Goal: Contribute content: Contribute content

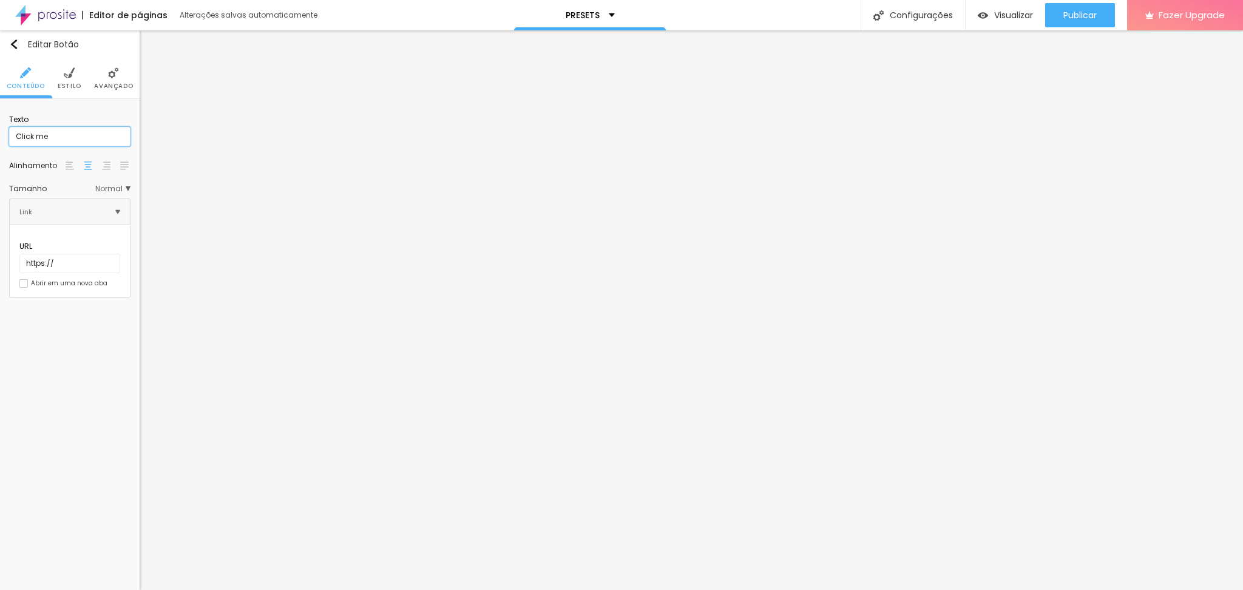
drag, startPoint x: 70, startPoint y: 135, endPoint x: 0, endPoint y: 127, distance: 70.3
click at [0, 127] on div "Texto Click me Alinhamento Tamanho Normal Pequeno Normal Grande Link URL https:…" at bounding box center [70, 203] width 140 height 208
type input "Comprar Agora"
drag, startPoint x: 52, startPoint y: 133, endPoint x: 0, endPoint y: 121, distance: 53.0
click at [0, 121] on div "Texto Click me Alinhamento Tamanho Normal Pequeno Normal Grande Link URL https:…" at bounding box center [70, 203] width 140 height 208
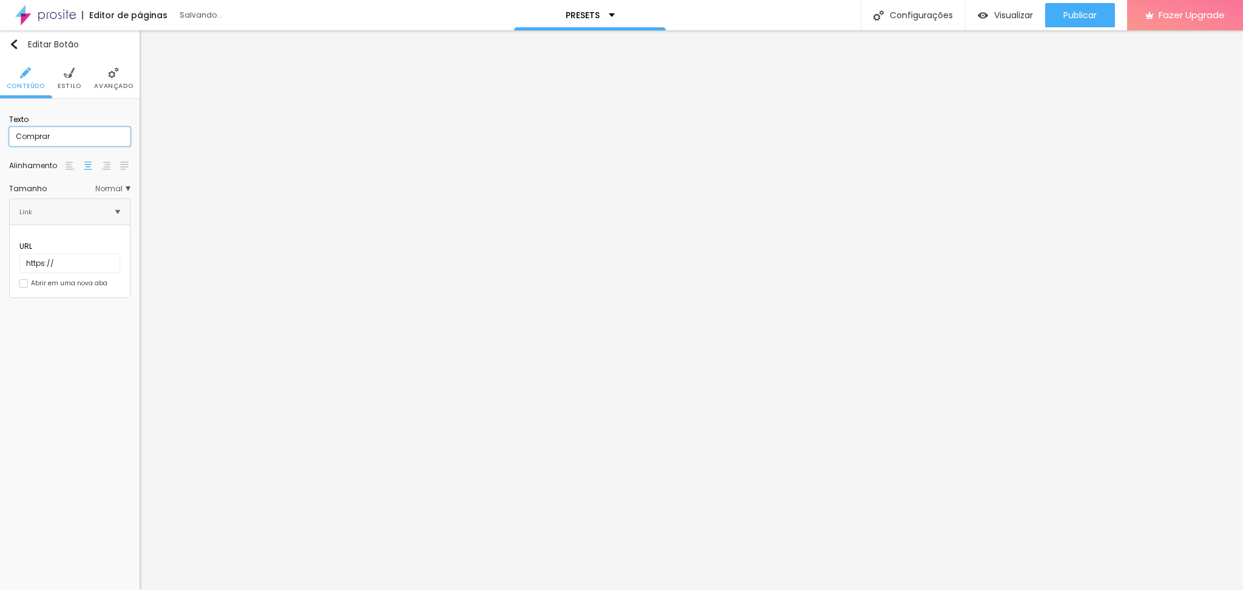
type input "Comprar Agora"
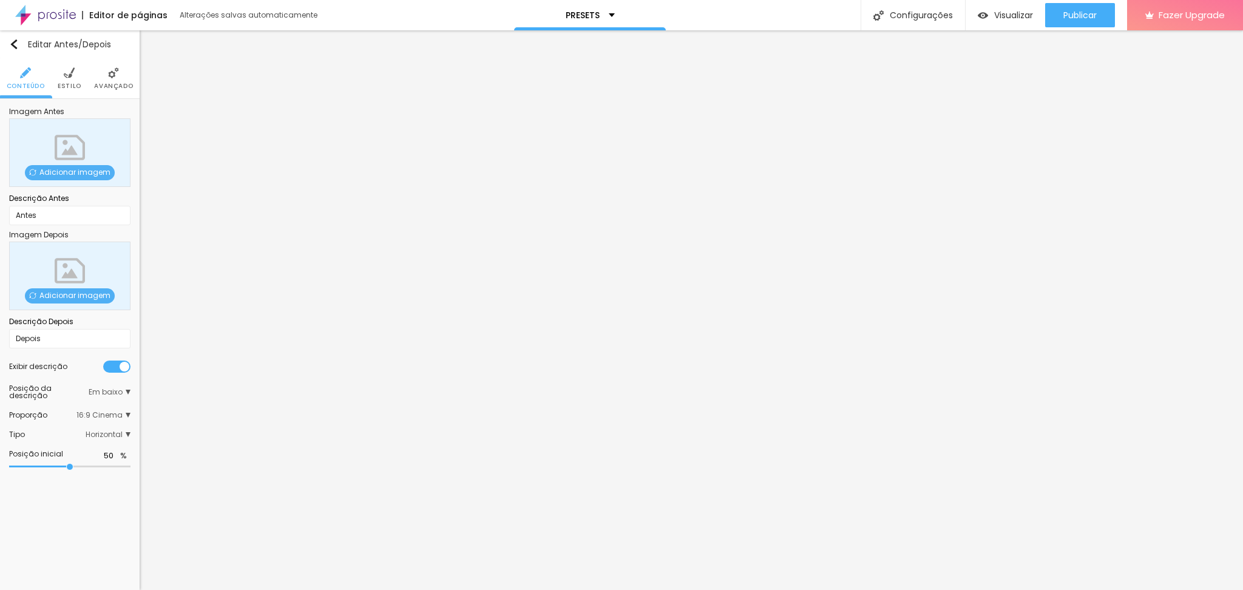
click at [93, 168] on span "Adicionar imagem" at bounding box center [70, 172] width 90 height 15
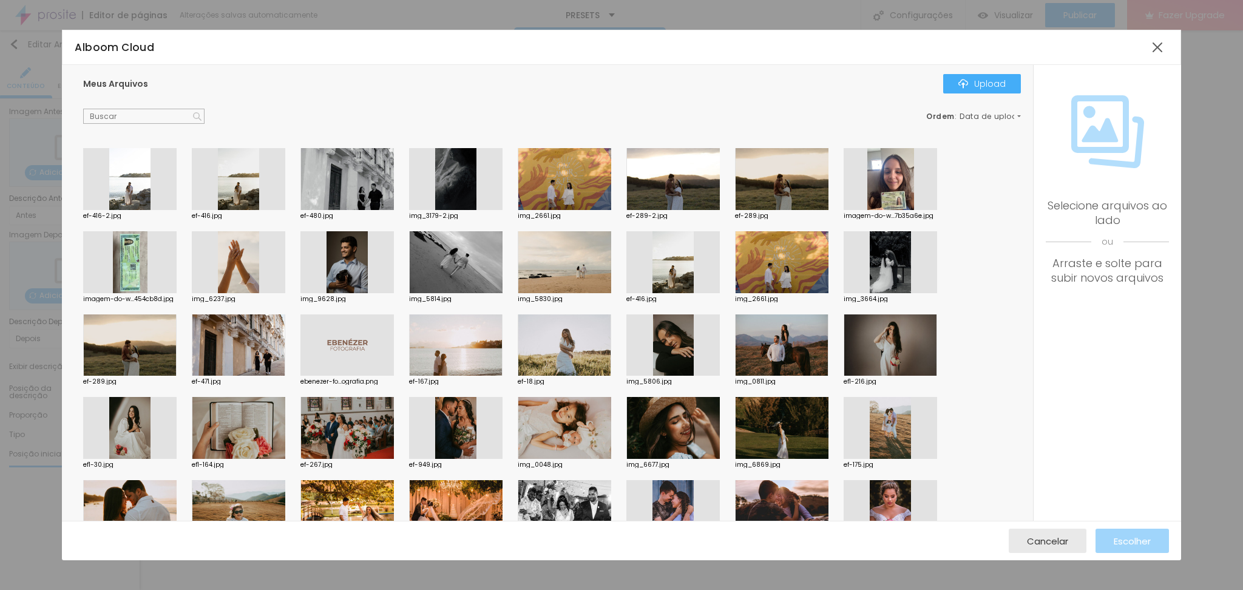
click at [130, 187] on div at bounding box center [129, 179] width 93 height 62
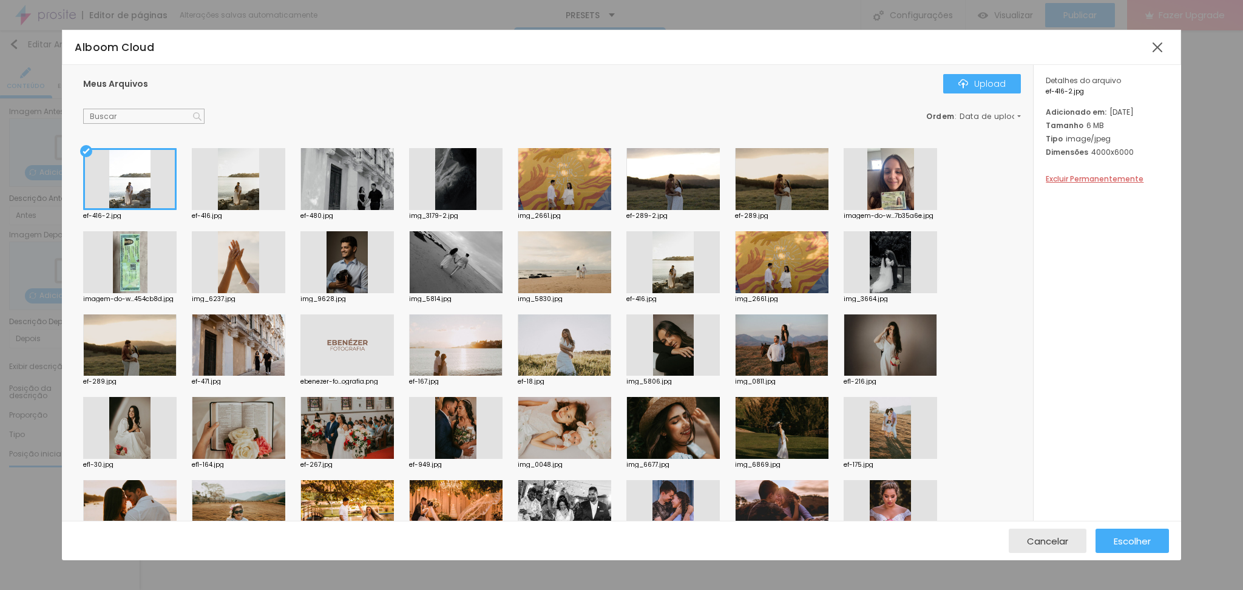
click at [350, 192] on div at bounding box center [346, 179] width 93 height 62
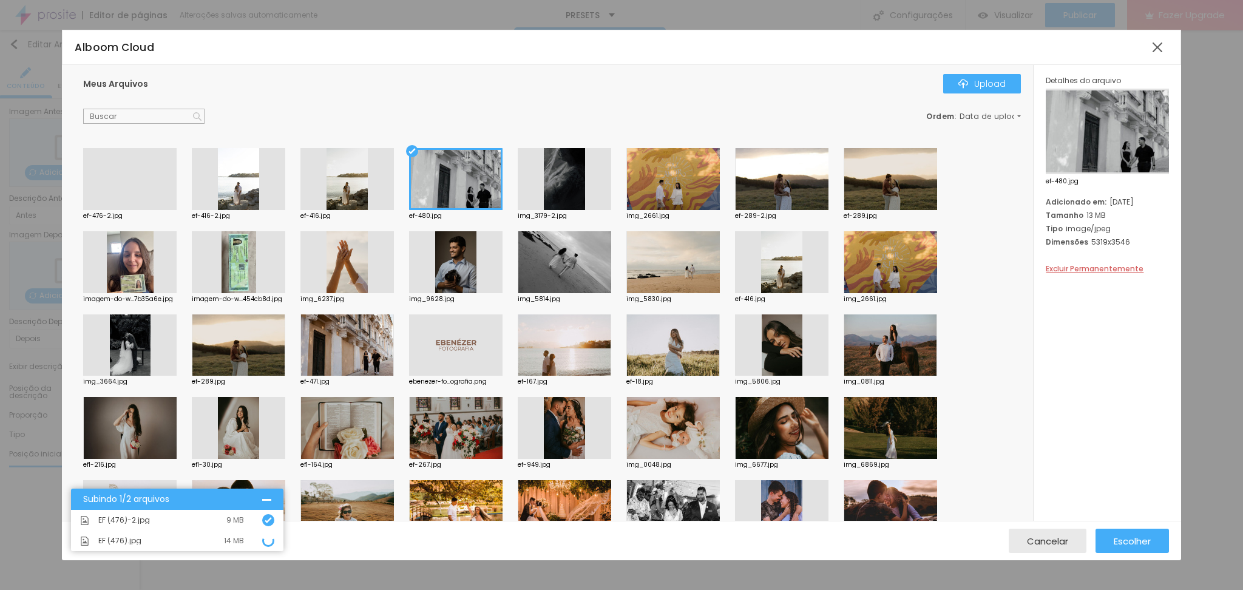
click at [379, 126] on div "Meus Arquivos Upload Ordem : Data de upload ef-476-2.jpg ef-416-2.jpg ef-416.jp…" at bounding box center [547, 293] width 971 height 456
click at [419, 167] on div at bounding box center [455, 179] width 93 height 62
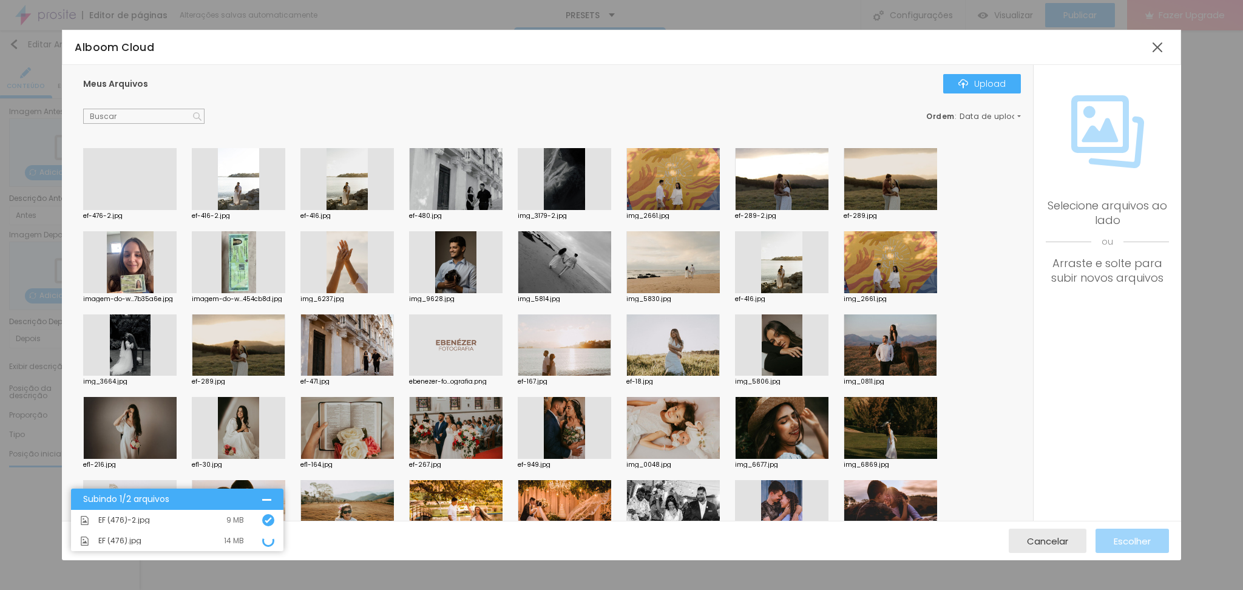
click at [146, 210] on div at bounding box center [129, 210] width 93 height 0
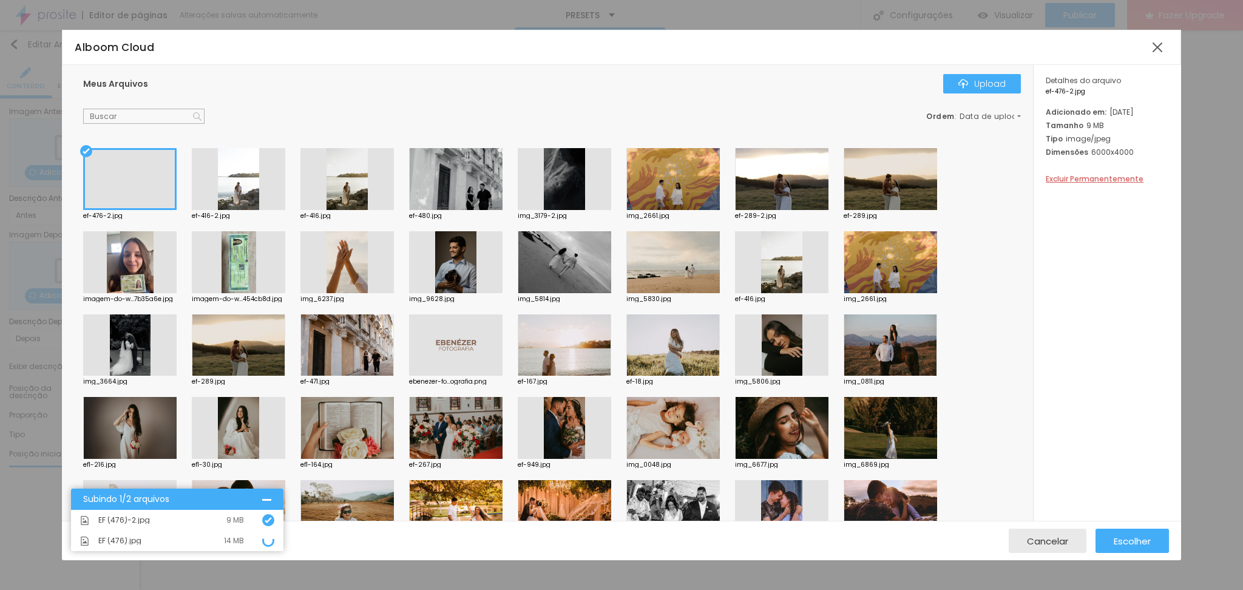
click at [286, 113] on div "Ordem : Data de upload" at bounding box center [551, 117] width 937 height 16
click at [285, 115] on div "Ordem : Data de upload" at bounding box center [551, 117] width 937 height 16
click at [156, 159] on div at bounding box center [129, 179] width 93 height 62
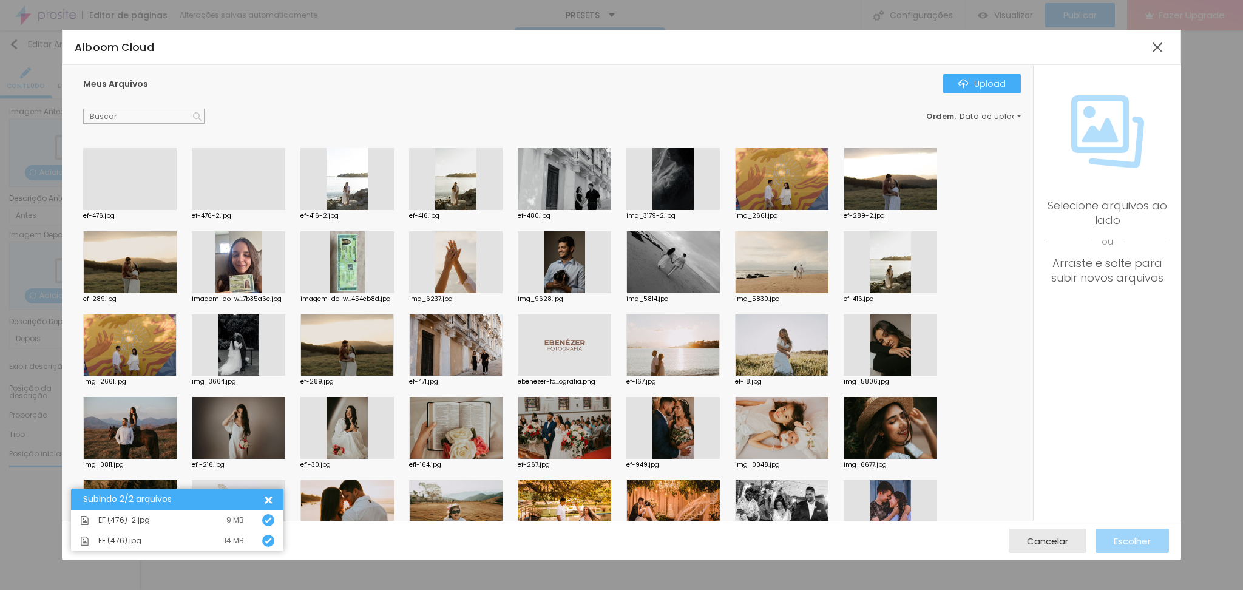
click at [137, 210] on div at bounding box center [129, 210] width 93 height 0
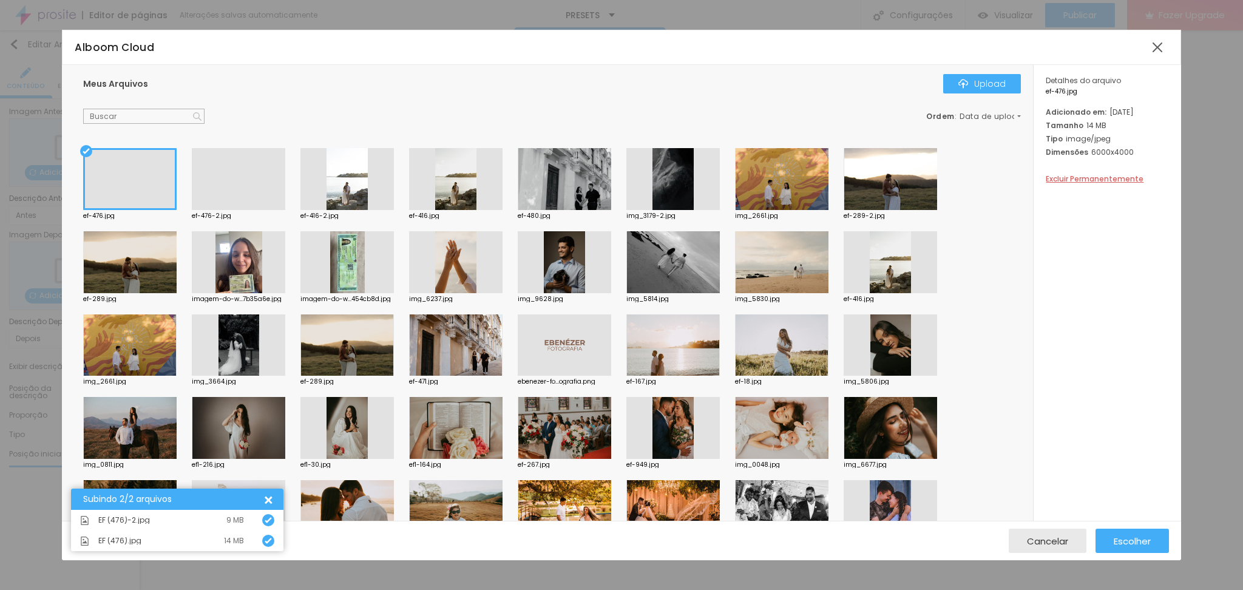
click at [197, 210] on div at bounding box center [238, 210] width 93 height 0
click at [158, 210] on div at bounding box center [129, 210] width 93 height 0
click at [208, 210] on div at bounding box center [238, 210] width 93 height 0
click at [1117, 539] on span "Escolher" at bounding box center [1131, 541] width 37 height 10
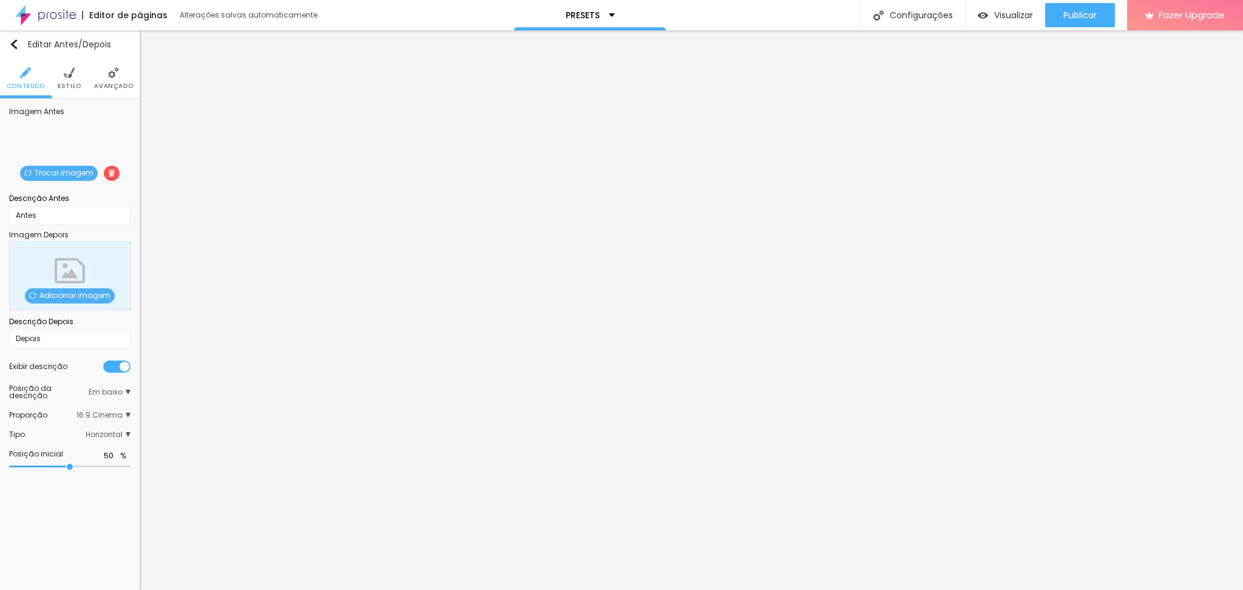
click at [61, 294] on span "Adicionar imagem" at bounding box center [70, 295] width 90 height 15
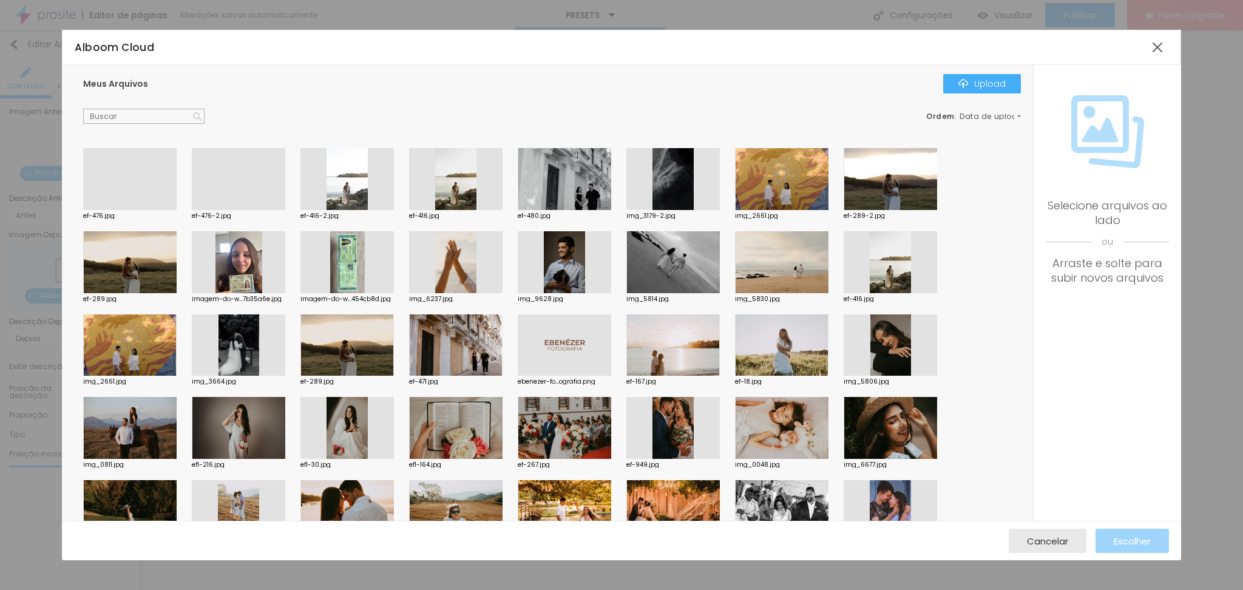
click at [121, 210] on div at bounding box center [129, 210] width 93 height 0
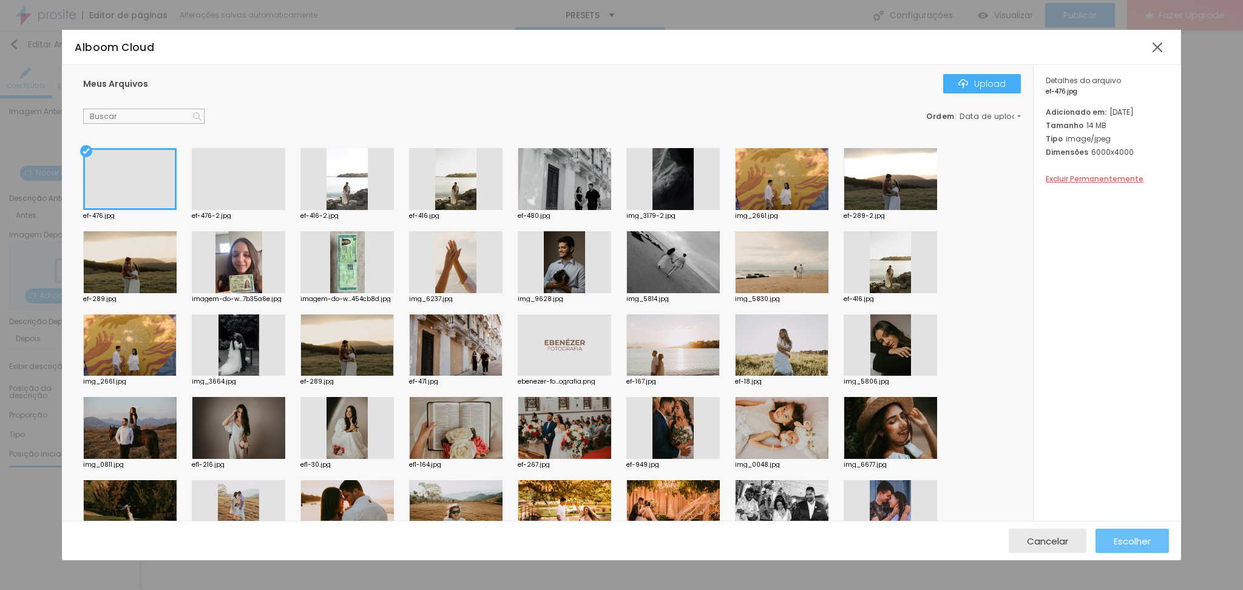
click at [1119, 540] on span "Escolher" at bounding box center [1131, 541] width 37 height 10
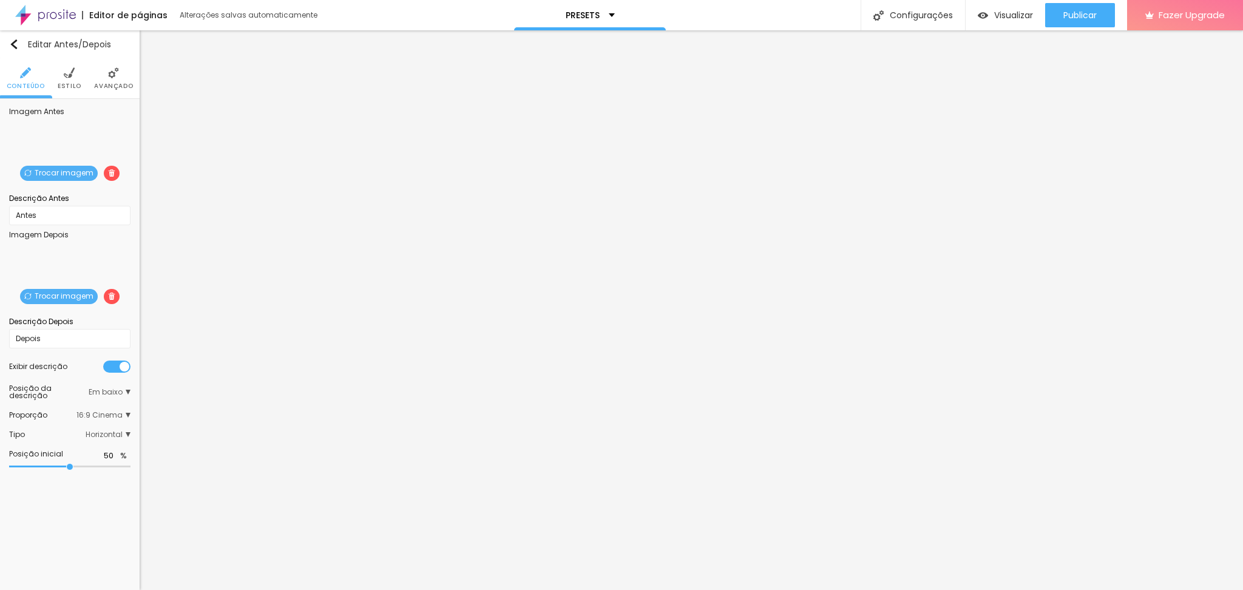
type input "59"
type input "60"
type input "61"
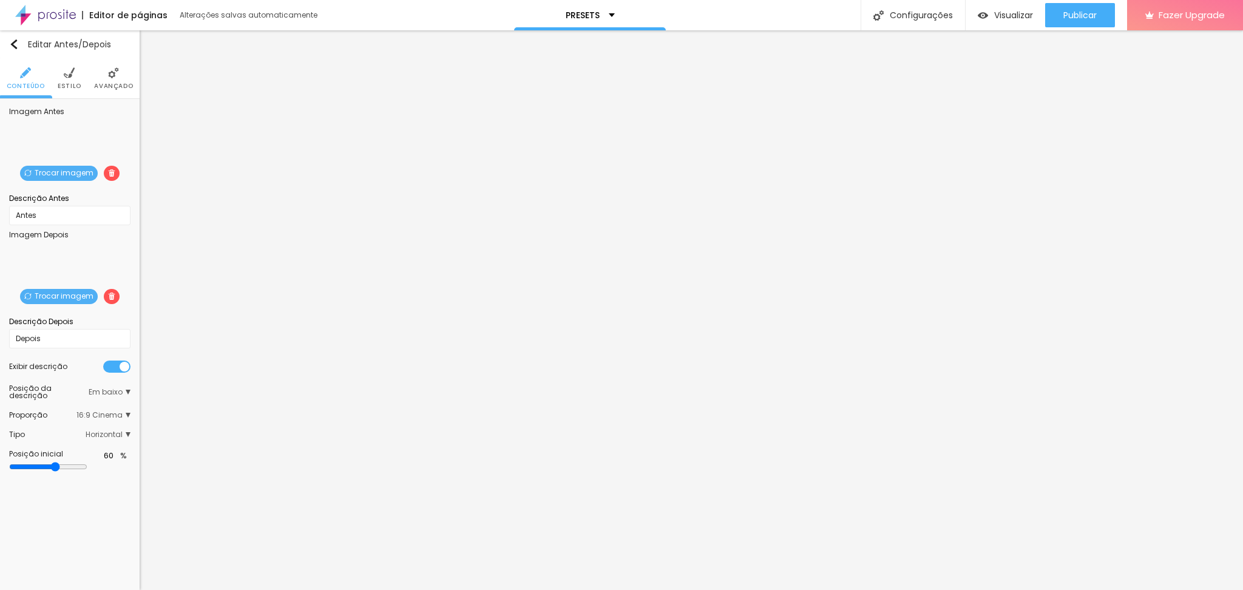
type input "61"
type input "62"
type input "63"
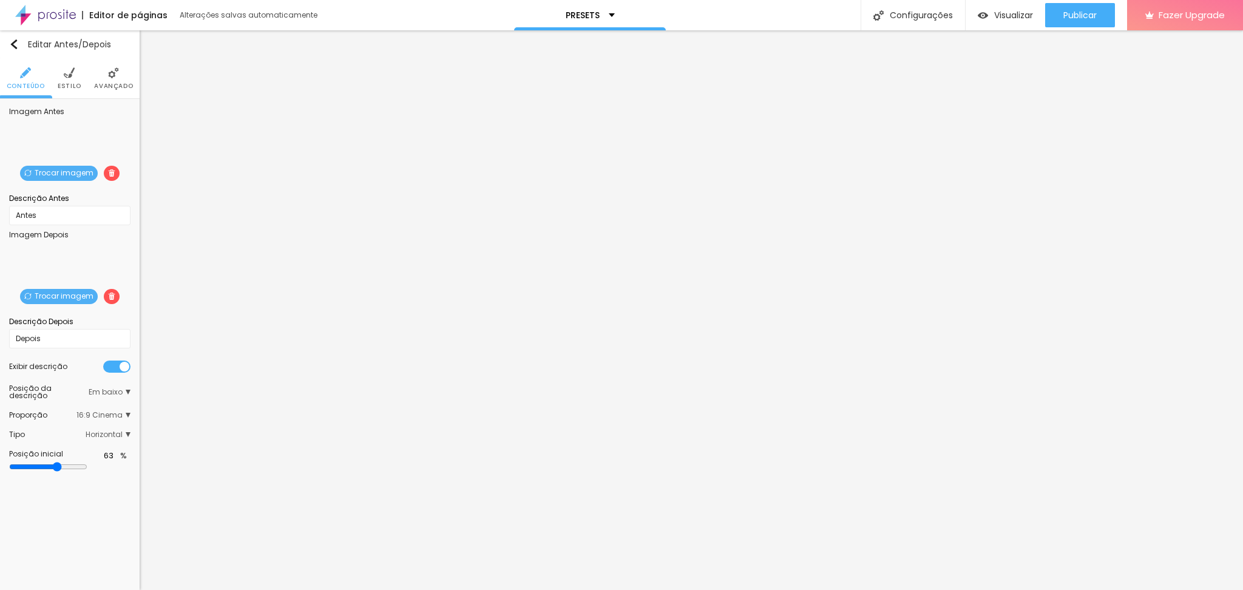
type input "65"
type input "67"
type input "70"
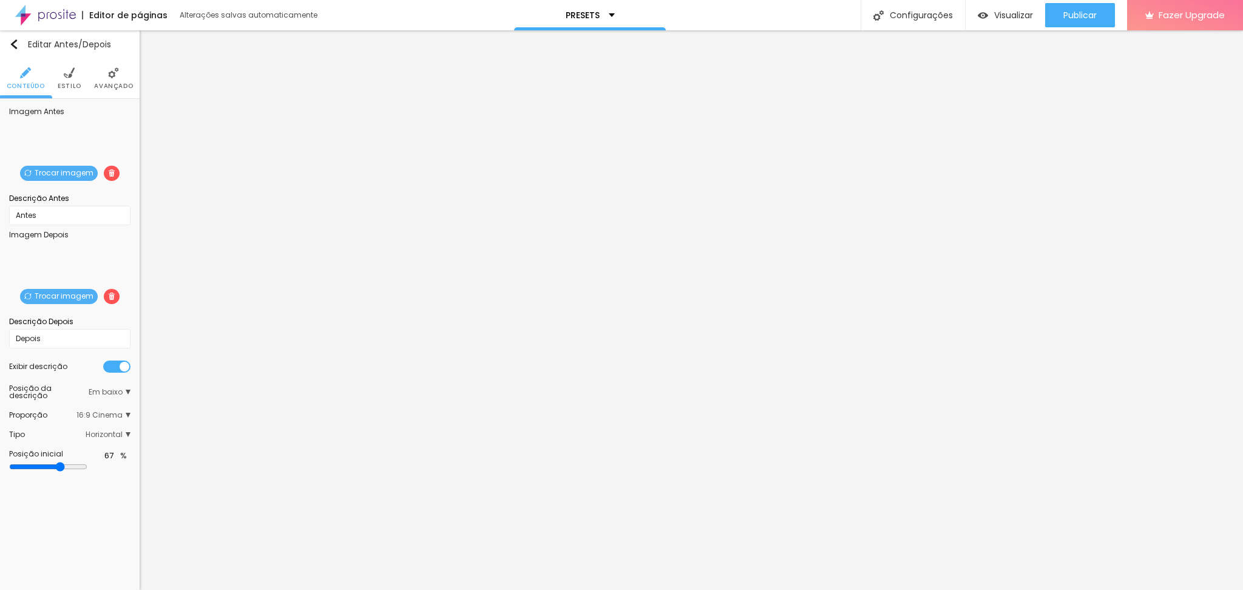
type input "70"
type input "71"
type input "72"
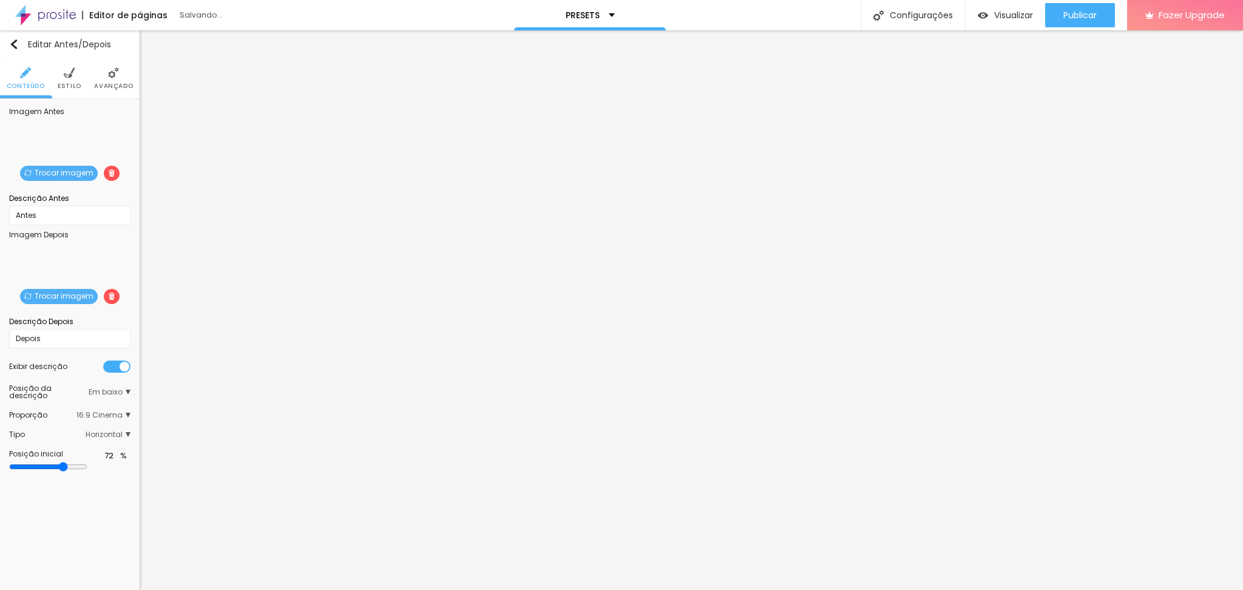
type input "71"
type input "70"
type input "63"
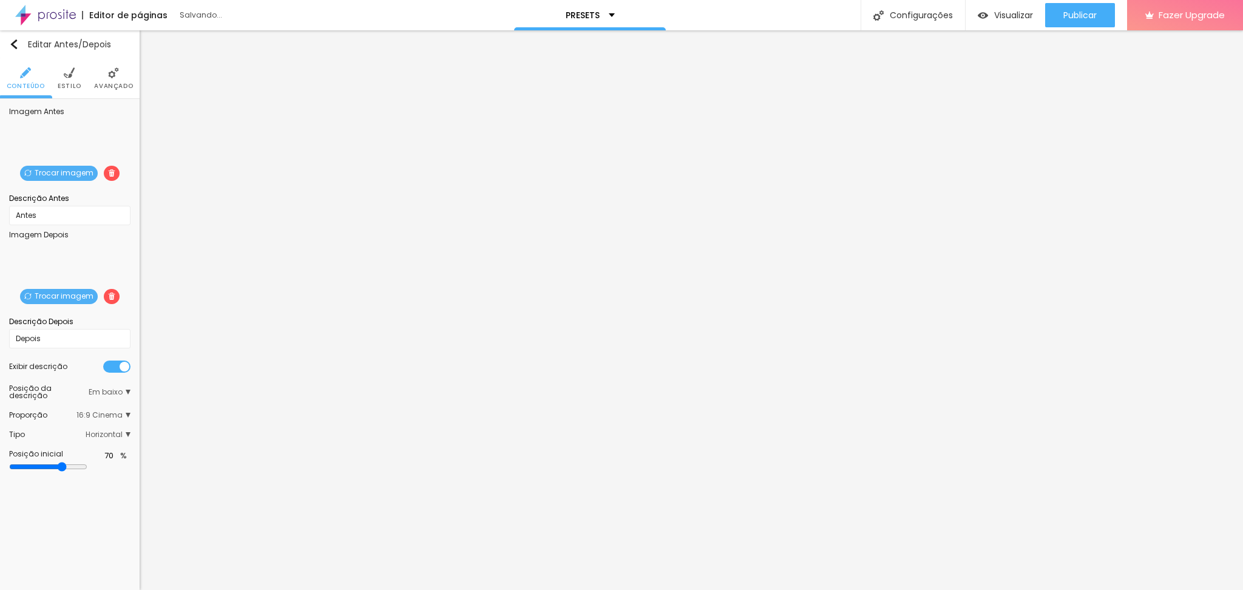
type input "63"
type input "59"
type input "58"
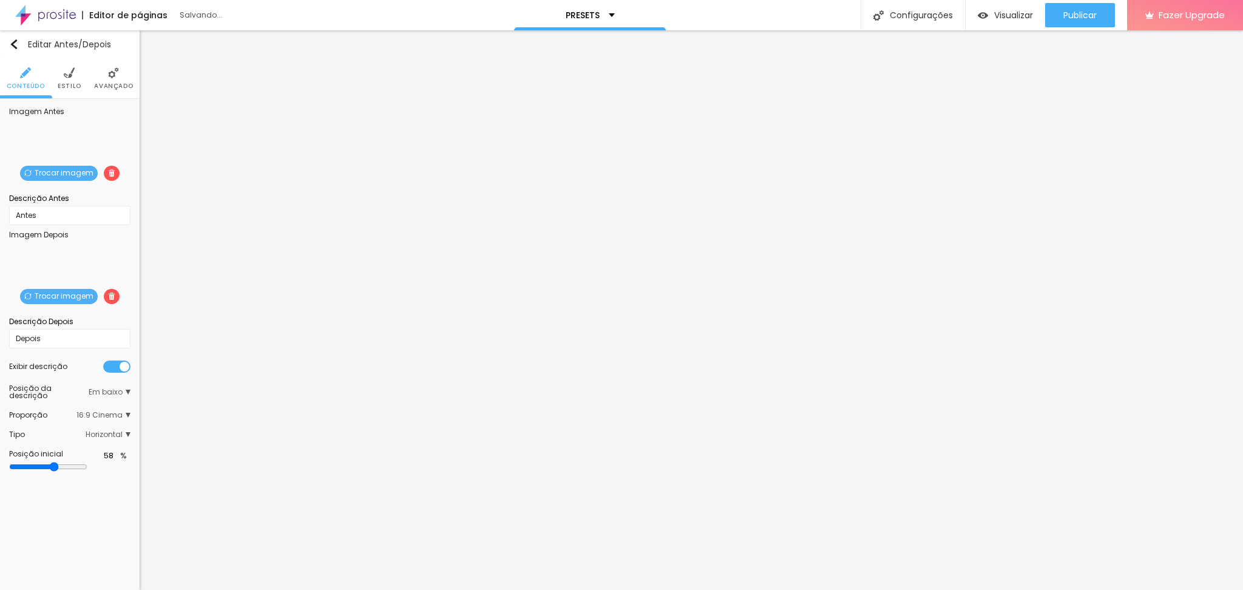
type input "57"
type input "56"
type input "55"
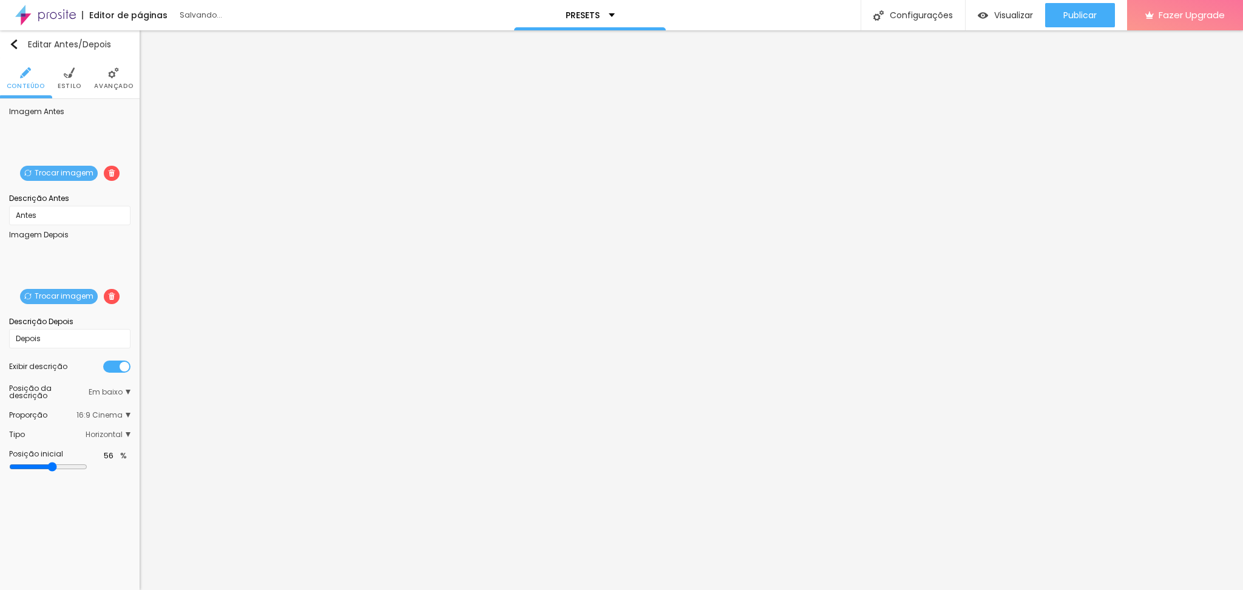
type input "55"
type input "54"
type input "53"
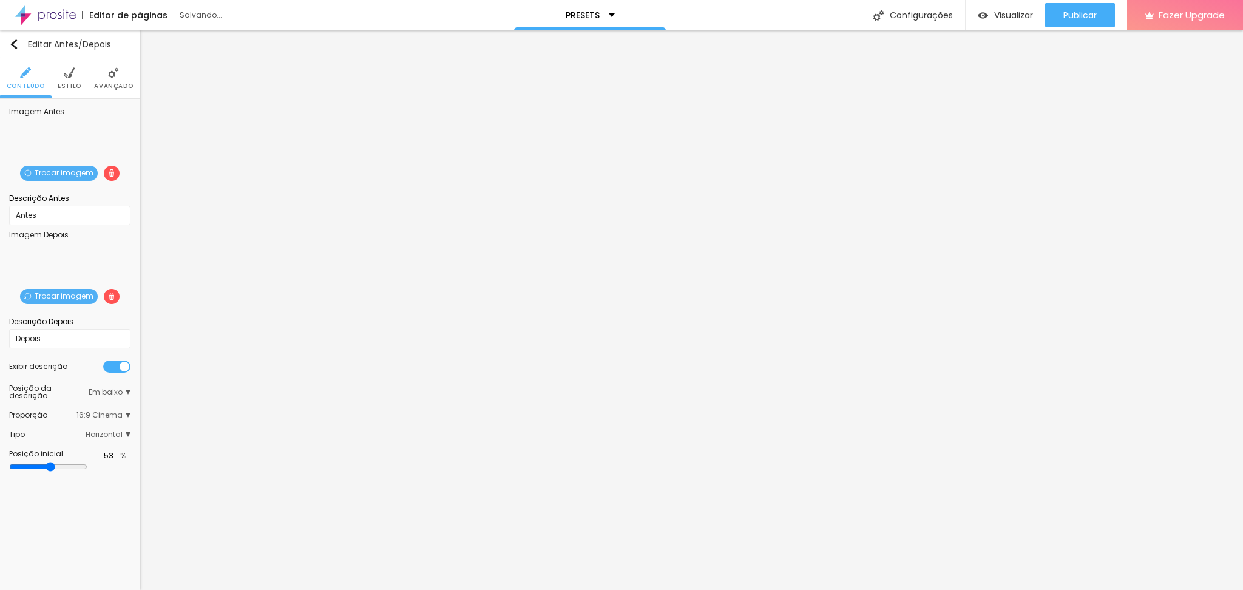
type input "52"
type input "50"
type input "49"
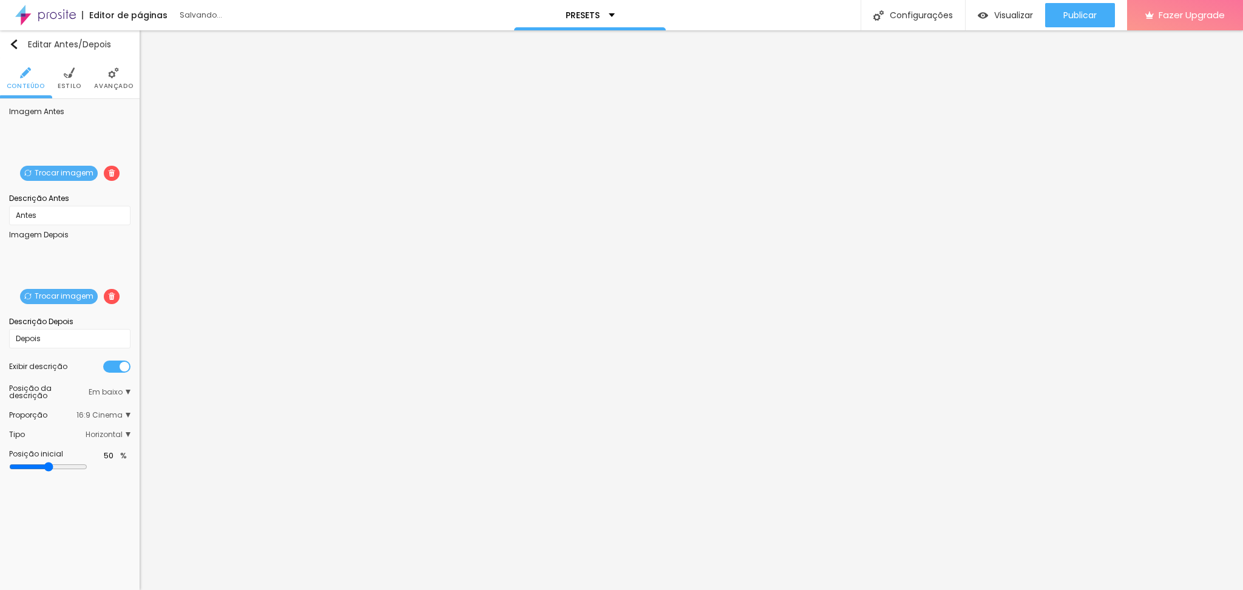
type input "49"
type input "47"
type input "48"
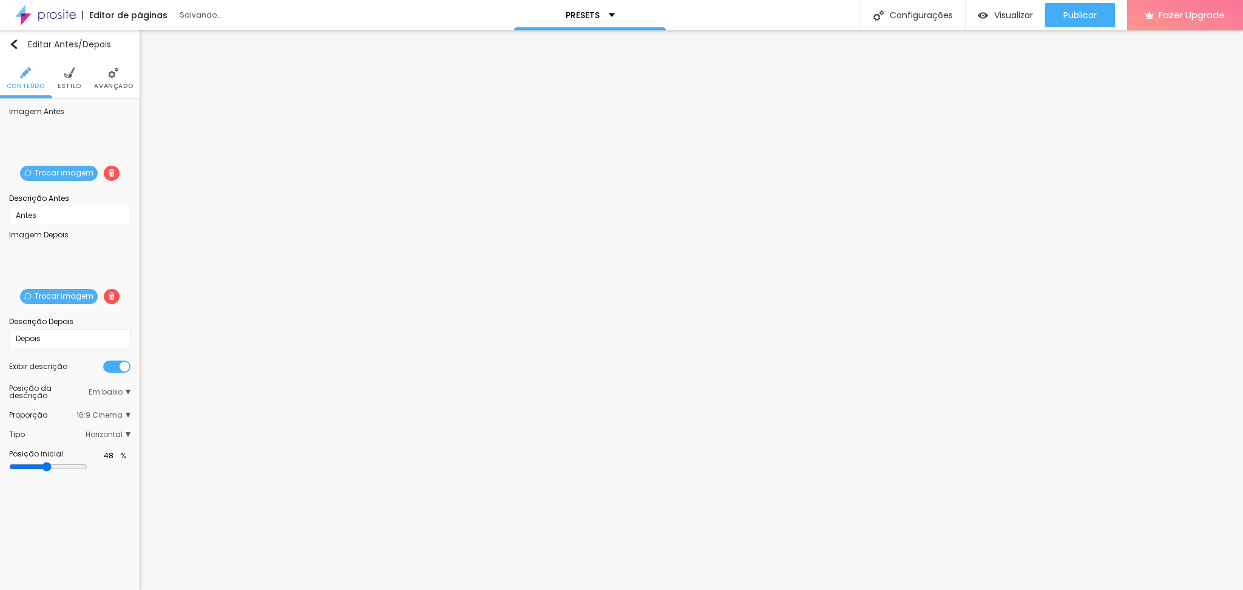
type input "49"
type input "50"
type input "51"
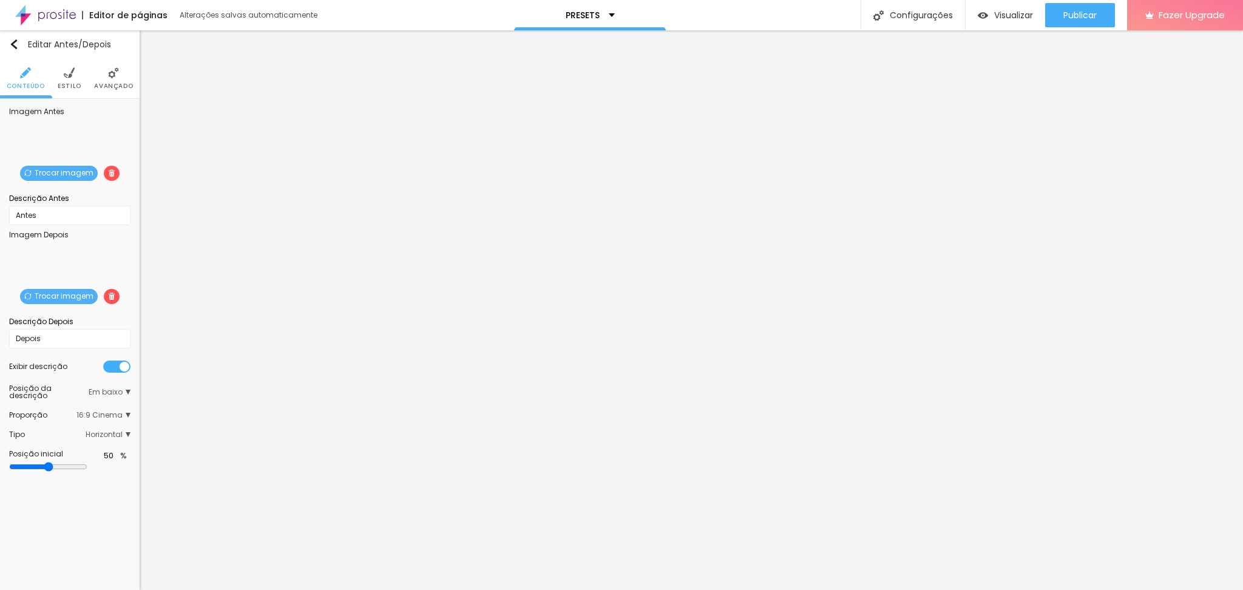
type input "51"
type input "52"
type input "51"
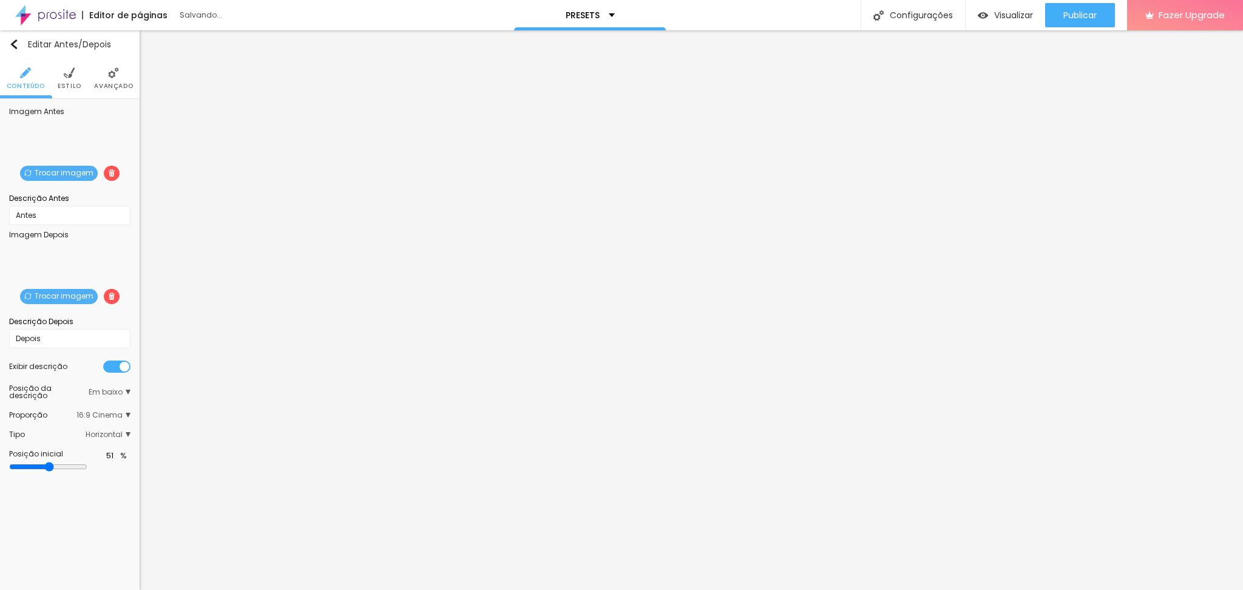
type input "50"
click at [70, 464] on input "range" at bounding box center [69, 467] width 121 height 6
click at [71, 75] on img at bounding box center [69, 72] width 11 height 11
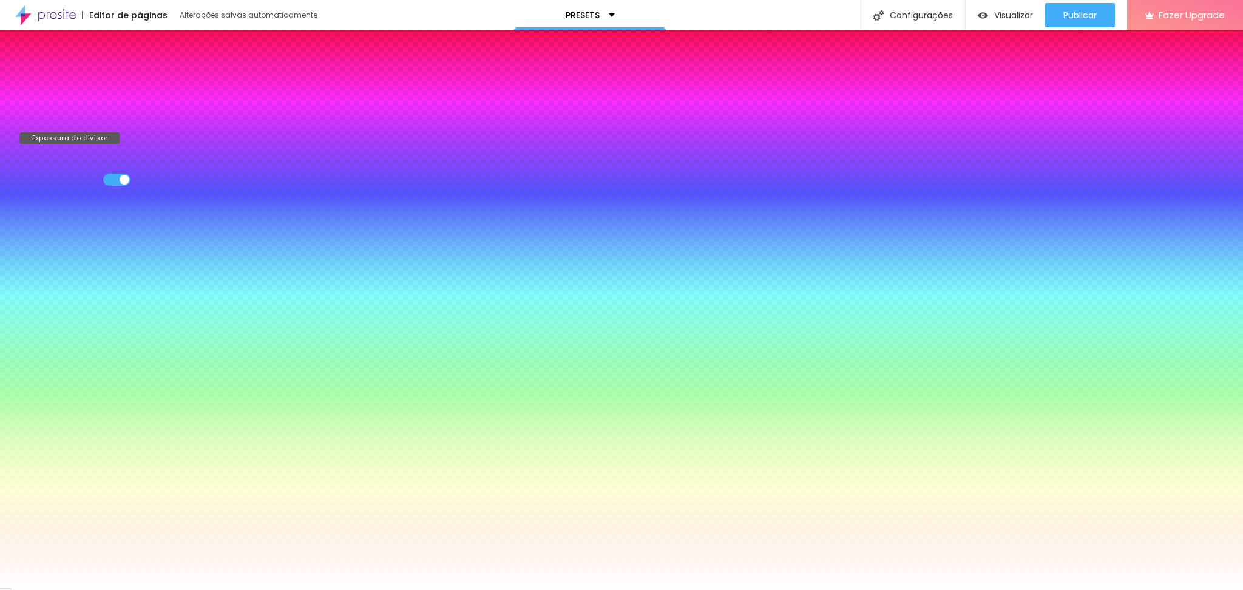
type input "4"
type input "5"
type input "6"
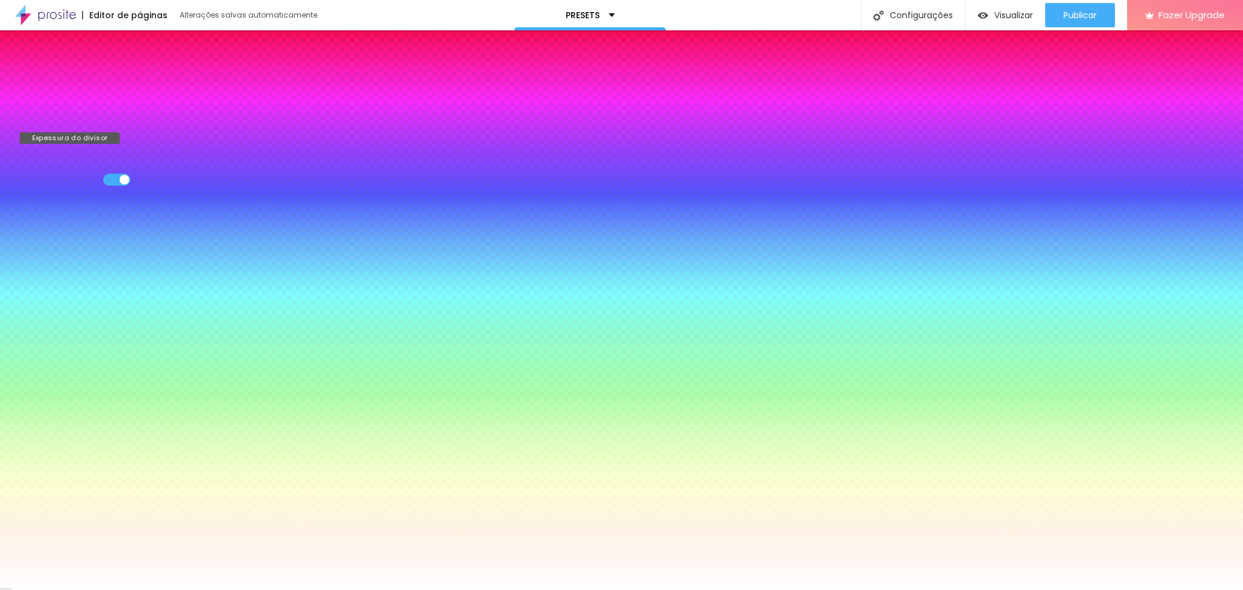
type input "6"
type input "7"
type input "8"
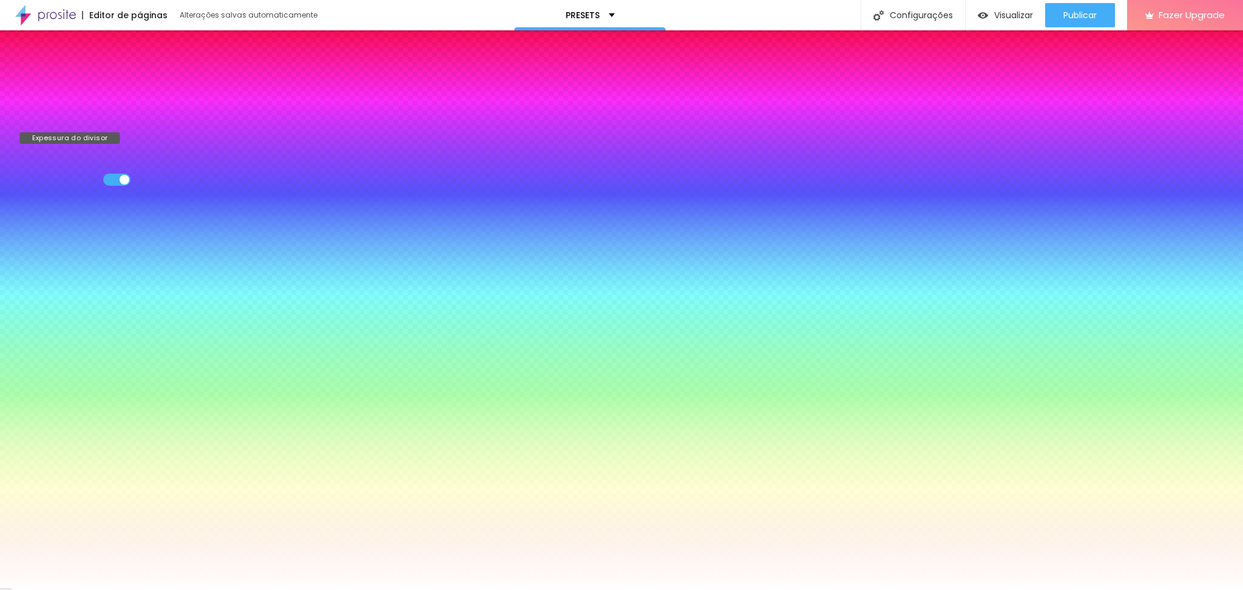
type input "9"
type input "10"
type input "9"
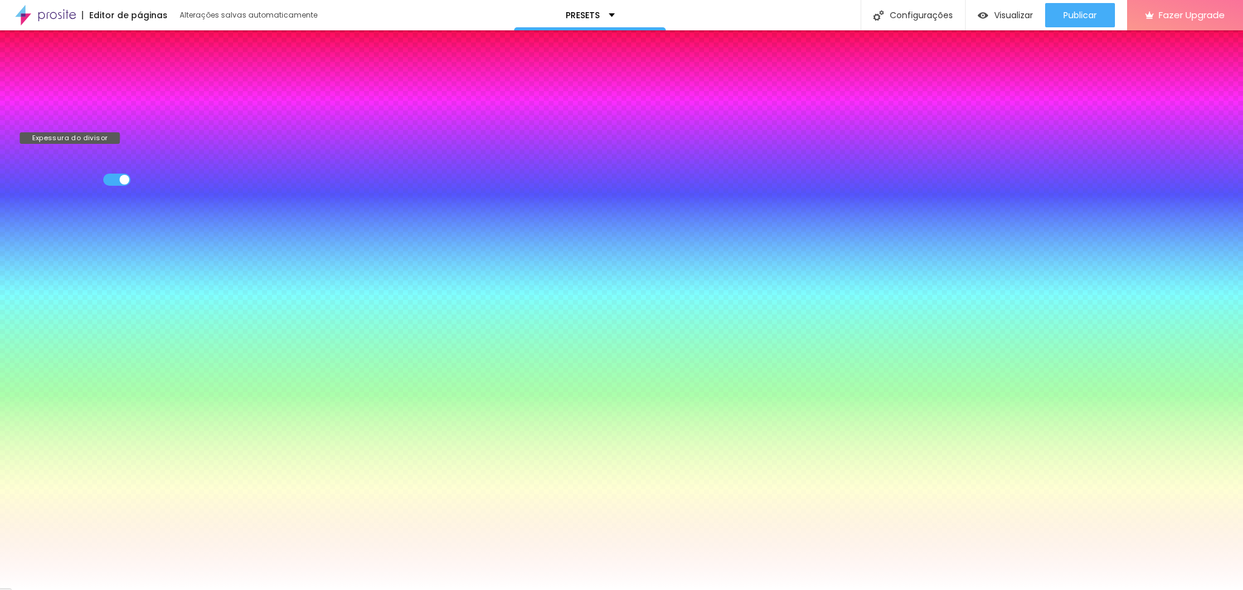
type input "9"
type input "8"
type input "7"
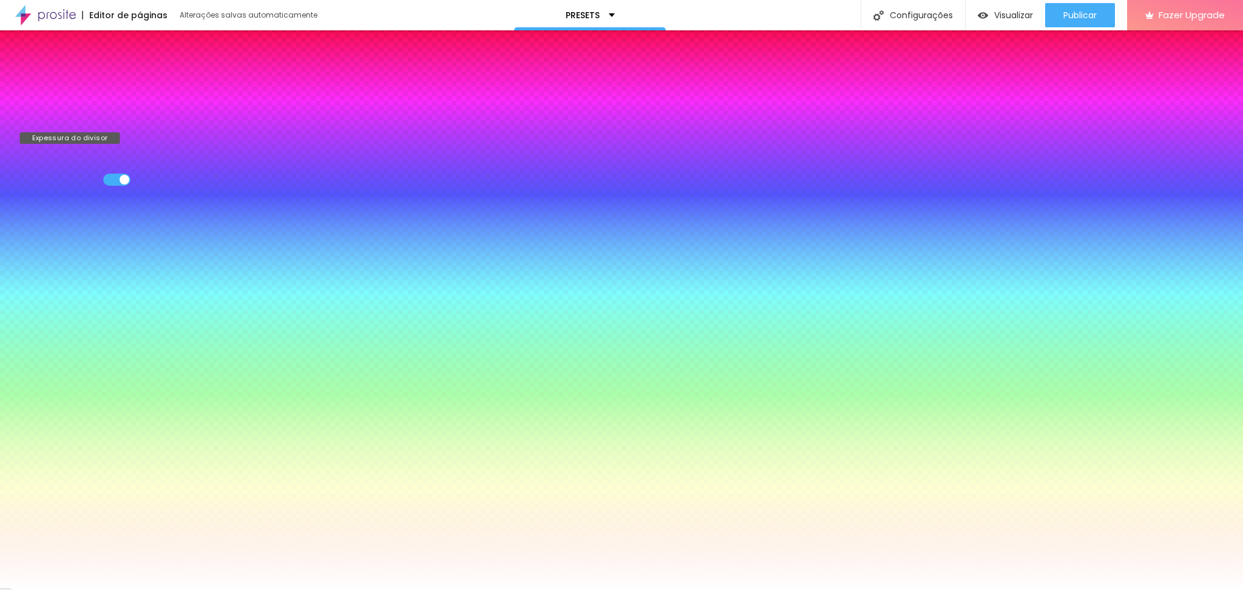
type input "6"
type input "5"
type input "3"
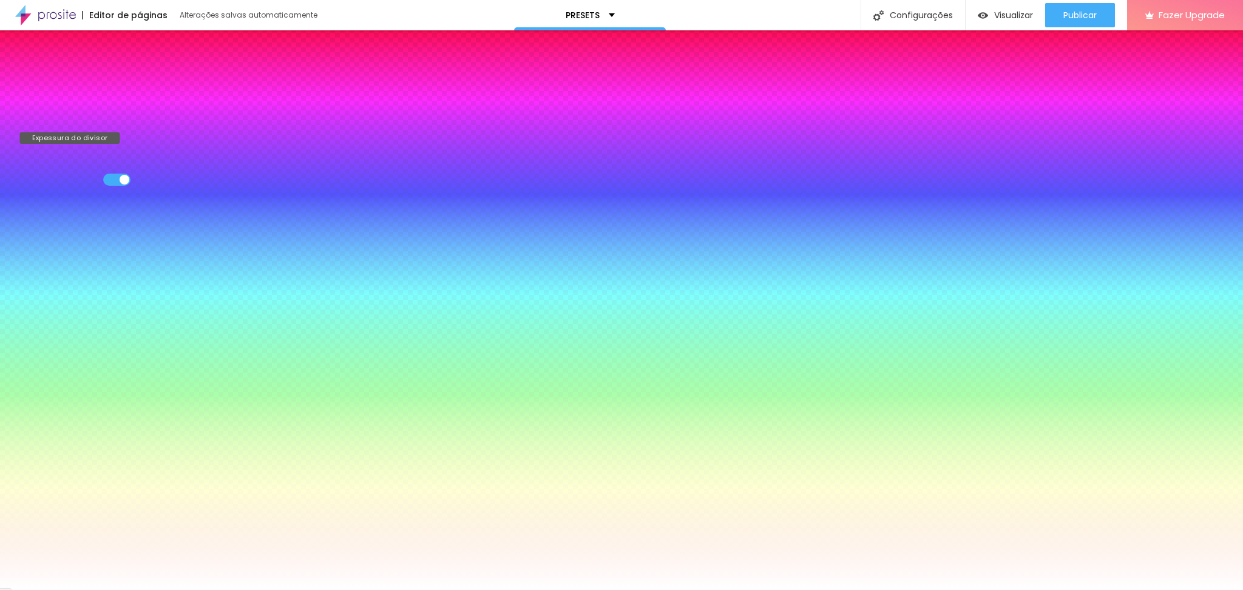
type input "3"
type input "0"
type input "1"
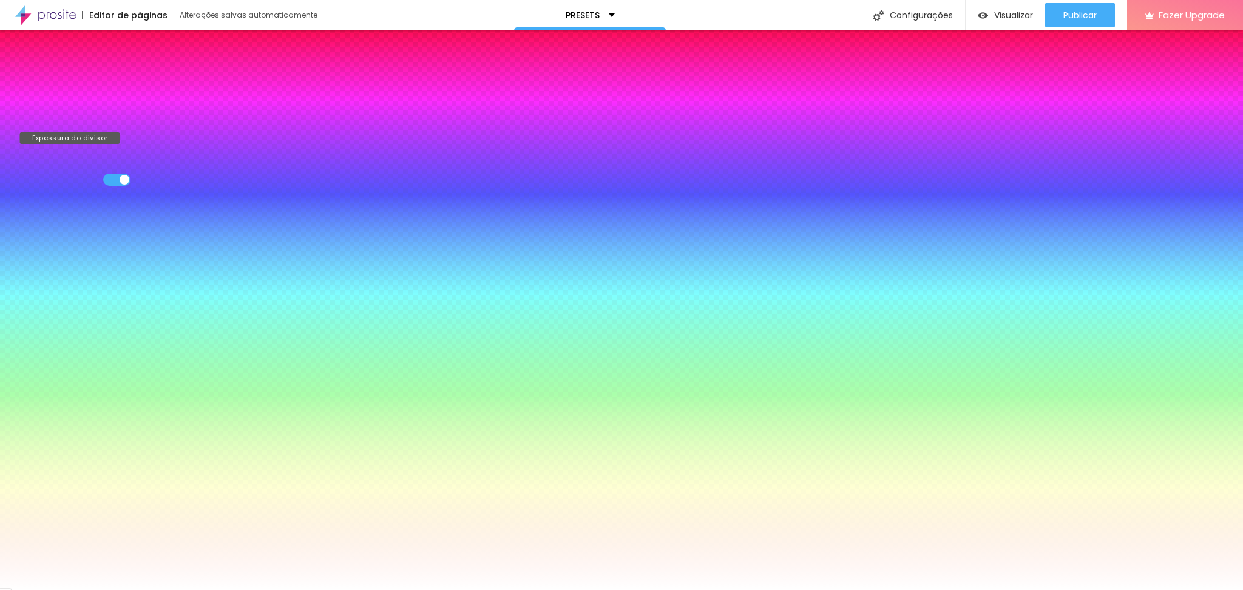
drag, startPoint x: 41, startPoint y: 119, endPoint x: 33, endPoint y: 124, distance: 9.6
type input "1"
click at [33, 124] on input "range" at bounding box center [66, 120] width 78 height 10
click at [107, 83] on span "Avançado" at bounding box center [113, 86] width 39 height 6
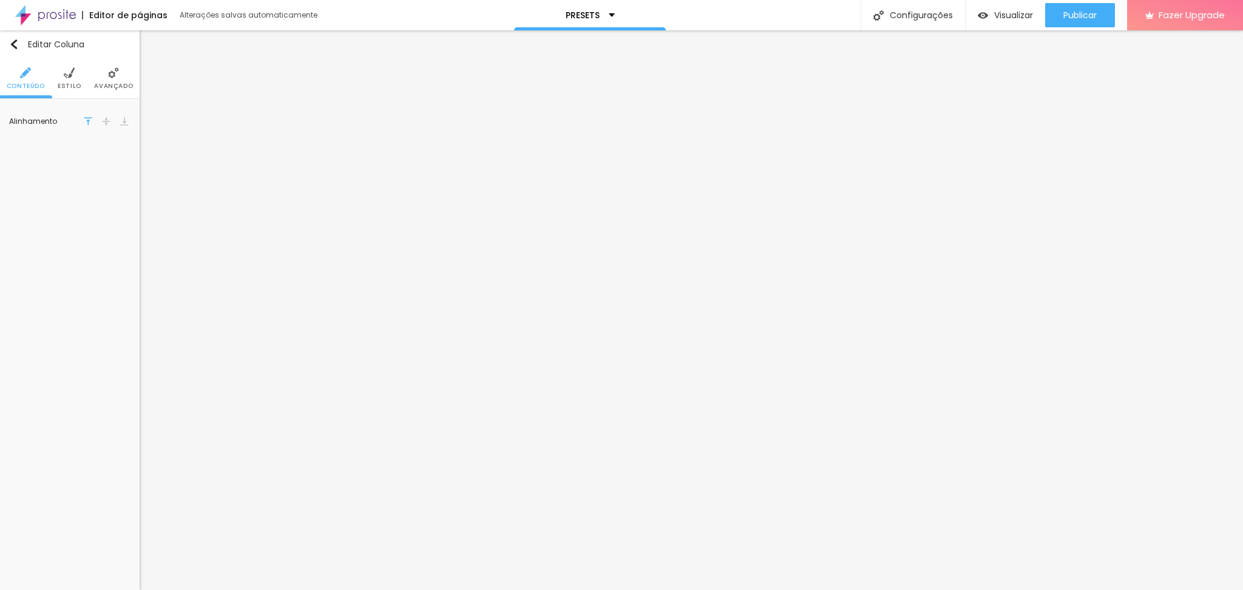
click at [70, 86] on span "Estilo" at bounding box center [70, 86] width 24 height 6
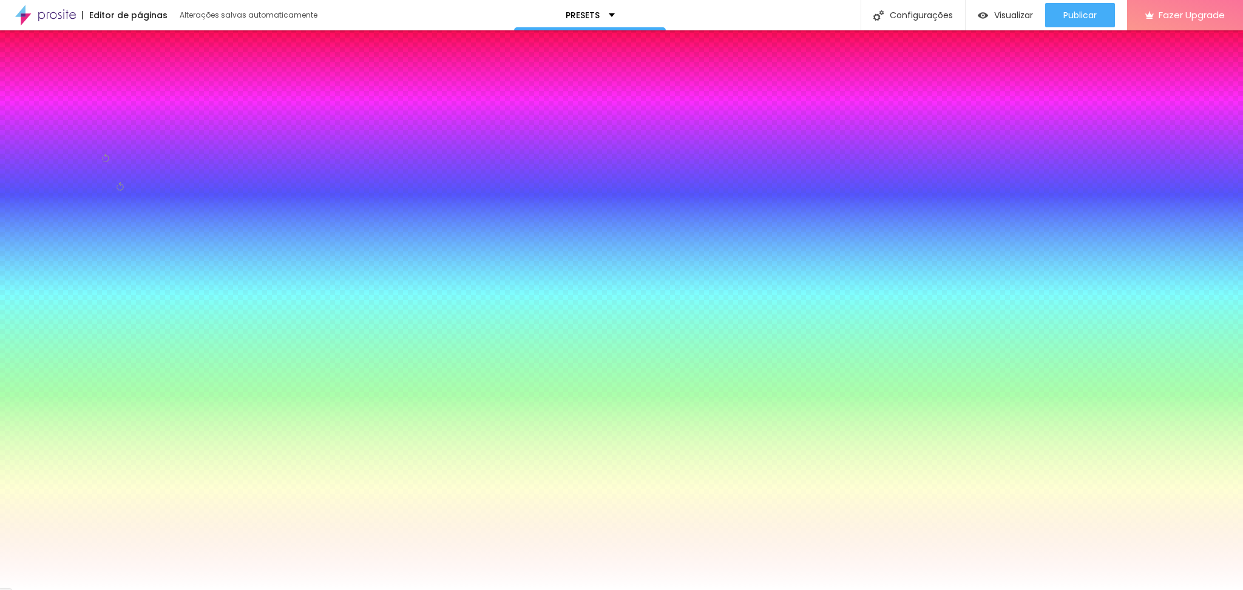
click at [111, 81] on li "Avançado" at bounding box center [113, 78] width 39 height 40
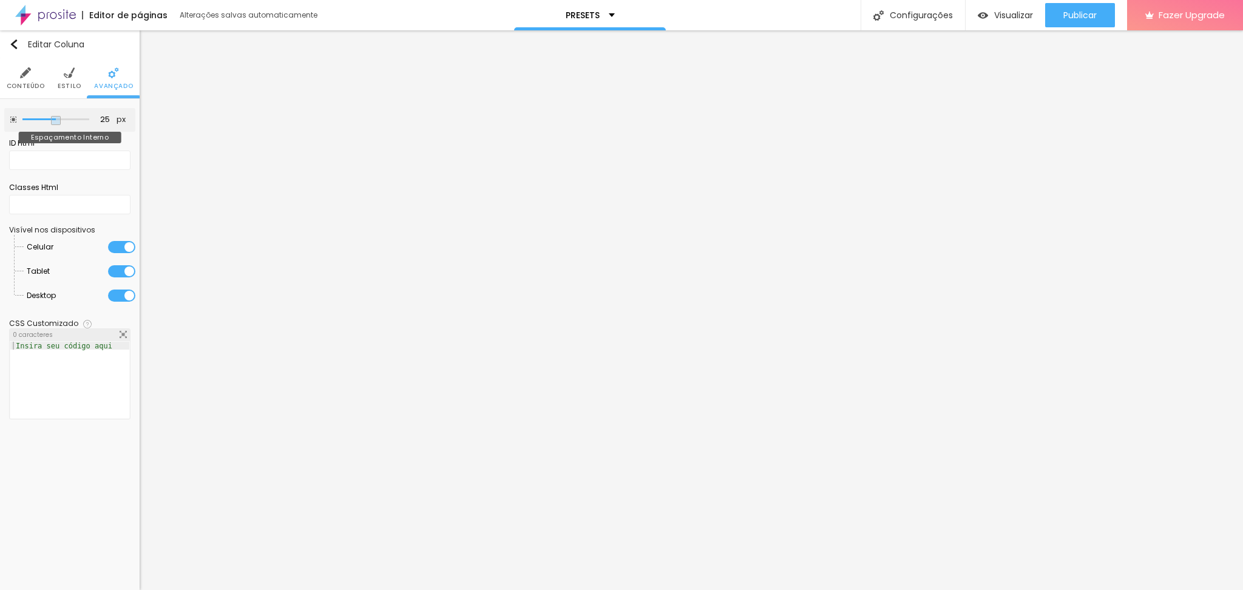
type input "25"
type input "30"
type input "35"
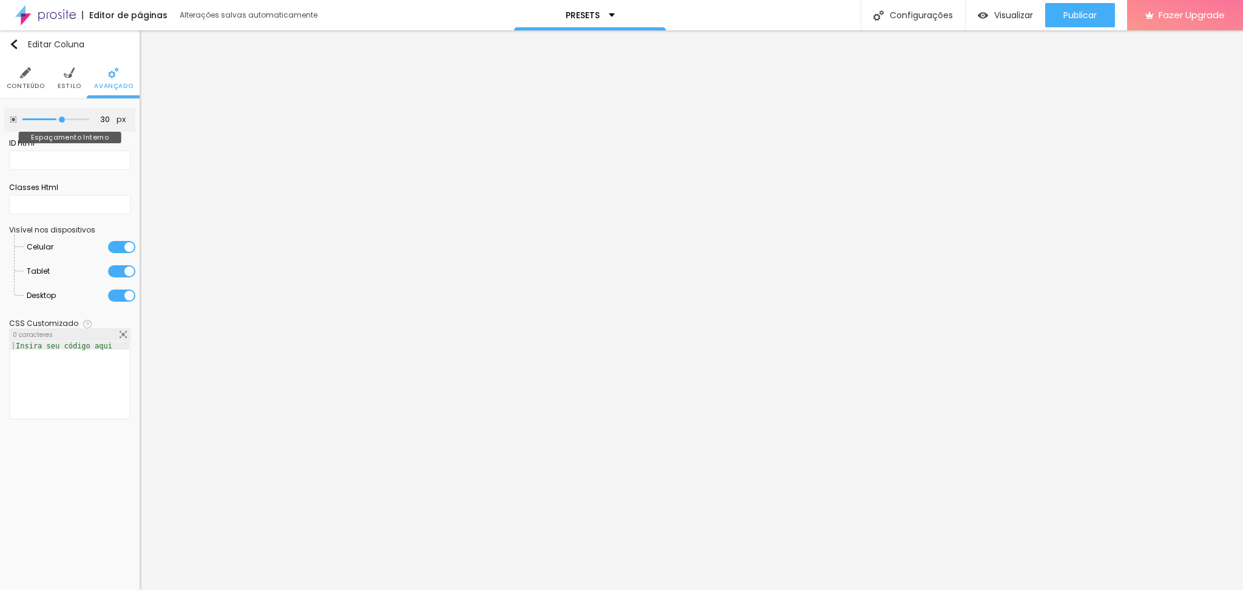
type input "35"
type input "40"
type input "45"
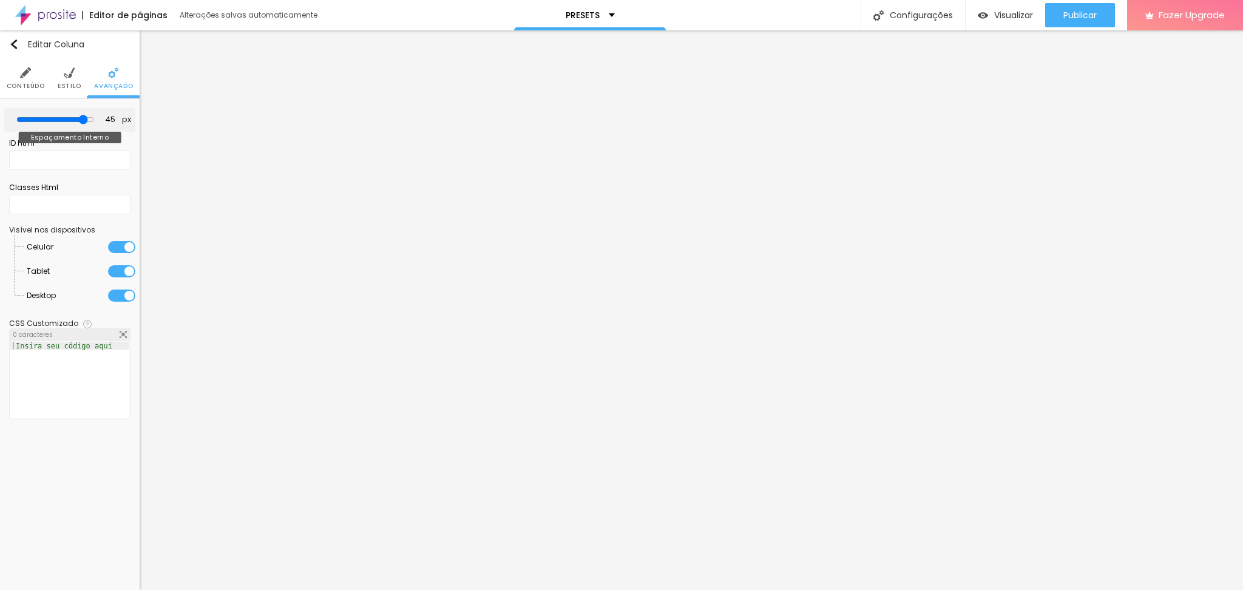
type input "40"
type input "35"
type input "30"
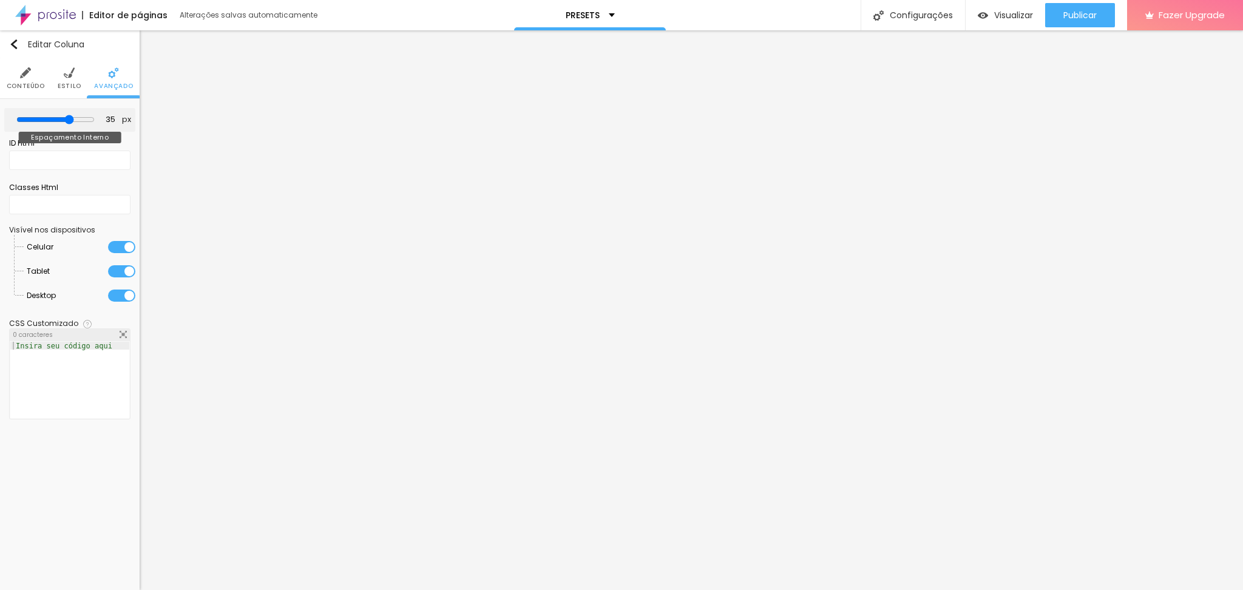
type input "30"
type input "25"
type input "20"
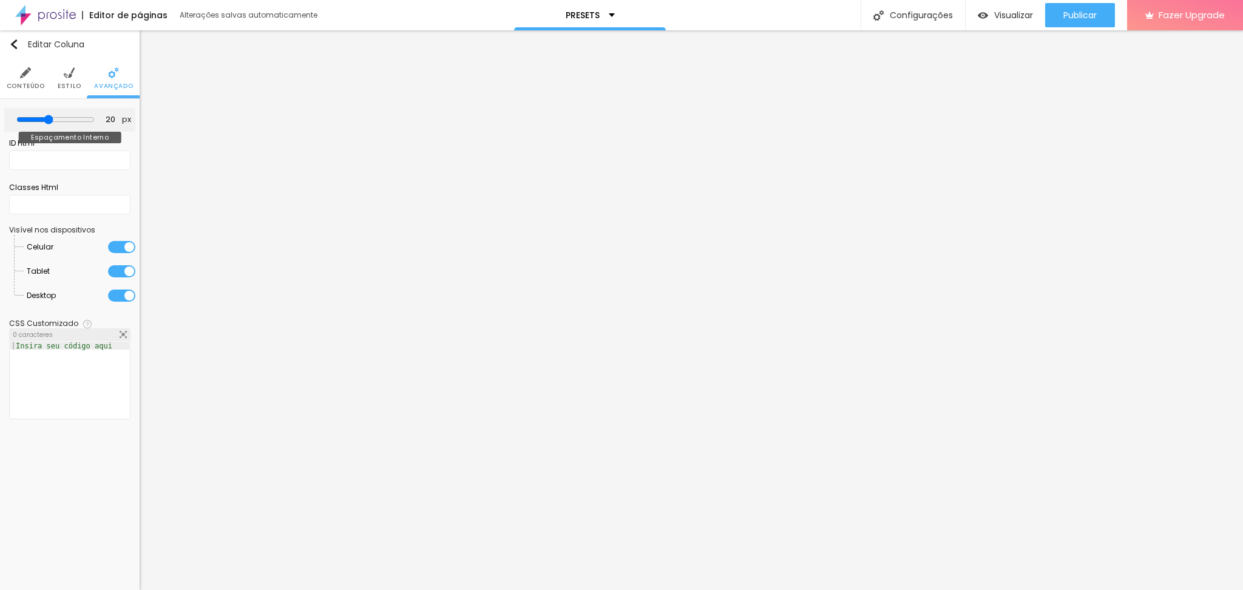
type input "10"
type input "5"
type input "0"
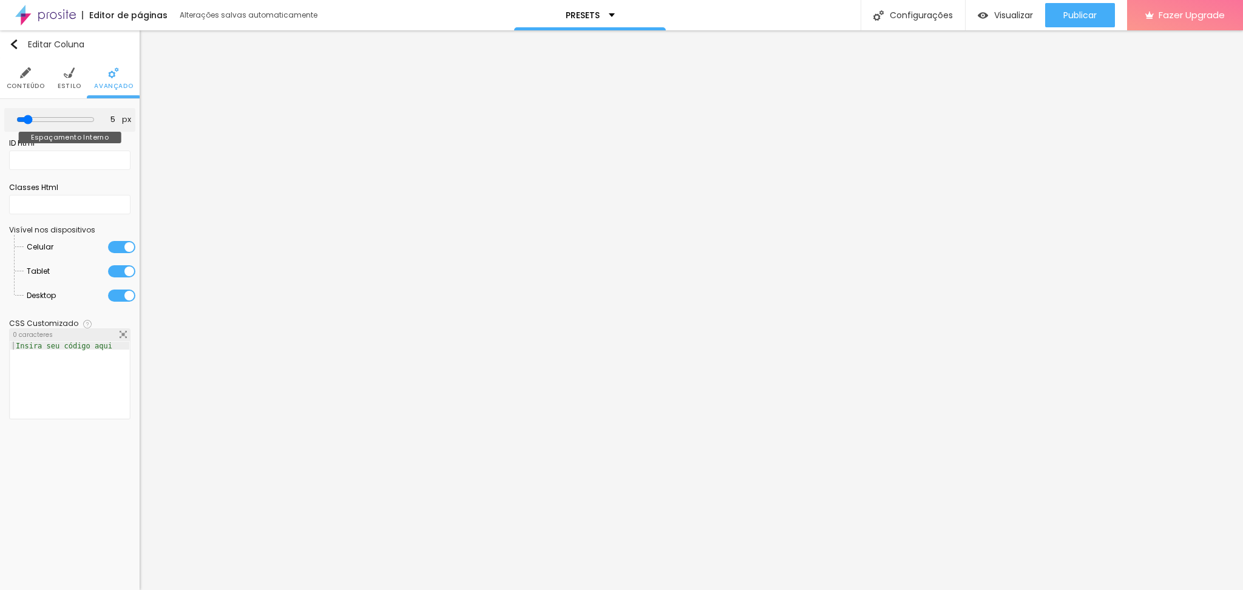
type input "0"
drag, startPoint x: 47, startPoint y: 118, endPoint x: 0, endPoint y: 121, distance: 46.8
type input "0"
click at [22, 121] on input "range" at bounding box center [55, 120] width 67 height 6
click at [59, 84] on span "Estilo" at bounding box center [70, 86] width 24 height 6
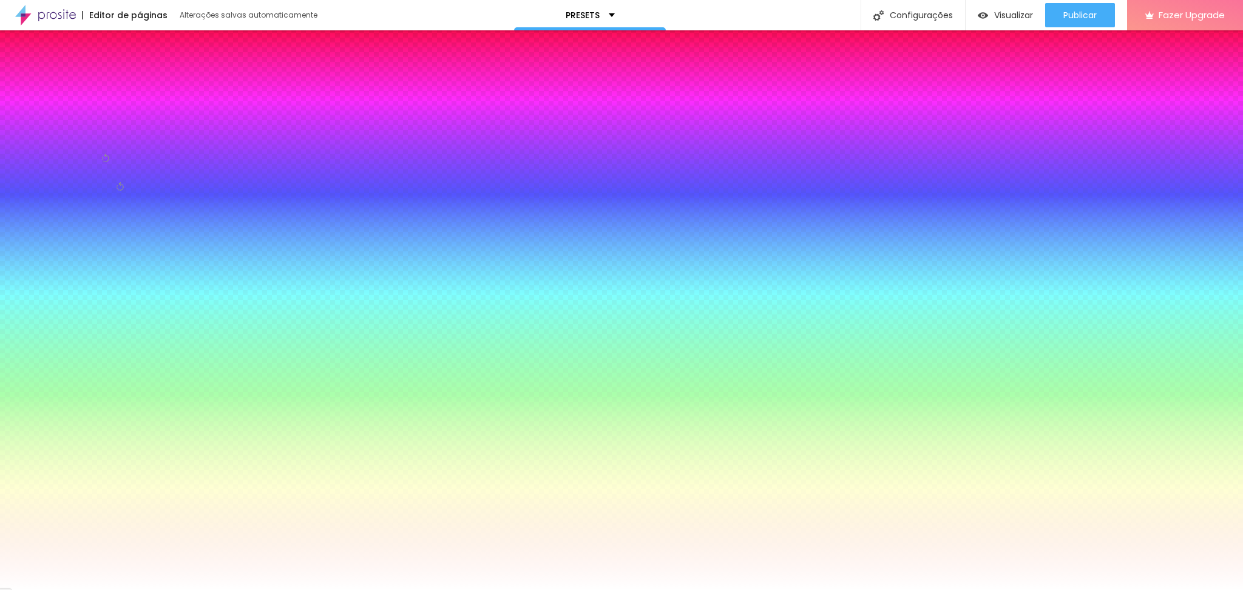
click at [29, 69] on img at bounding box center [25, 72] width 11 height 11
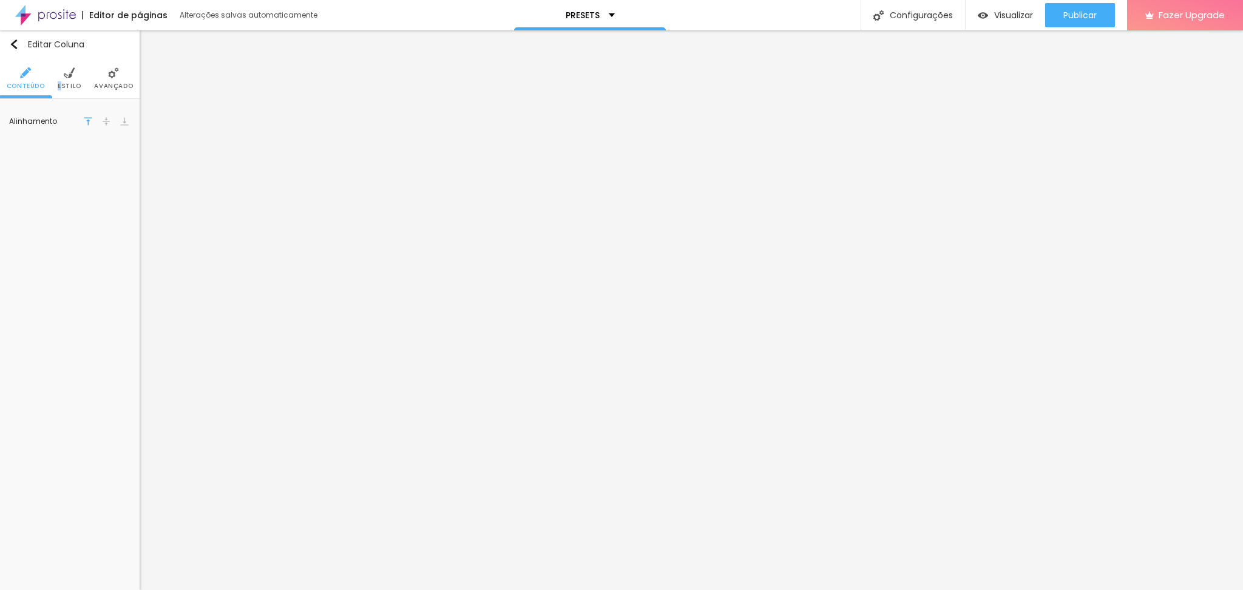
click at [104, 122] on img at bounding box center [106, 121] width 8 height 8
click at [92, 120] on img at bounding box center [88, 121] width 8 height 8
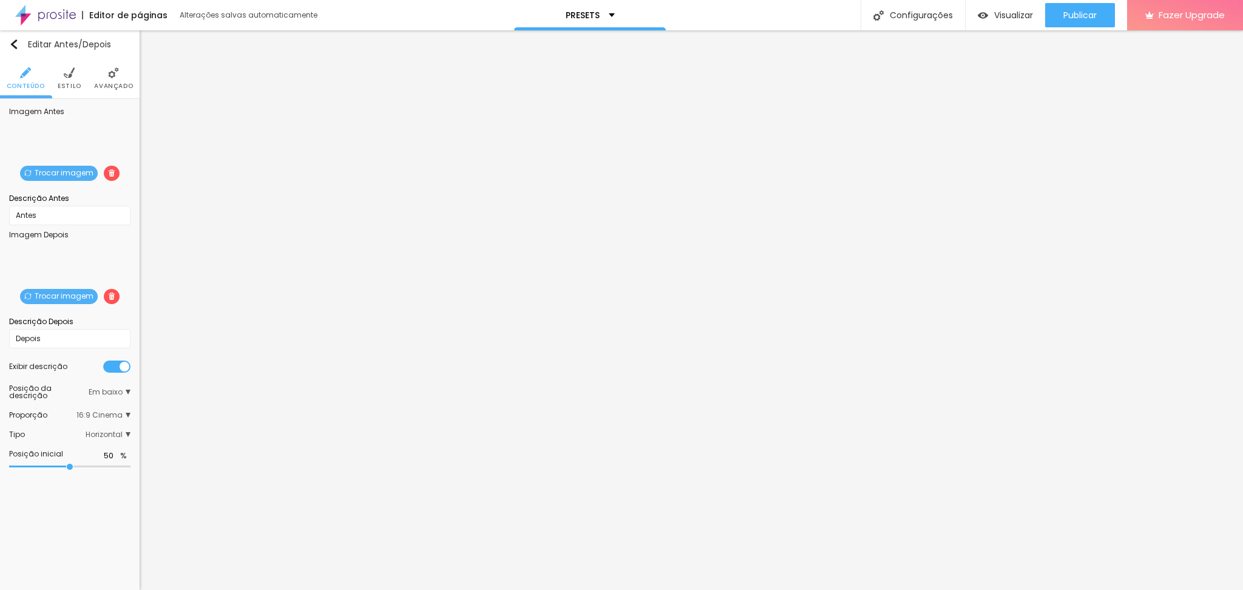
click at [78, 86] on span "Estilo" at bounding box center [70, 86] width 24 height 6
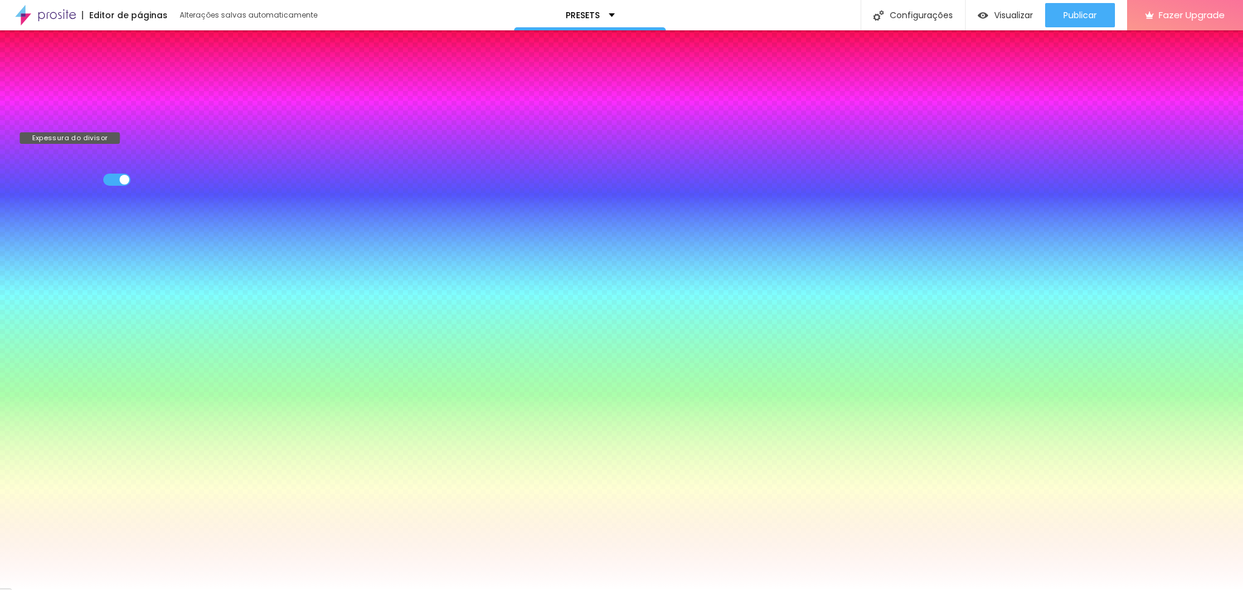
type input "2"
type input "3"
type input "4"
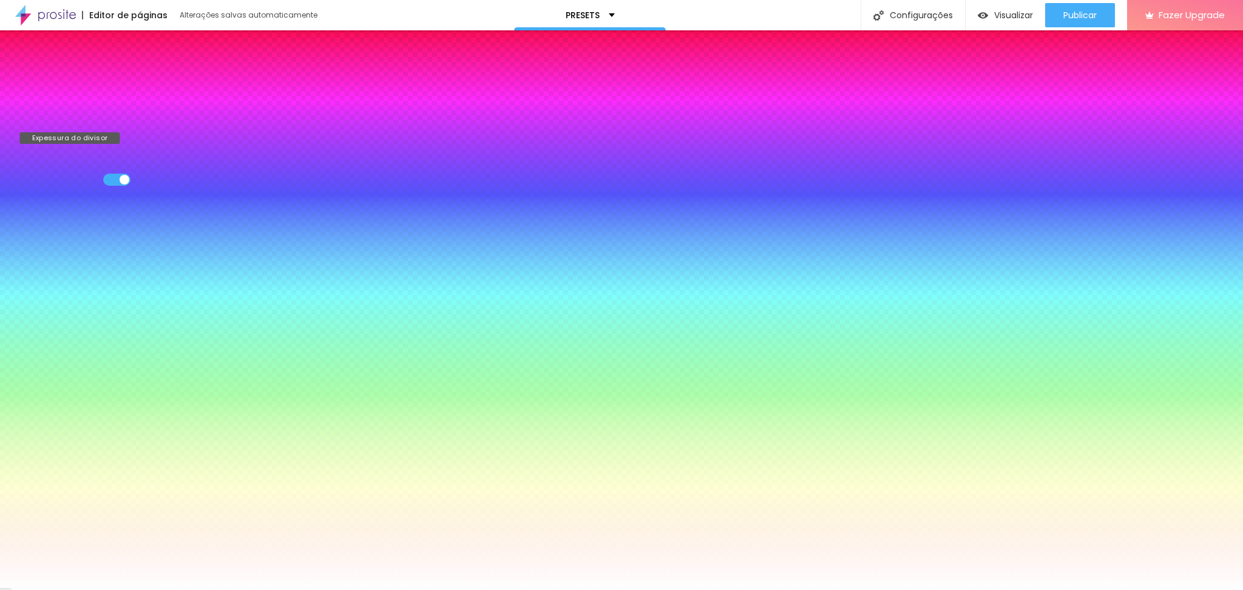
type input "4"
type input "6"
type input "7"
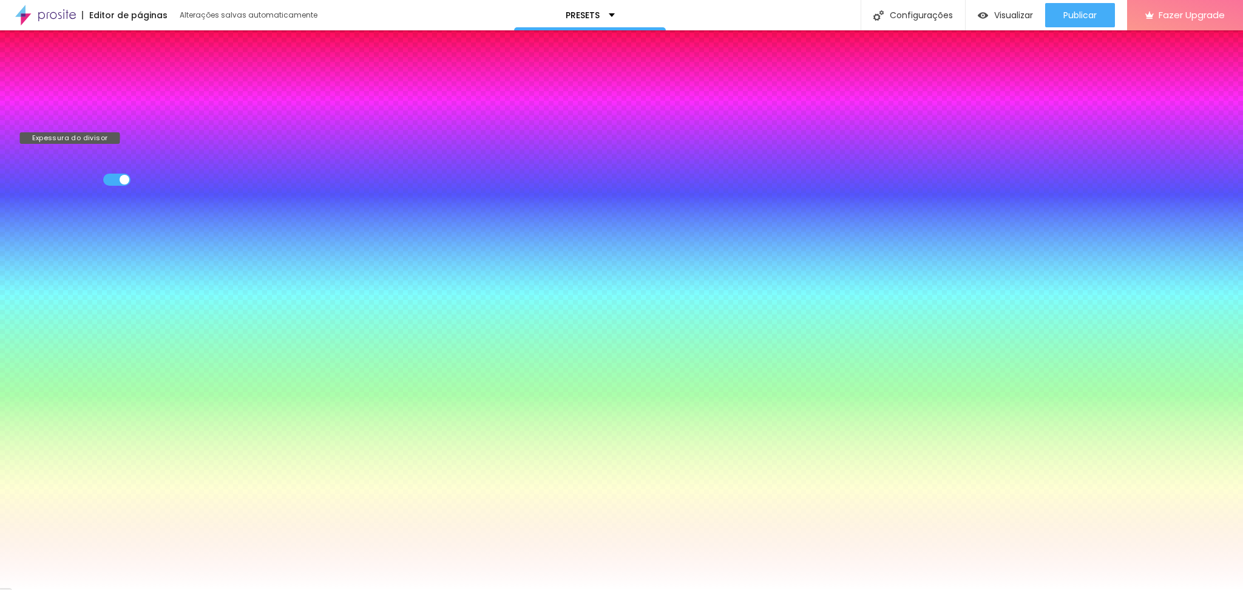
type input "8"
type input "9"
type input "10"
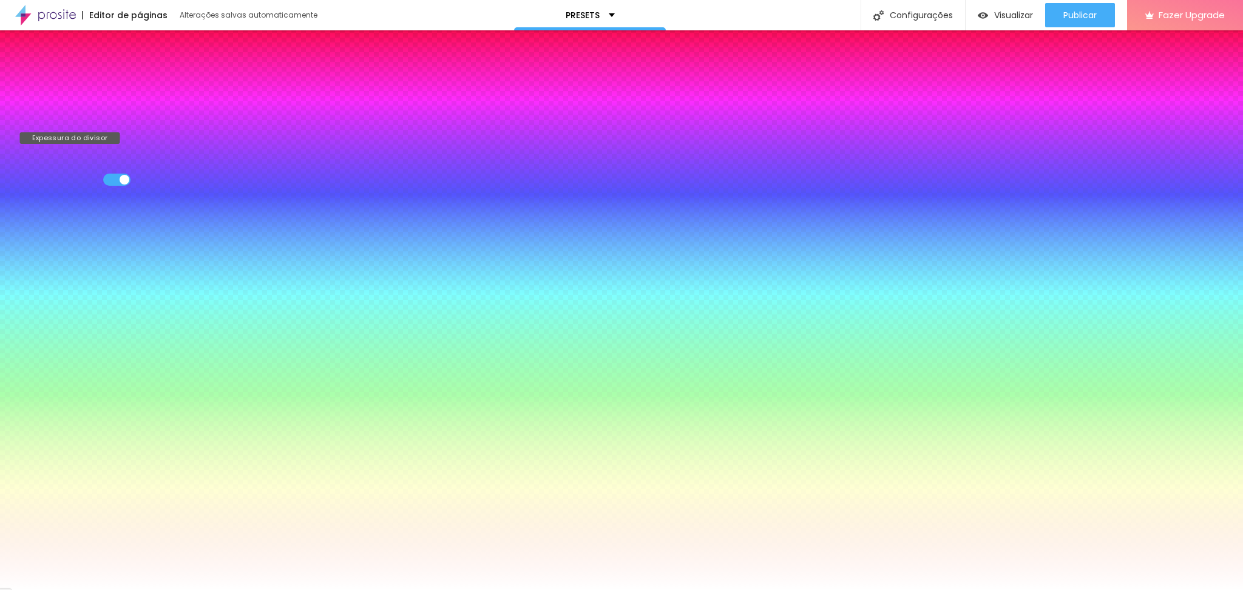
type input "10"
type input "11"
type input "12"
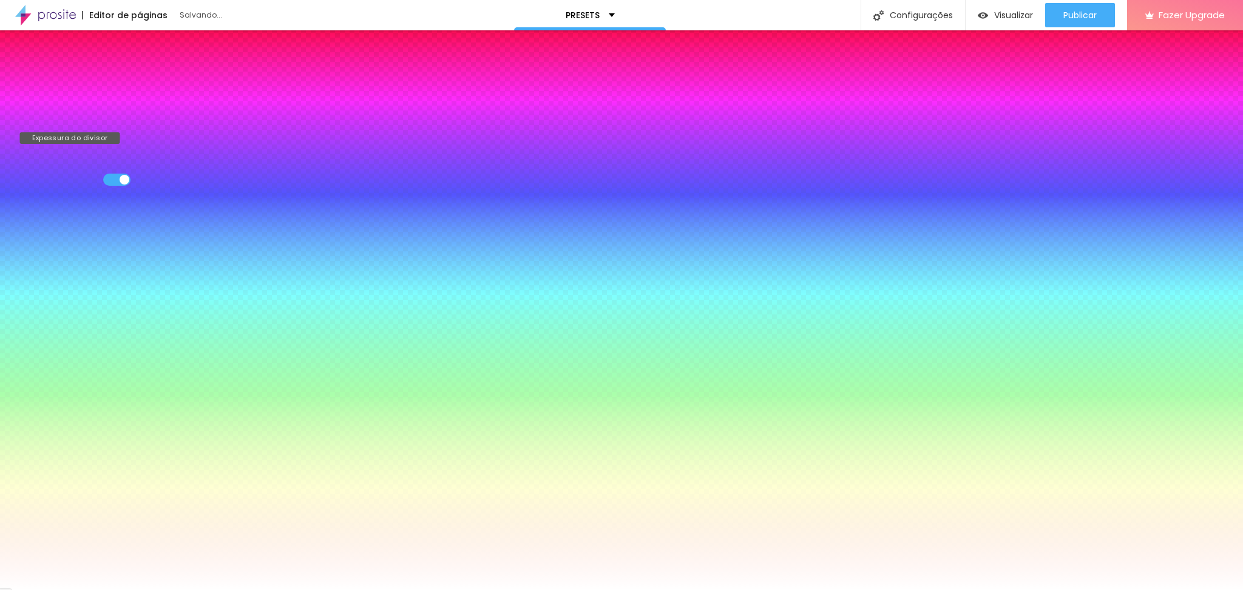
type input "11"
type input "10"
type input "9"
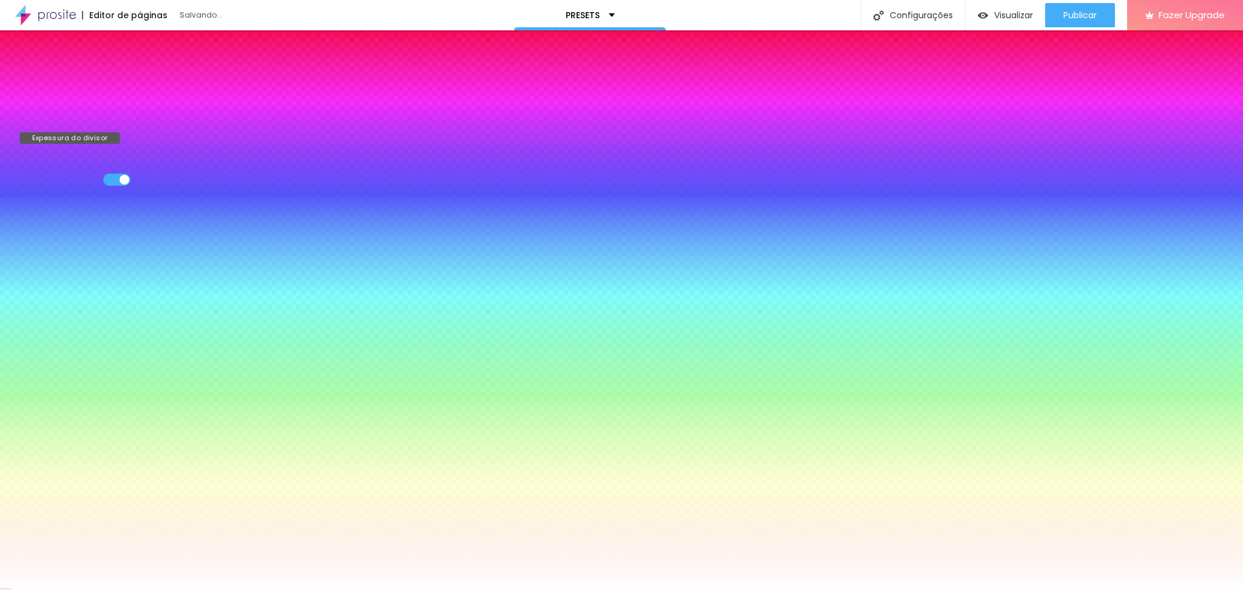
type input "9"
type input "8"
type input "7"
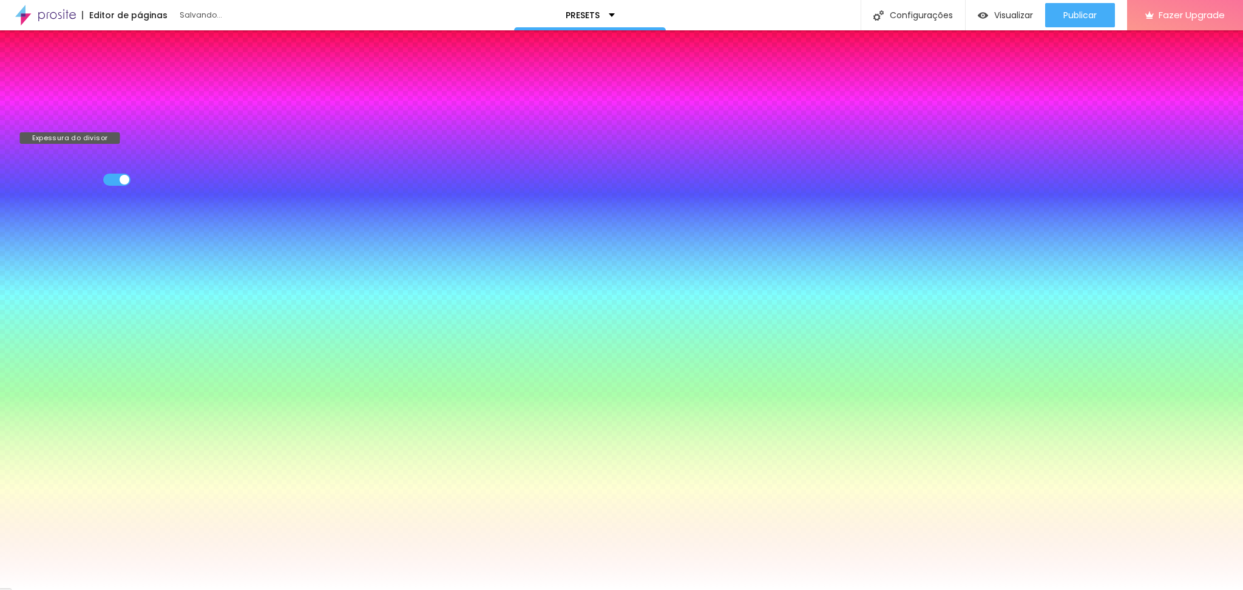
type input "6"
type input "5"
type input "4"
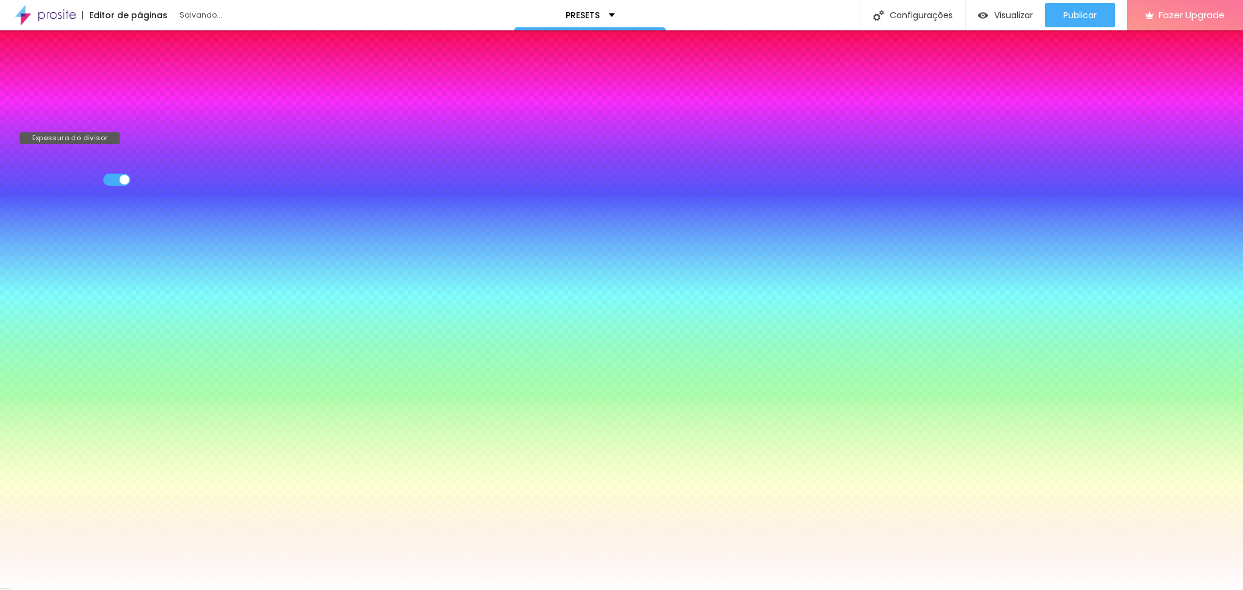
type input "4"
type input "3"
type input "2"
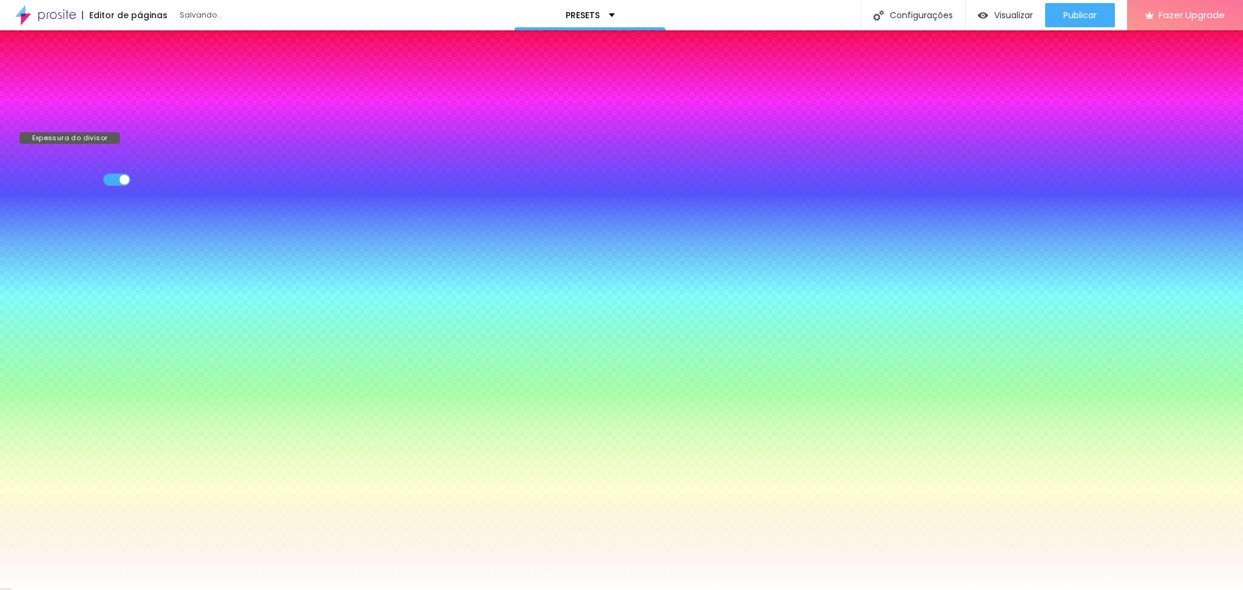
type input "1"
type input "0"
type input "1"
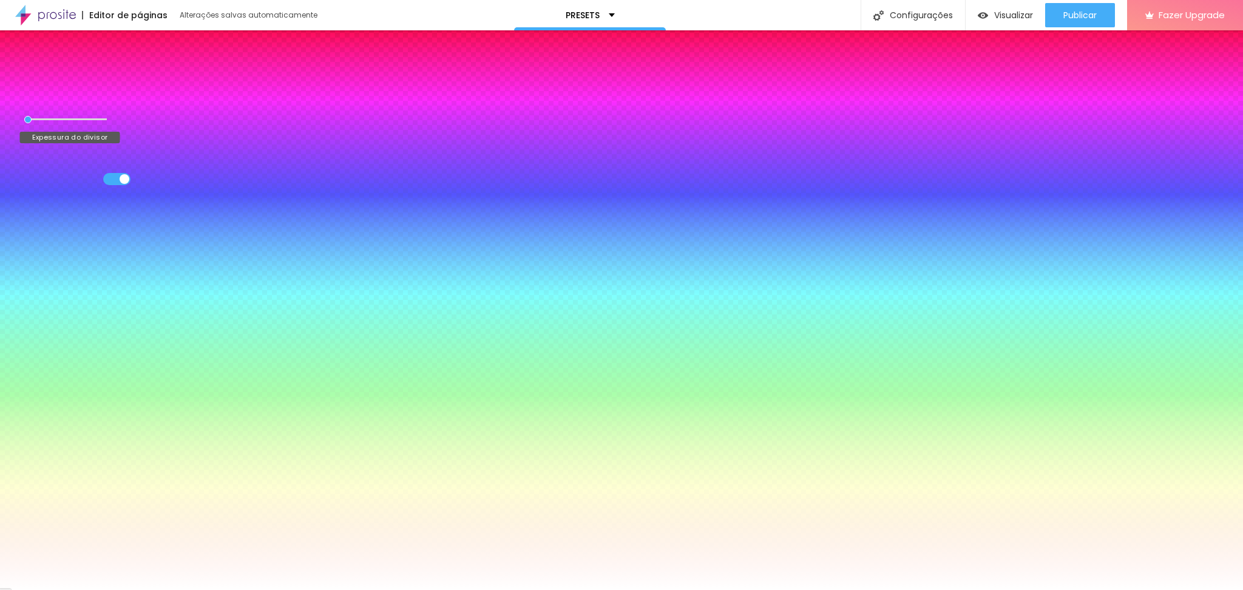
type input "1"
drag, startPoint x: 30, startPoint y: 120, endPoint x: 32, endPoint y: 127, distance: 8.1
click at [32, 124] on input "range" at bounding box center [66, 120] width 78 height 10
click at [97, 86] on span "Avançado" at bounding box center [113, 86] width 39 height 6
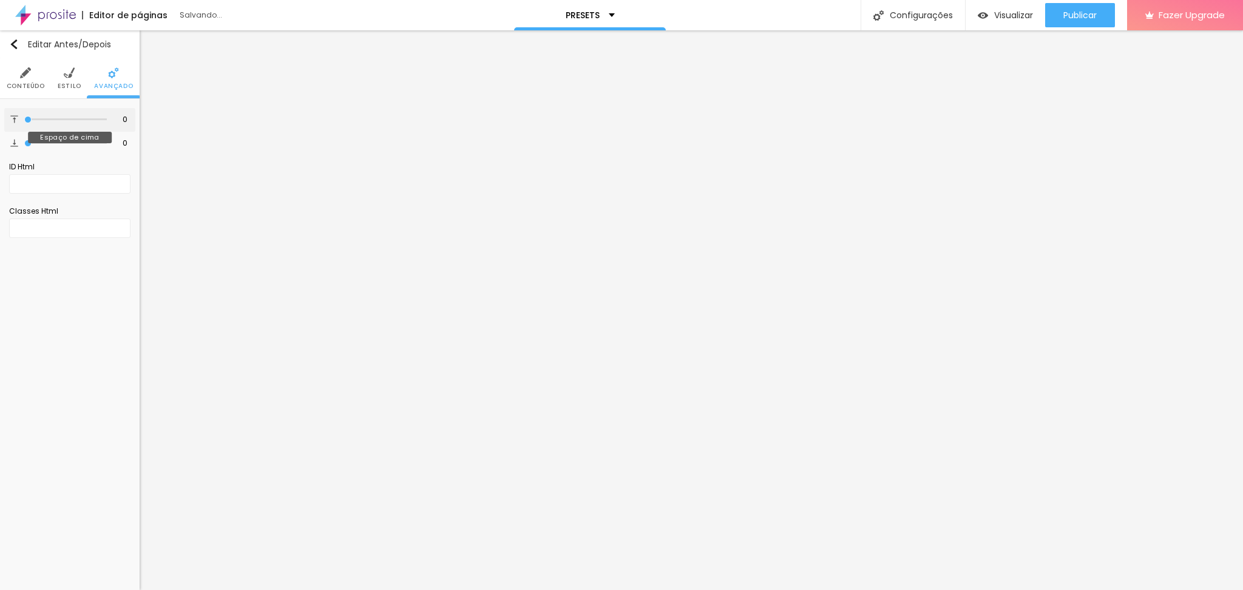
type input "1"
type input "3"
type input "6"
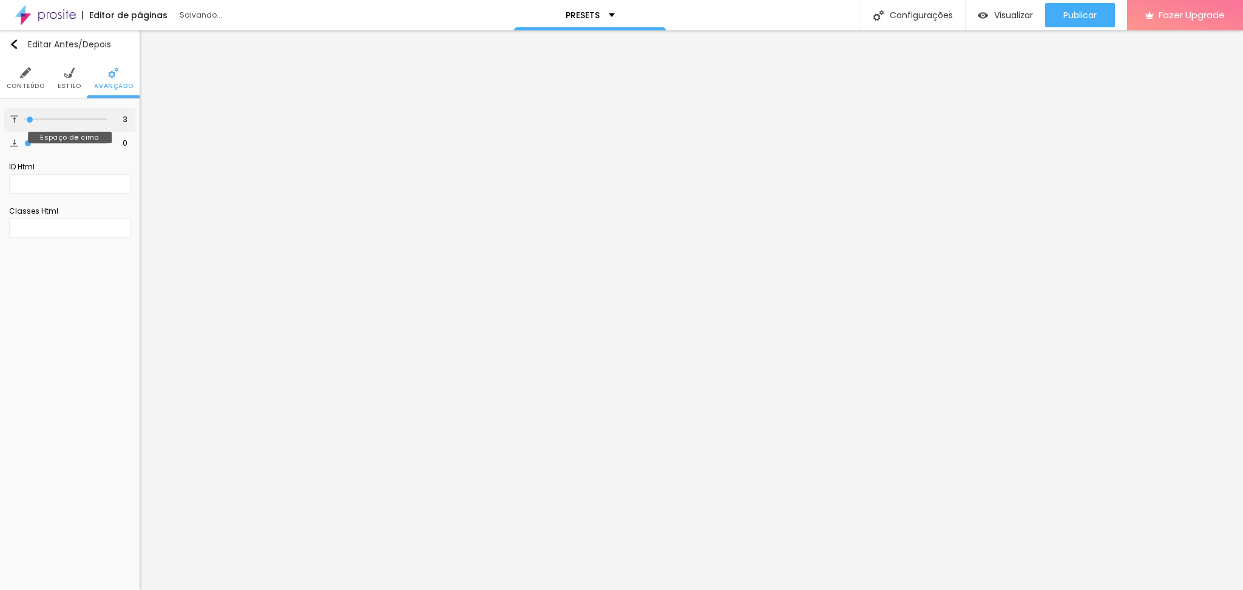
type input "6"
type input "9"
type input "12"
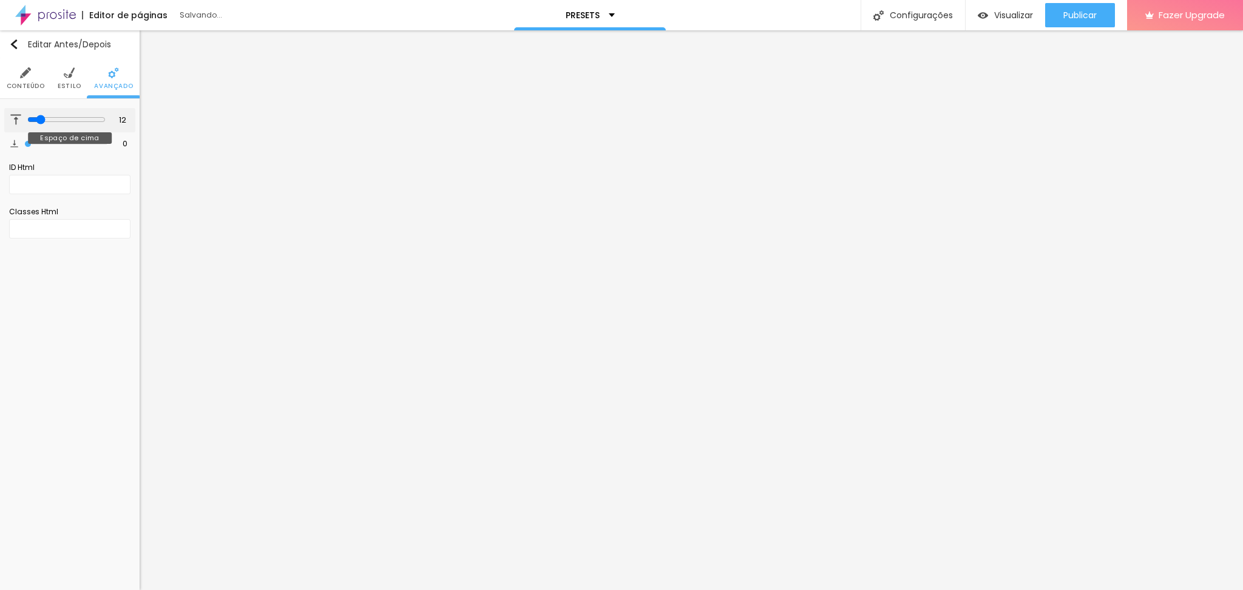
type input "18"
type input "24"
type input "27"
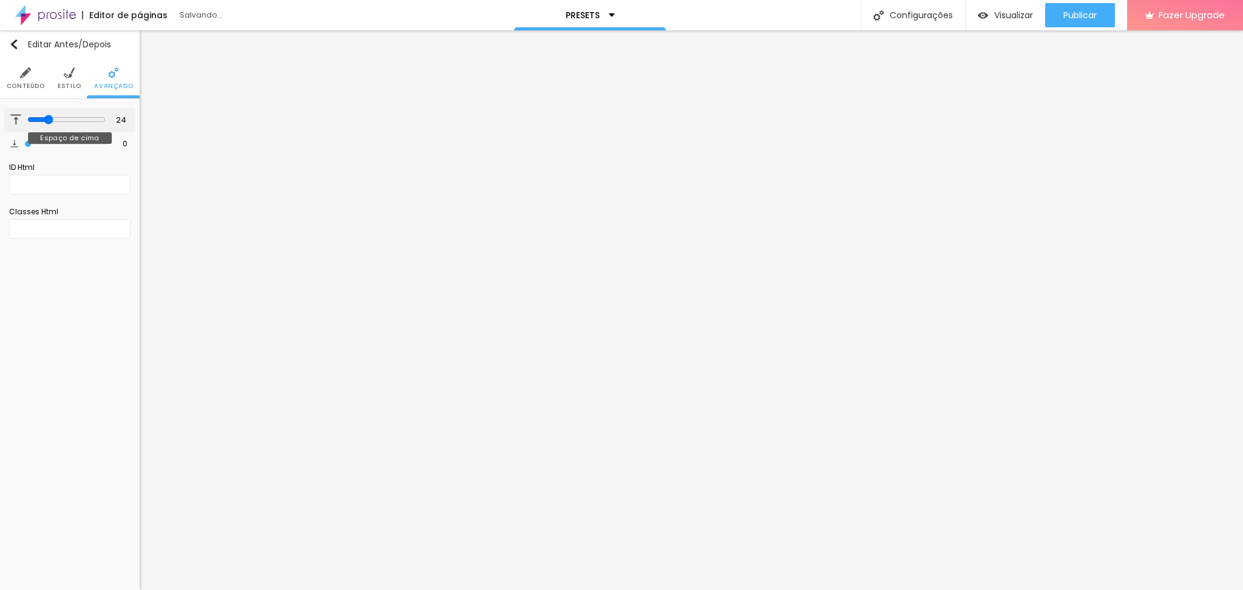
type input "27"
type input "28"
type input "27"
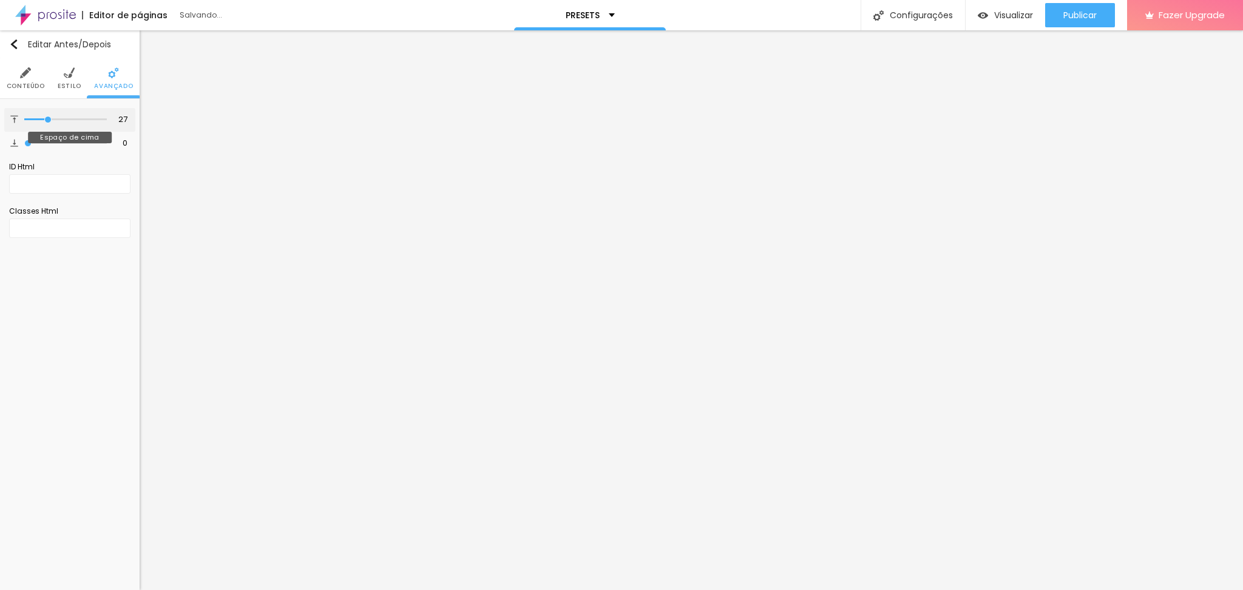
type input "25"
type input "21"
type input "18"
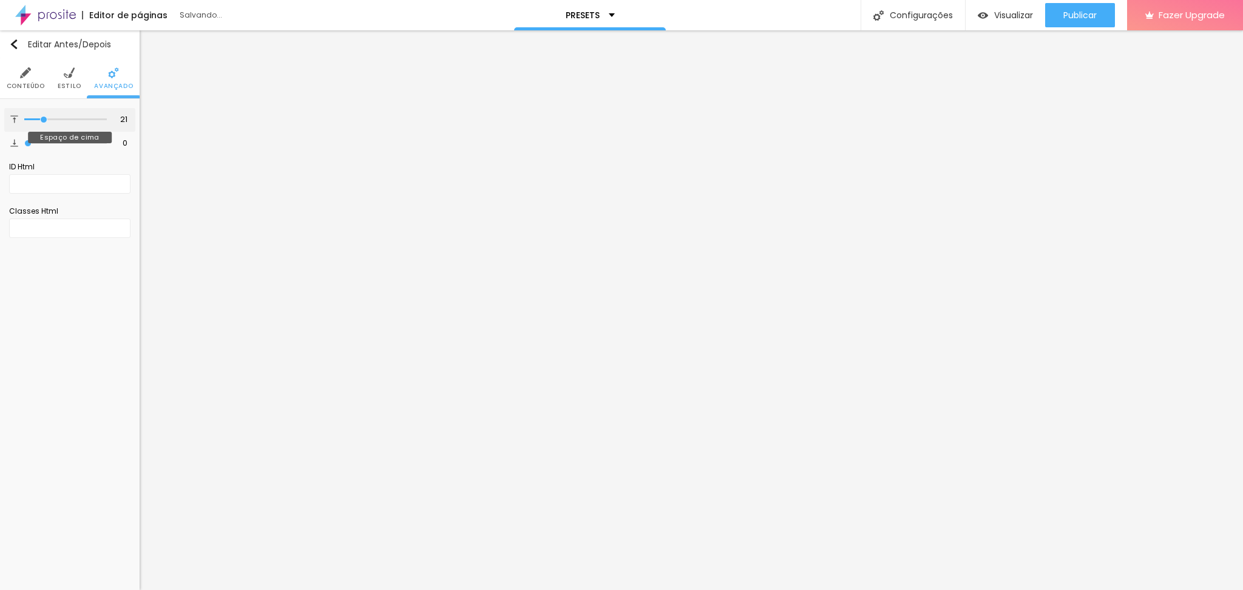
type input "18"
type input "15"
type input "12"
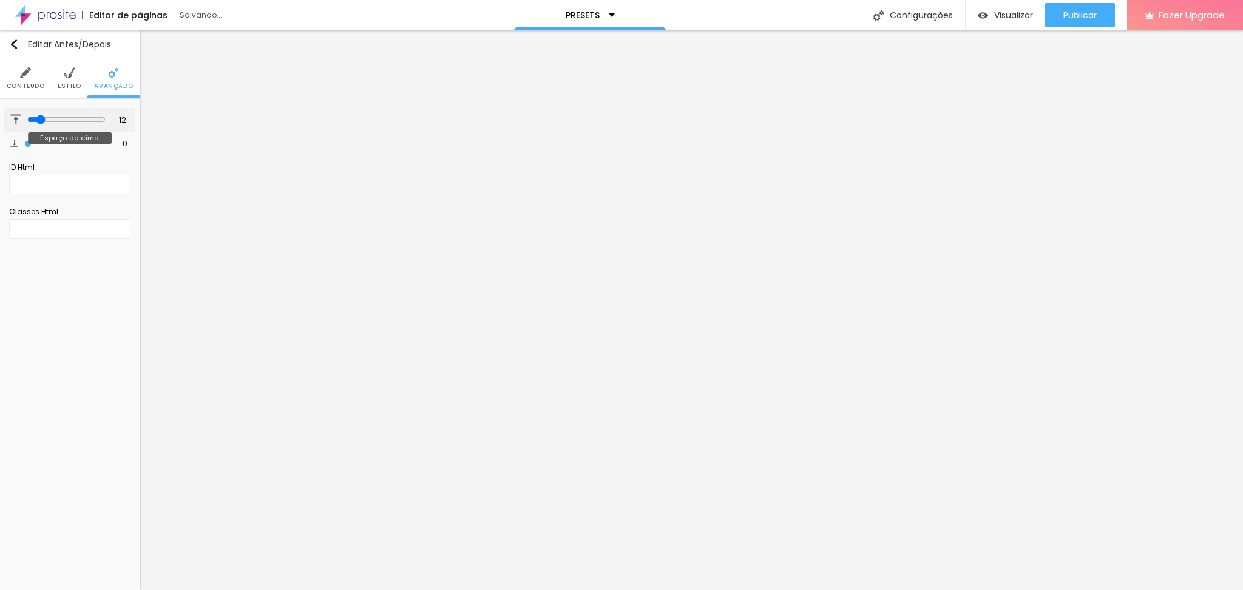
type input "10"
drag, startPoint x: 27, startPoint y: 122, endPoint x: 0, endPoint y: 120, distance: 27.4
click at [24, 120] on input "range" at bounding box center [65, 120] width 83 height 6
click at [66, 79] on li "Estilo" at bounding box center [70, 78] width 24 height 40
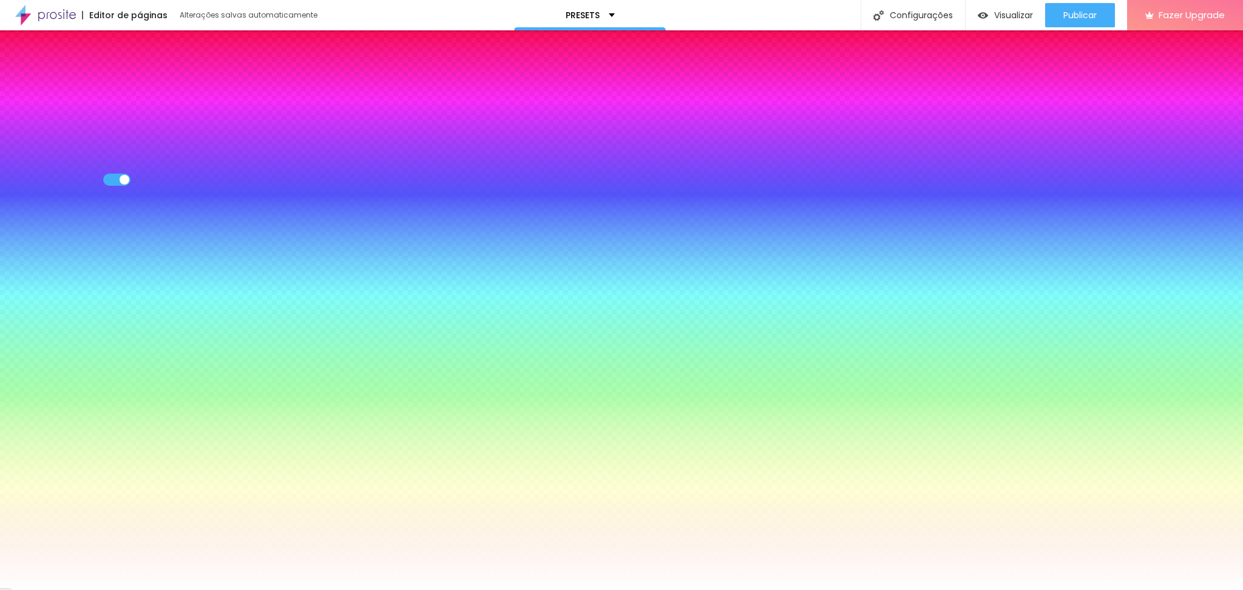
click at [37, 75] on li "Conteúdo" at bounding box center [26, 78] width 38 height 40
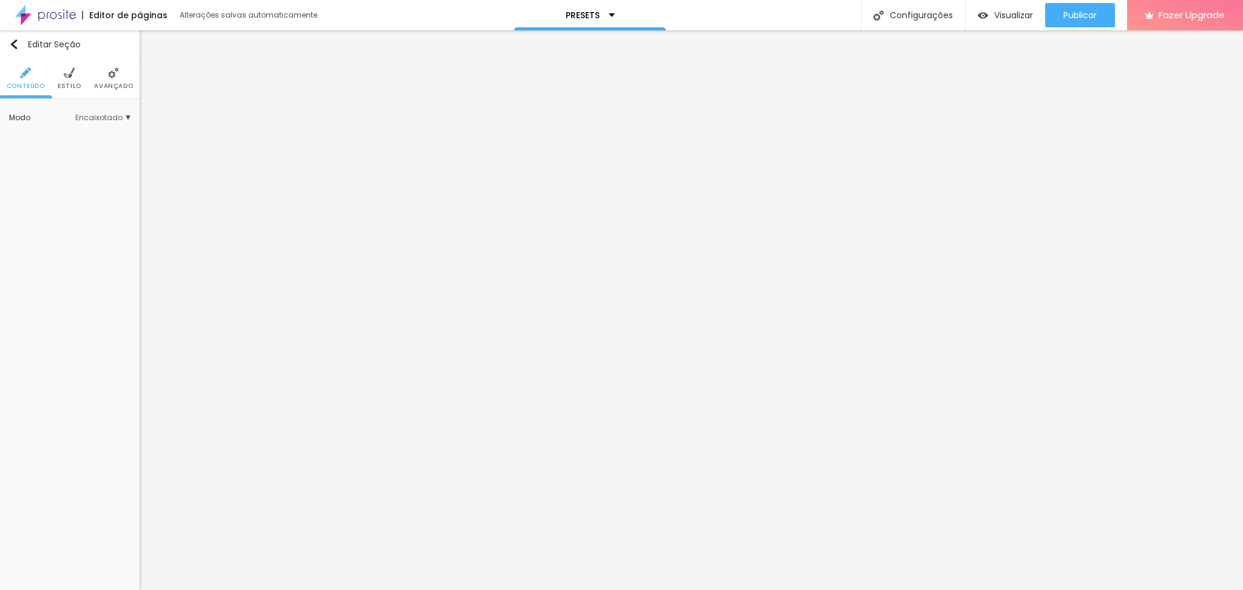
click at [123, 115] on span "Encaixotado" at bounding box center [102, 117] width 55 height 7
click at [70, 147] on span "Completo" at bounding box center [64, 151] width 37 height 10
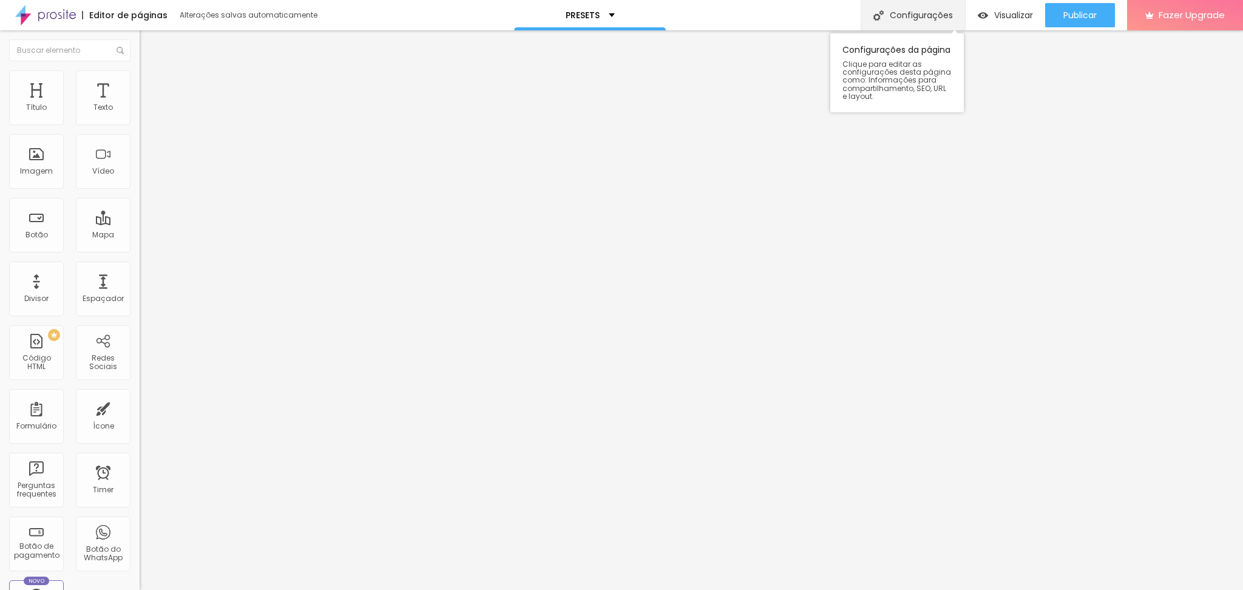
click at [936, 12] on div "Configurações" at bounding box center [912, 15] width 104 height 30
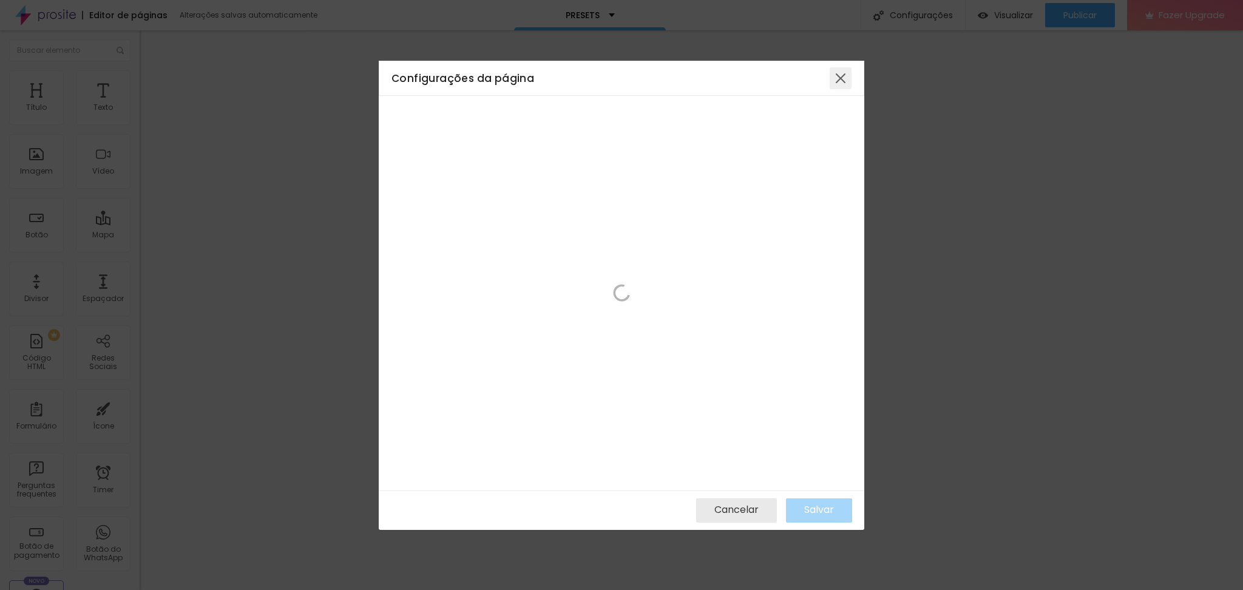
click at [850, 76] on div at bounding box center [840, 78] width 22 height 22
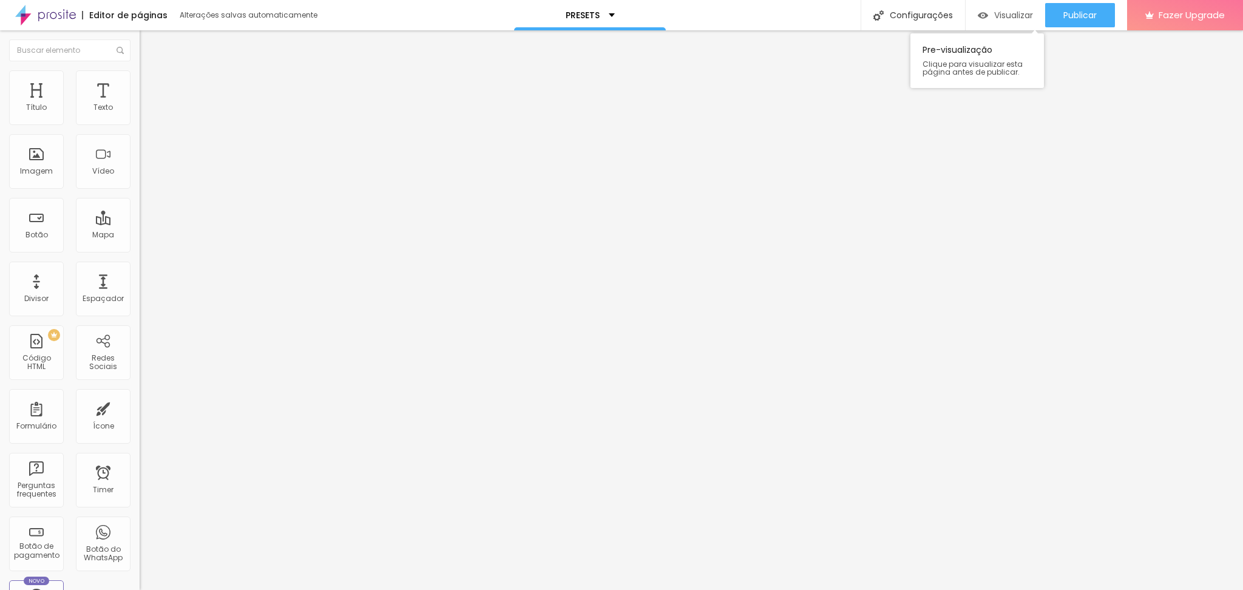
click at [995, 16] on span "Visualizar" at bounding box center [1013, 15] width 39 height 10
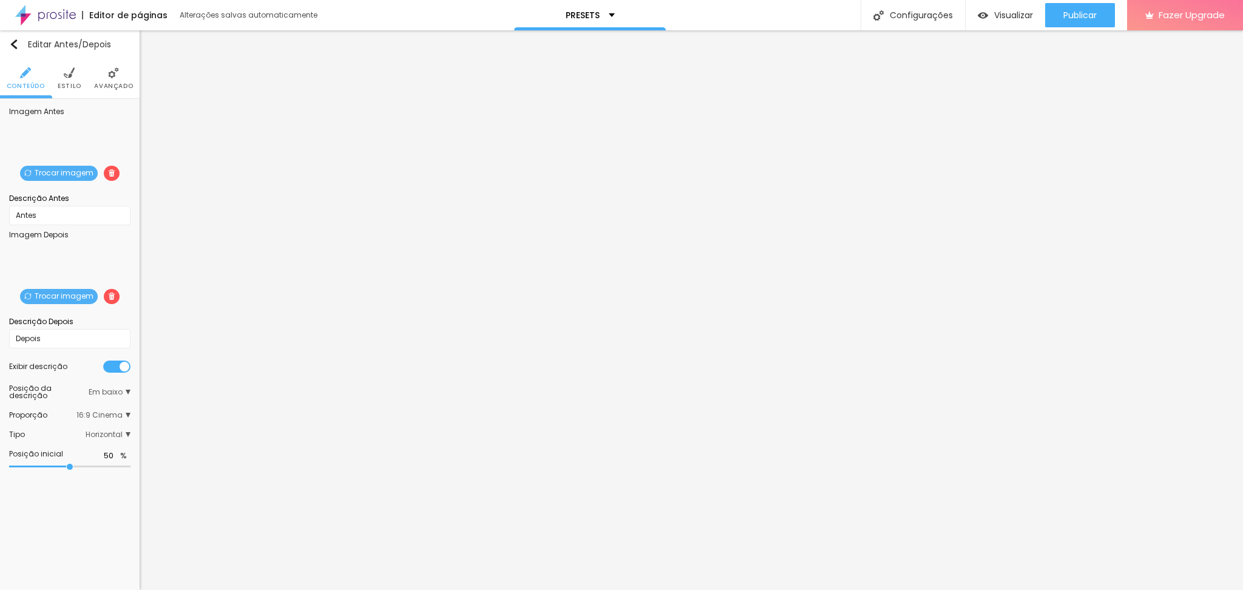
click at [75, 173] on span "Trocar imagem" at bounding box center [59, 173] width 78 height 15
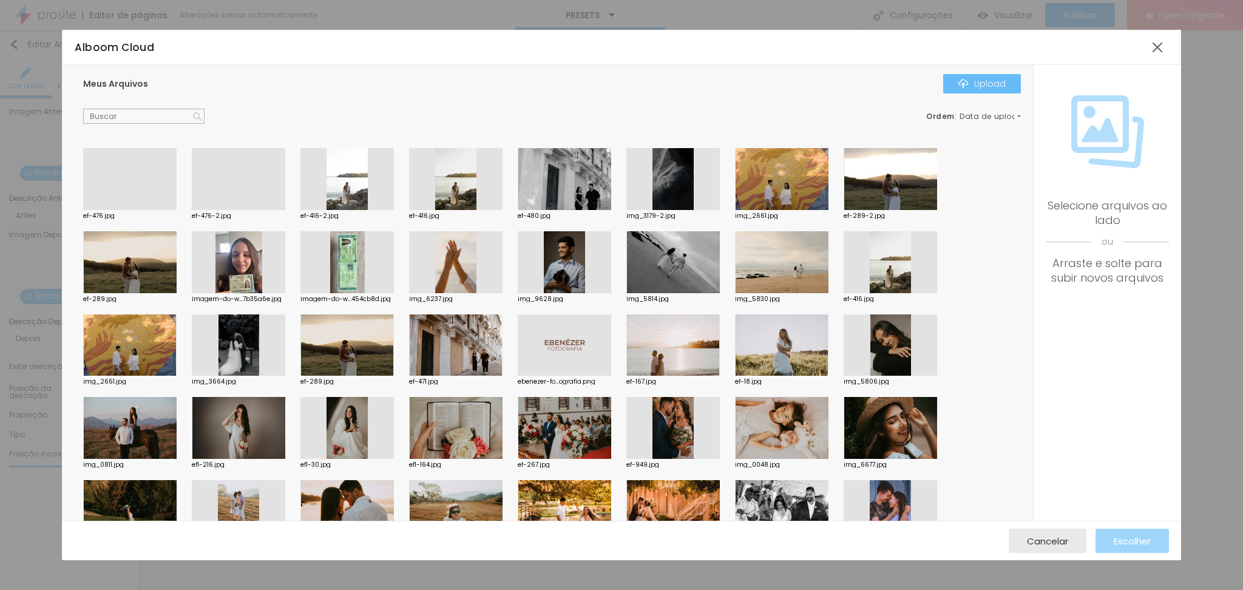
click at [981, 81] on div "Upload" at bounding box center [981, 84] width 47 height 10
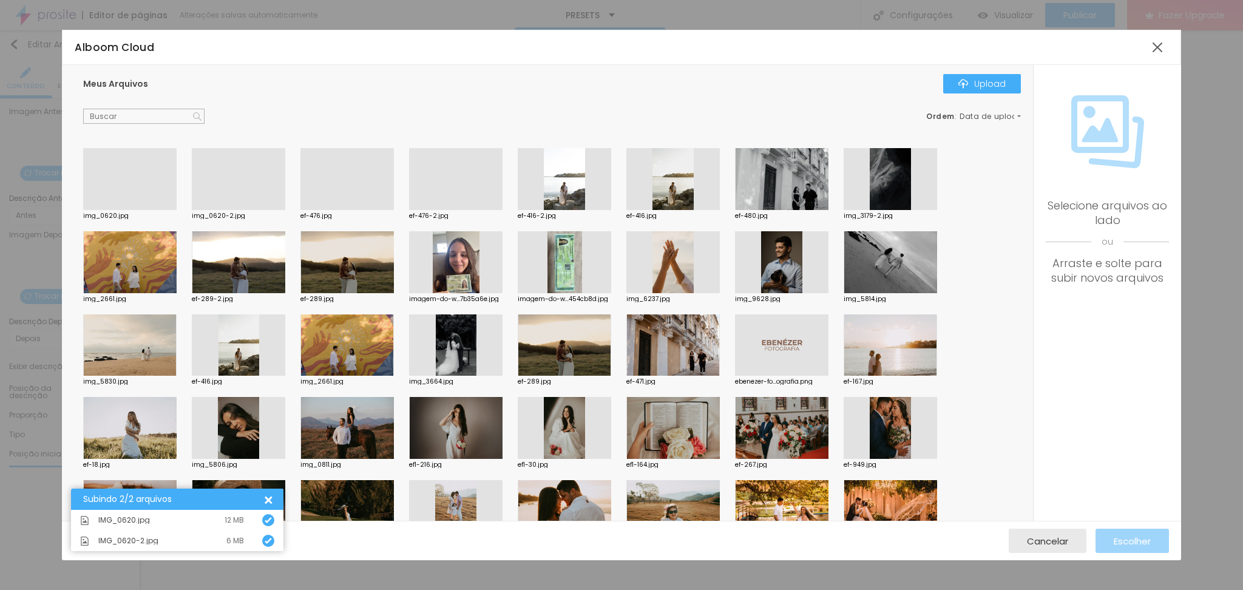
click at [142, 210] on div at bounding box center [129, 210] width 93 height 0
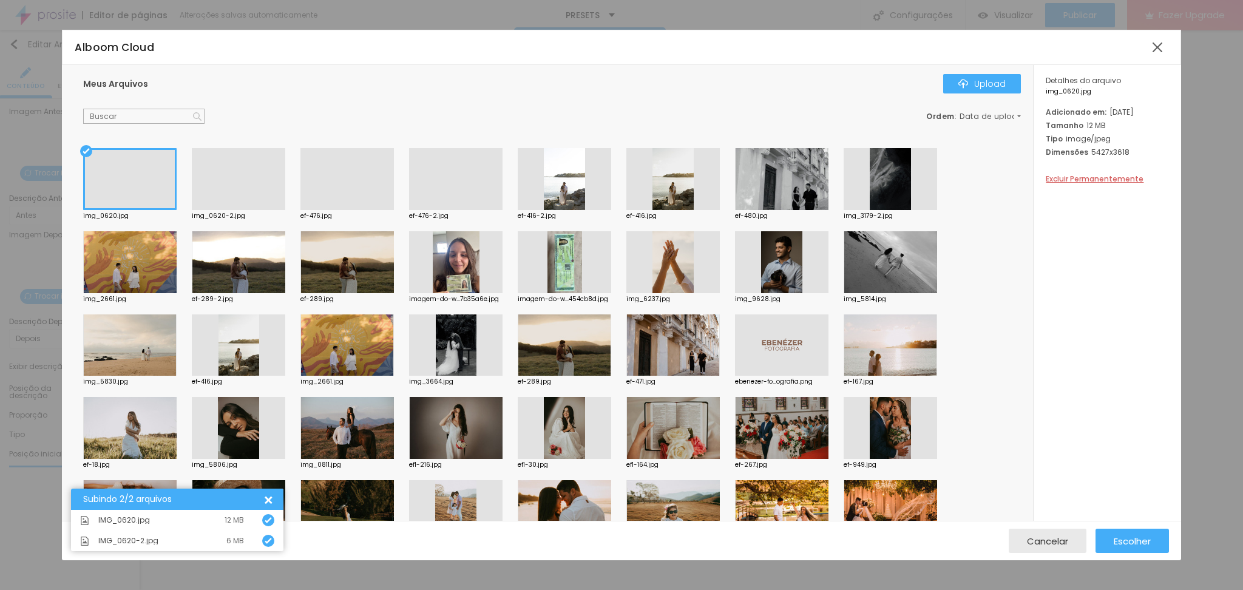
click at [252, 210] on div at bounding box center [238, 210] width 93 height 0
click at [1124, 538] on span "Escolher" at bounding box center [1131, 541] width 37 height 10
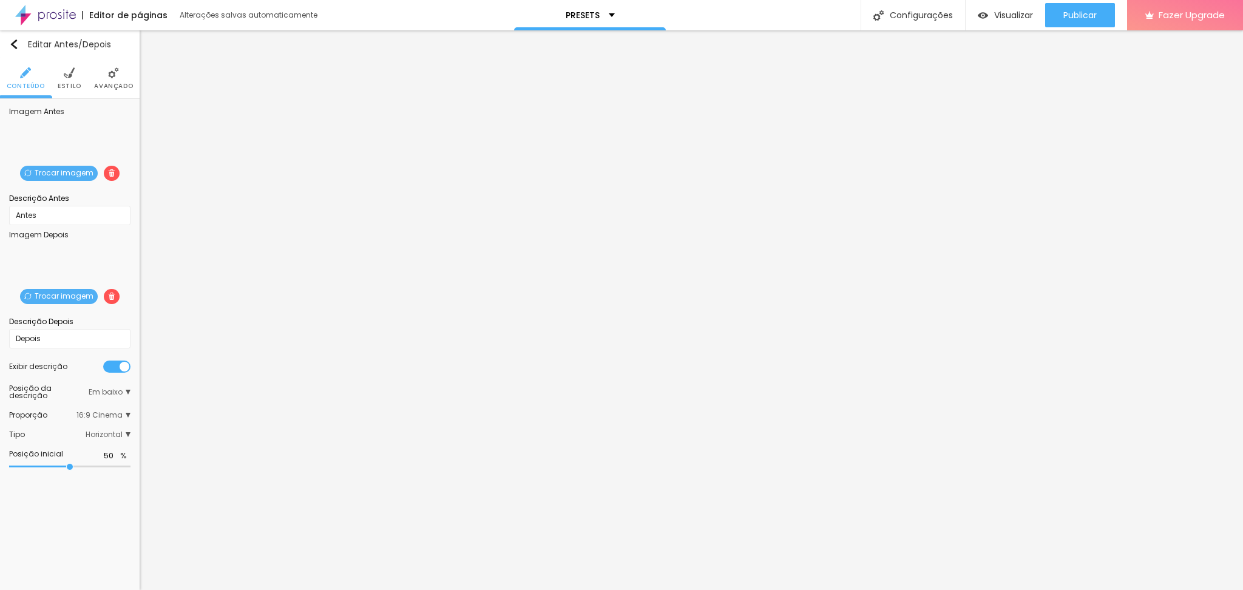
click at [76, 291] on span "Trocar imagem" at bounding box center [59, 296] width 78 height 15
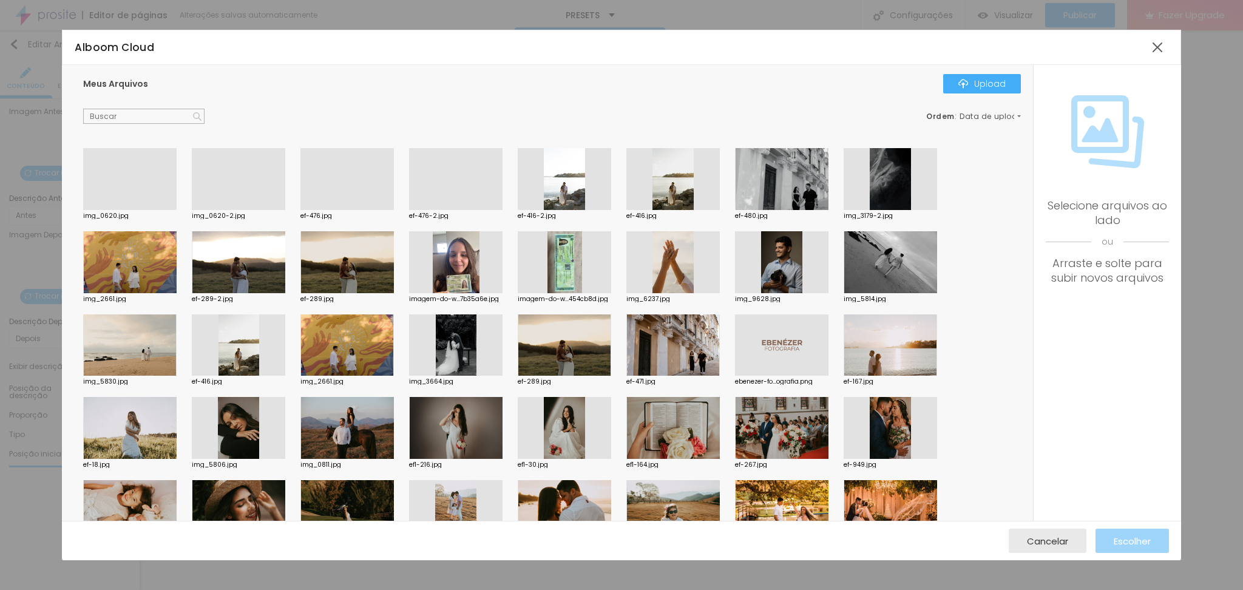
click at [140, 210] on div at bounding box center [129, 210] width 93 height 0
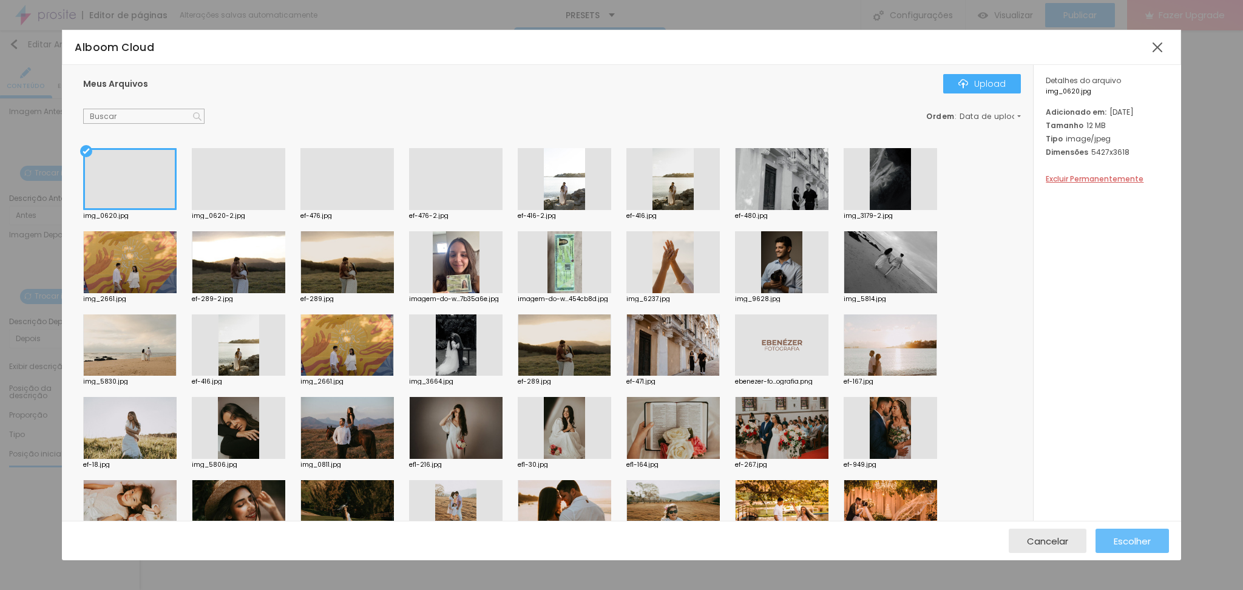
click at [1129, 537] on span "Escolher" at bounding box center [1131, 541] width 37 height 10
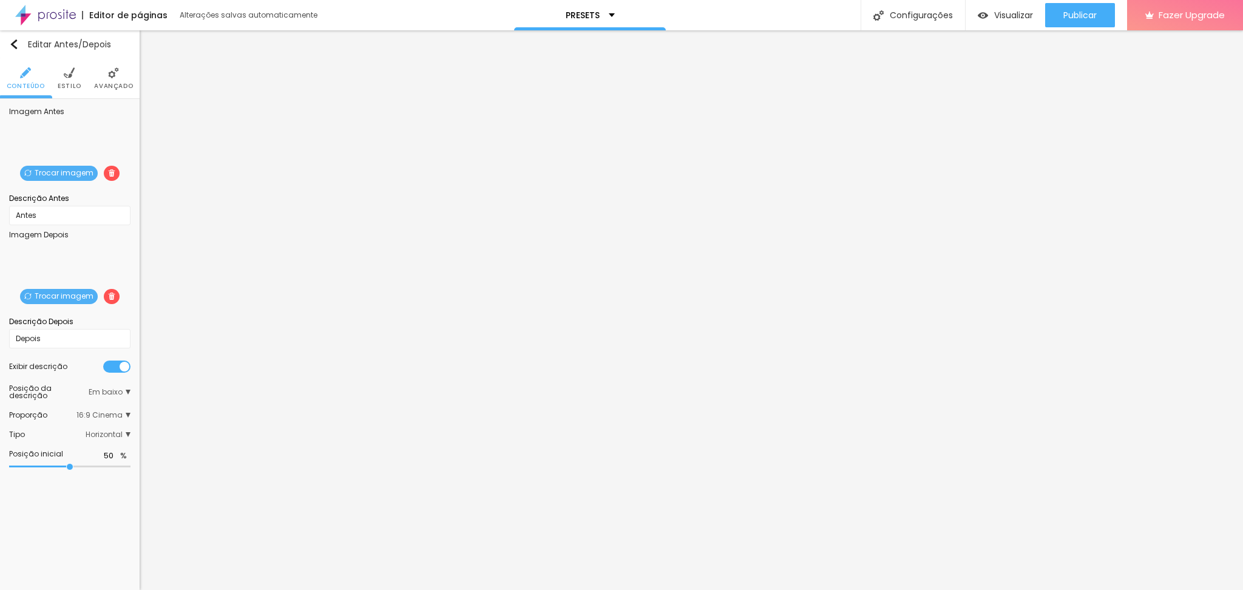
click at [108, 173] on img at bounding box center [111, 172] width 7 height 7
click at [108, 294] on img at bounding box center [111, 295] width 7 height 7
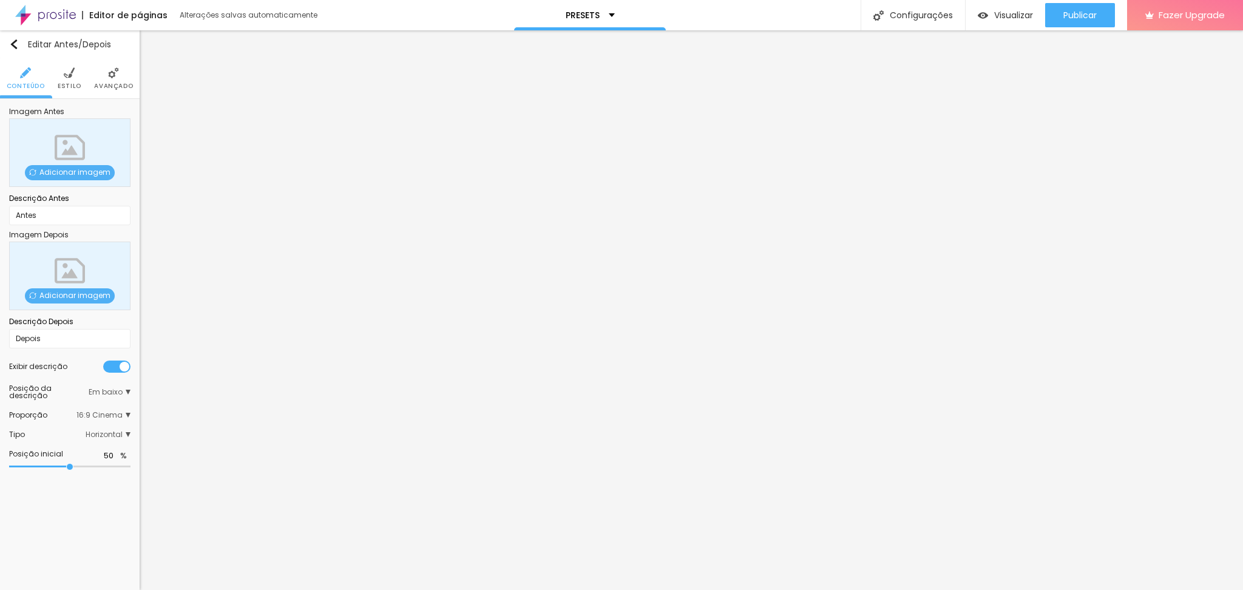
click at [60, 169] on span "Adicionar imagem" at bounding box center [70, 172] width 90 height 15
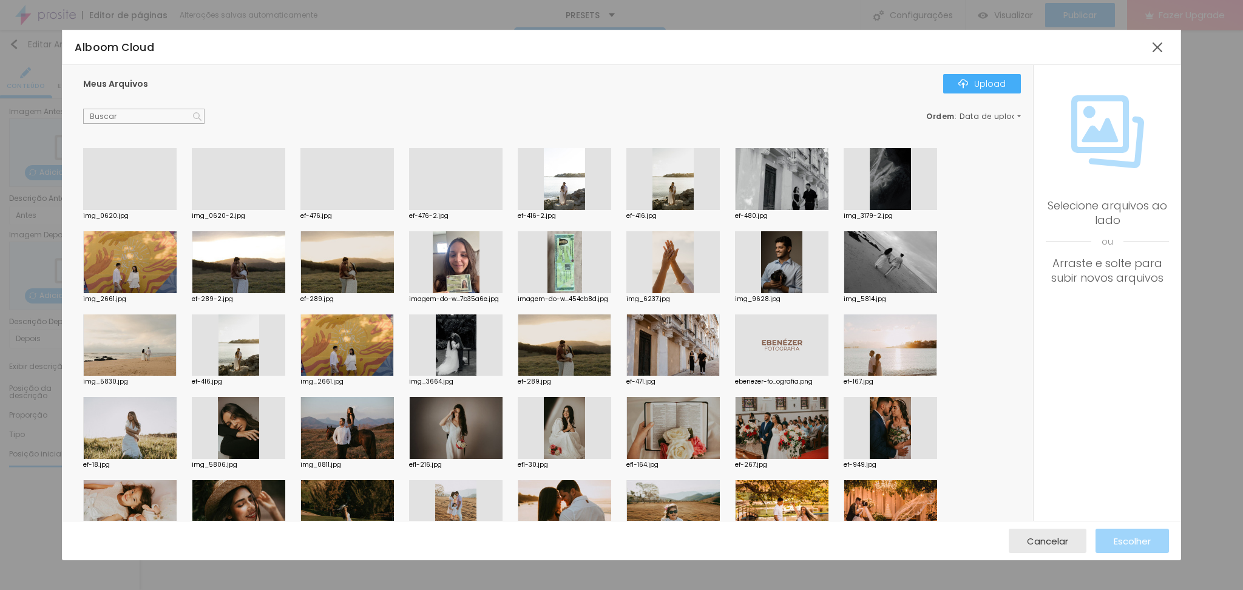
click at [220, 210] on div at bounding box center [238, 210] width 93 height 0
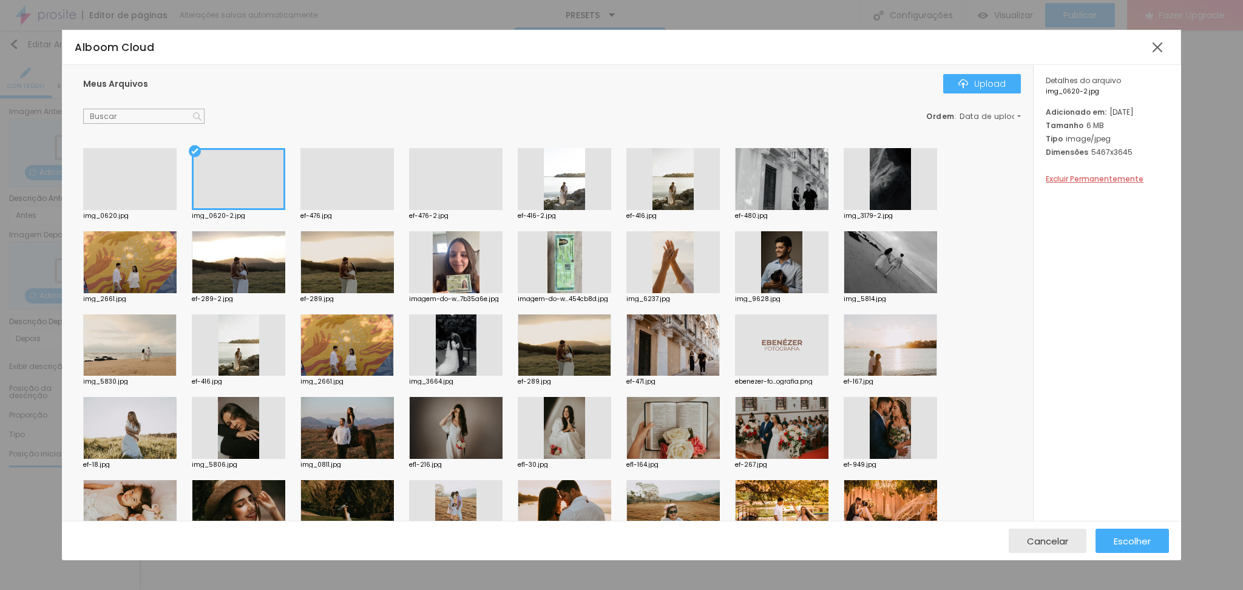
click at [874, 103] on div "Meus Arquivos Upload Ordem : Data de upload" at bounding box center [551, 99] width 937 height 50
click at [406, 103] on div "Meus Arquivos Upload Ordem : Data de upload" at bounding box center [551, 99] width 937 height 50
click at [961, 83] on img "button" at bounding box center [963, 84] width 10 height 10
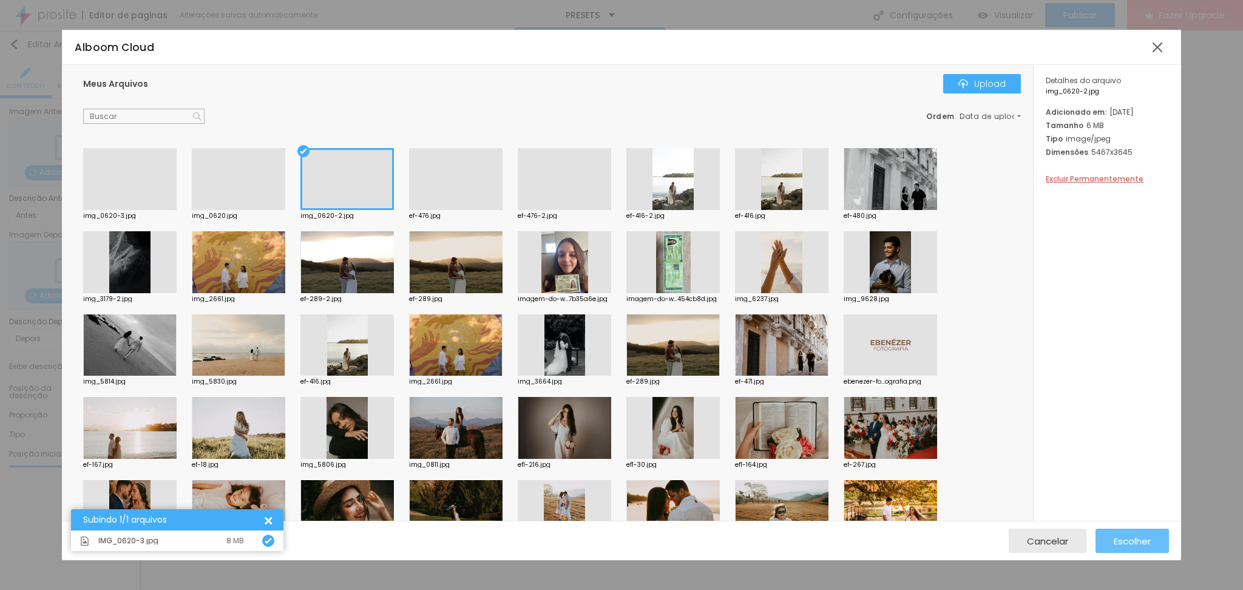
click at [1143, 537] on span "Escolher" at bounding box center [1131, 541] width 37 height 10
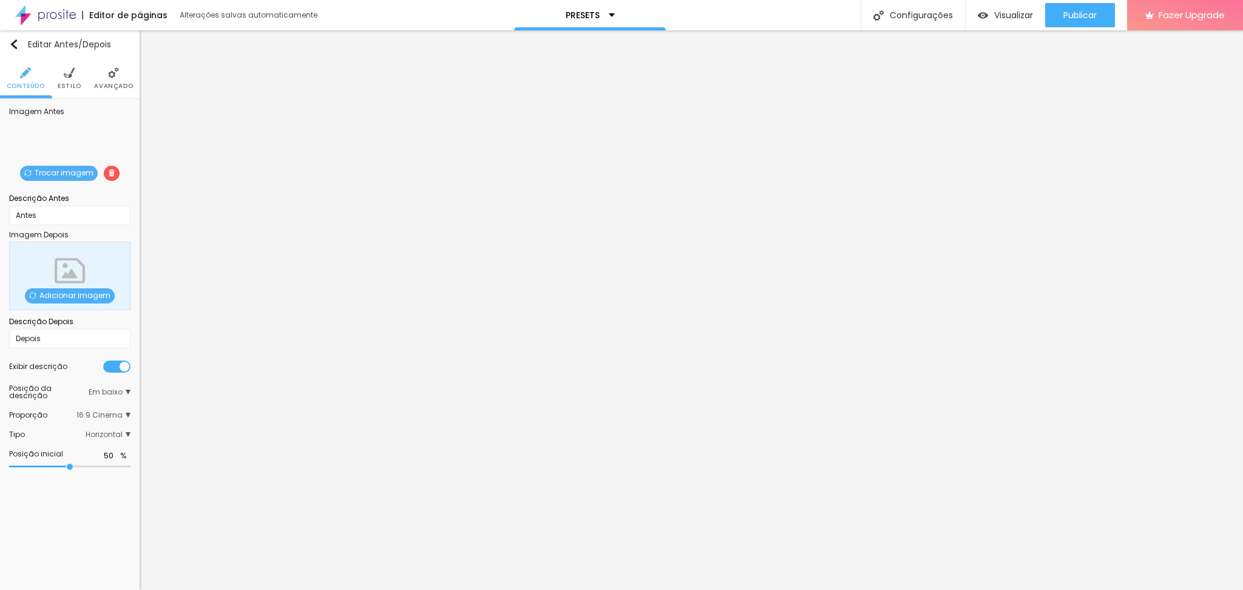
click at [82, 294] on span "Adicionar imagem" at bounding box center [70, 295] width 90 height 15
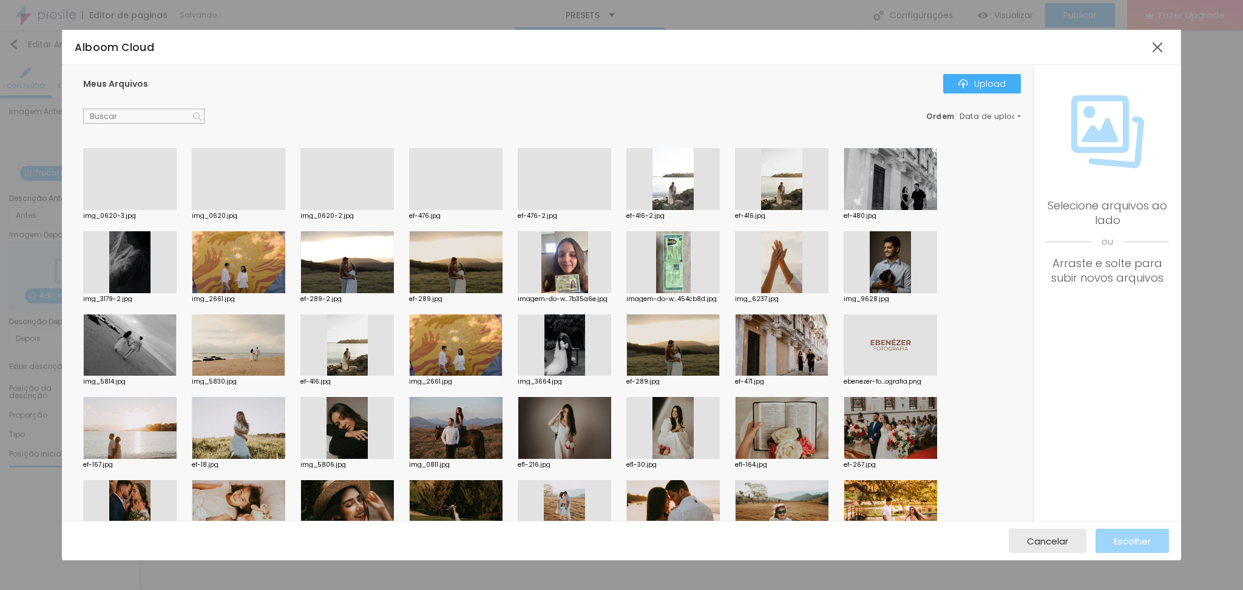
drag, startPoint x: 121, startPoint y: 195, endPoint x: 197, endPoint y: 256, distance: 97.1
click at [122, 210] on div at bounding box center [129, 210] width 93 height 0
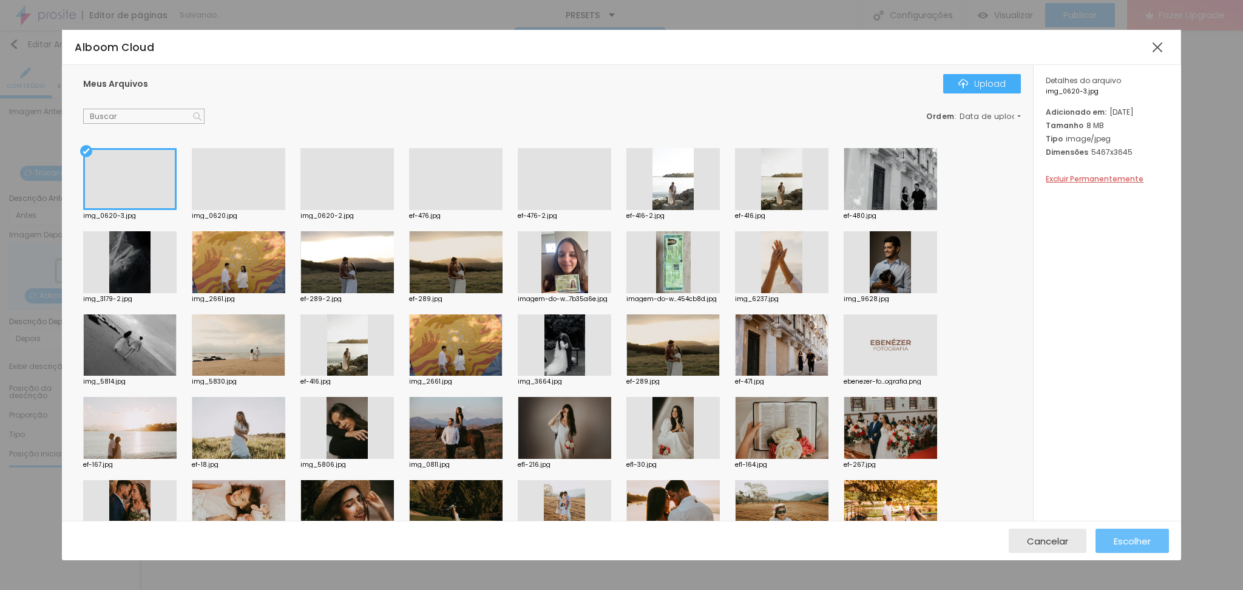
click at [1147, 534] on div "Escolher" at bounding box center [1131, 541] width 37 height 24
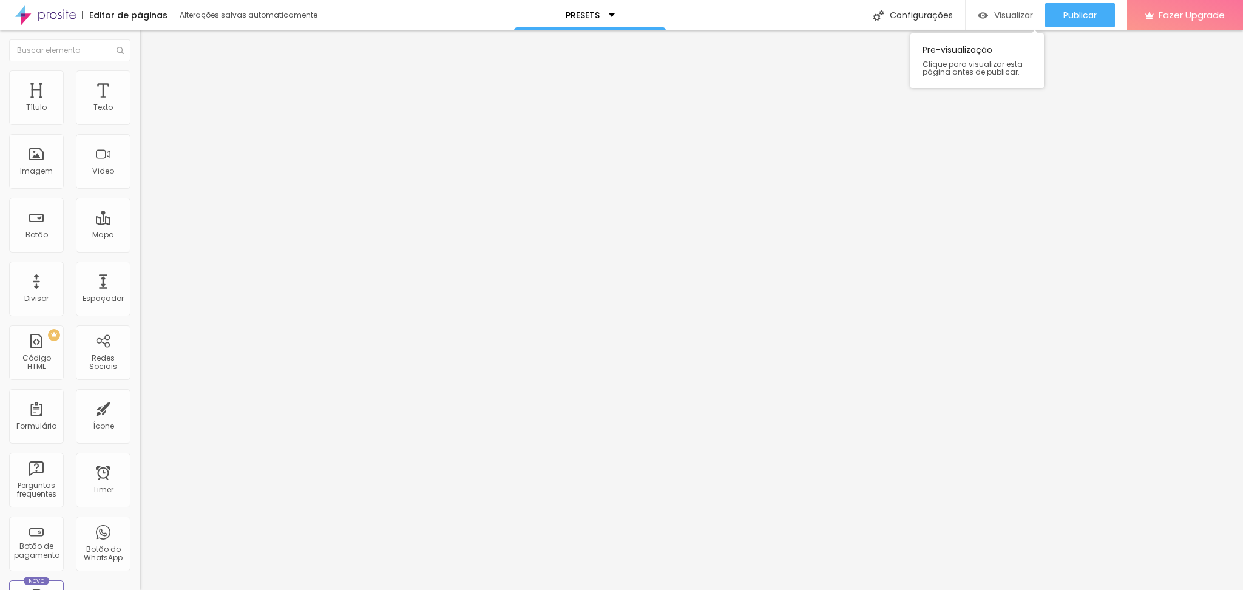
click at [999, 12] on span "Visualizar" at bounding box center [1013, 15] width 39 height 10
click at [1063, 11] on span "Publicar" at bounding box center [1079, 15] width 33 height 10
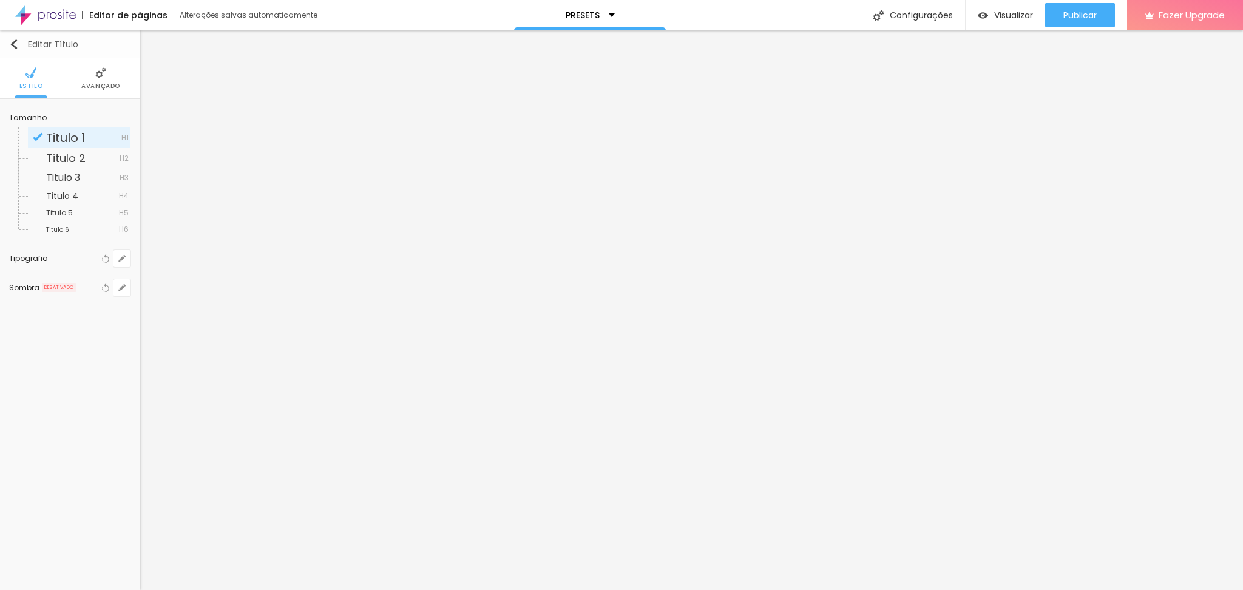
click at [12, 44] on img "button" at bounding box center [14, 44] width 10 height 10
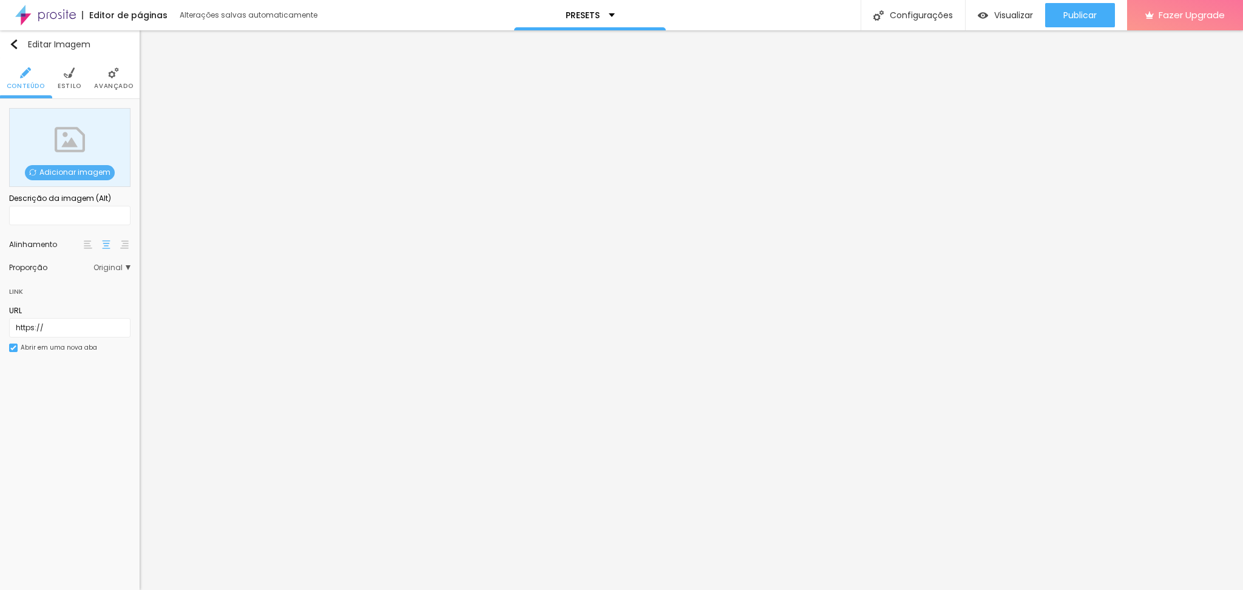
click at [78, 177] on span "Adicionar imagem" at bounding box center [70, 172] width 90 height 15
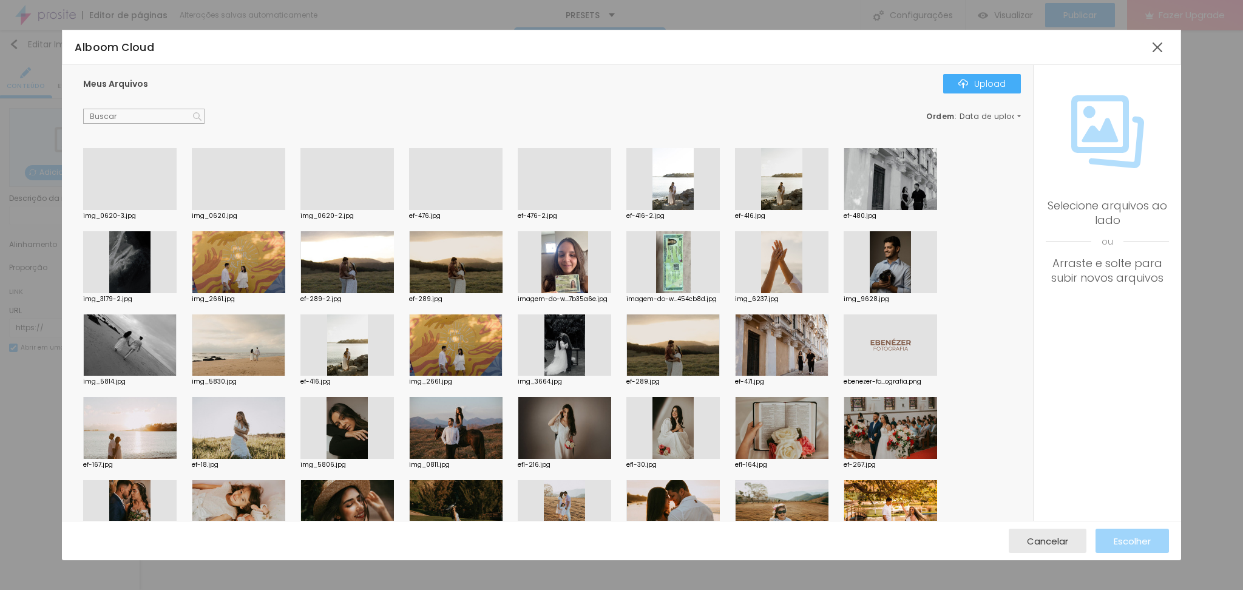
click at [894, 258] on div at bounding box center [889, 262] width 93 height 62
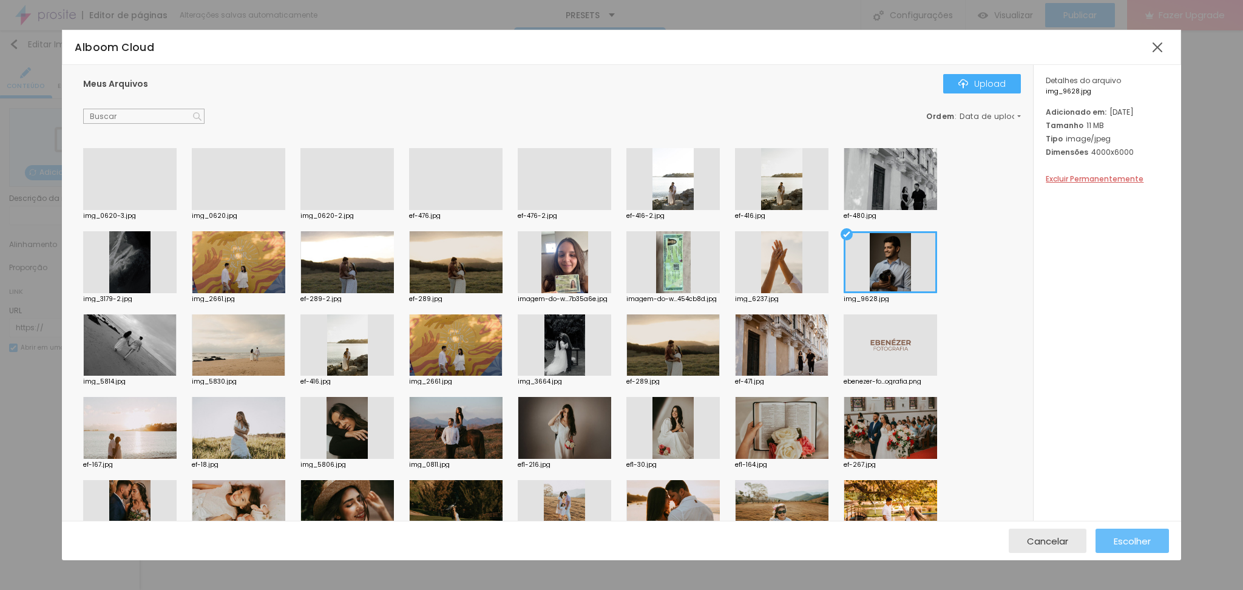
click at [1121, 544] on span "Escolher" at bounding box center [1131, 541] width 37 height 10
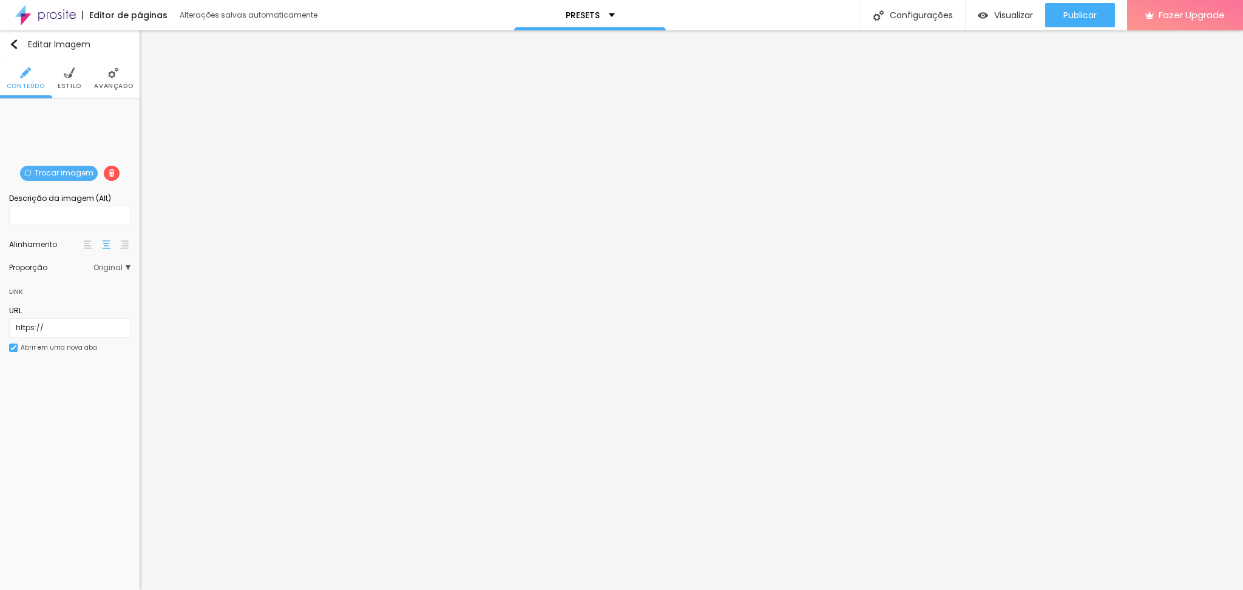
click at [123, 268] on span "Original" at bounding box center [111, 267] width 37 height 7
click at [64, 312] on div "Quadrado 1:1" at bounding box center [79, 318] width 103 height 16
click at [78, 80] on li "Estilo" at bounding box center [70, 78] width 24 height 40
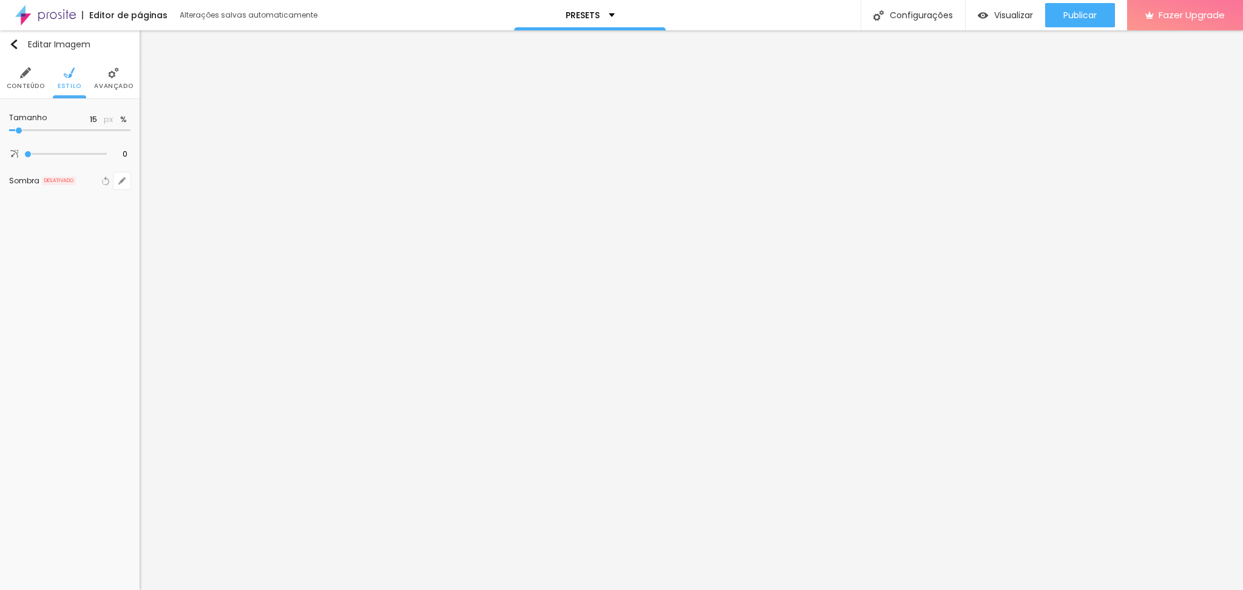
drag, startPoint x: 46, startPoint y: 127, endPoint x: 18, endPoint y: 136, distance: 29.9
click at [18, 133] on input "range" at bounding box center [69, 130] width 121 height 6
click at [28, 78] on li "Conteúdo" at bounding box center [26, 78] width 38 height 40
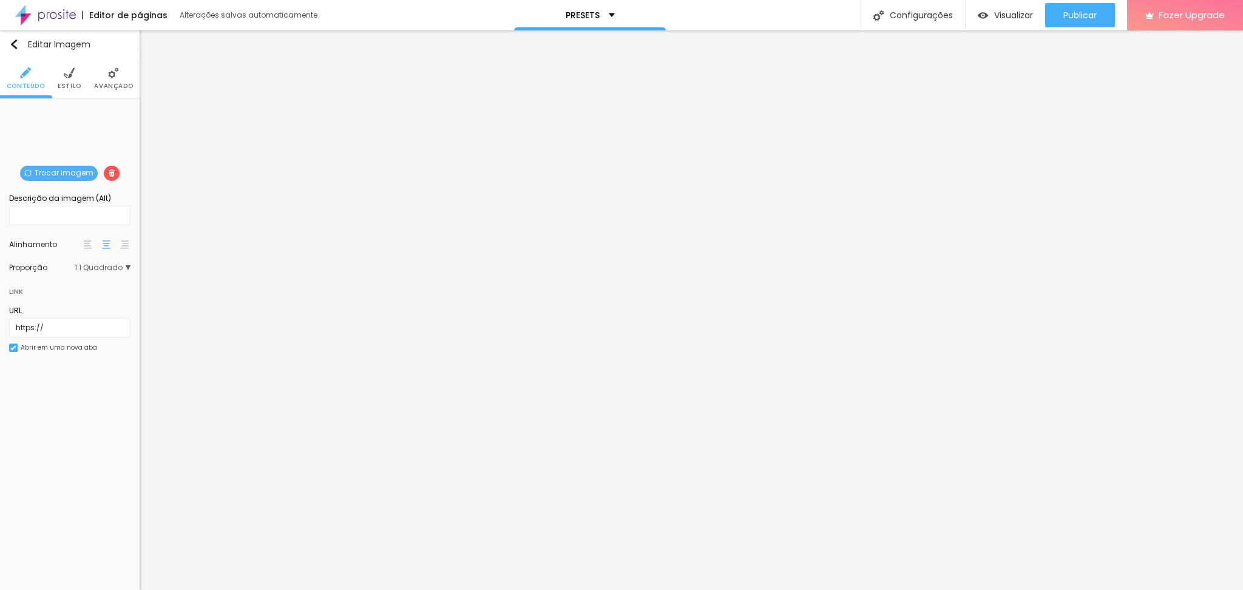
click at [84, 241] on img at bounding box center [88, 244] width 8 height 8
click at [12, 45] on img "button" at bounding box center [14, 44] width 10 height 10
click at [108, 245] on img at bounding box center [106, 244] width 8 height 8
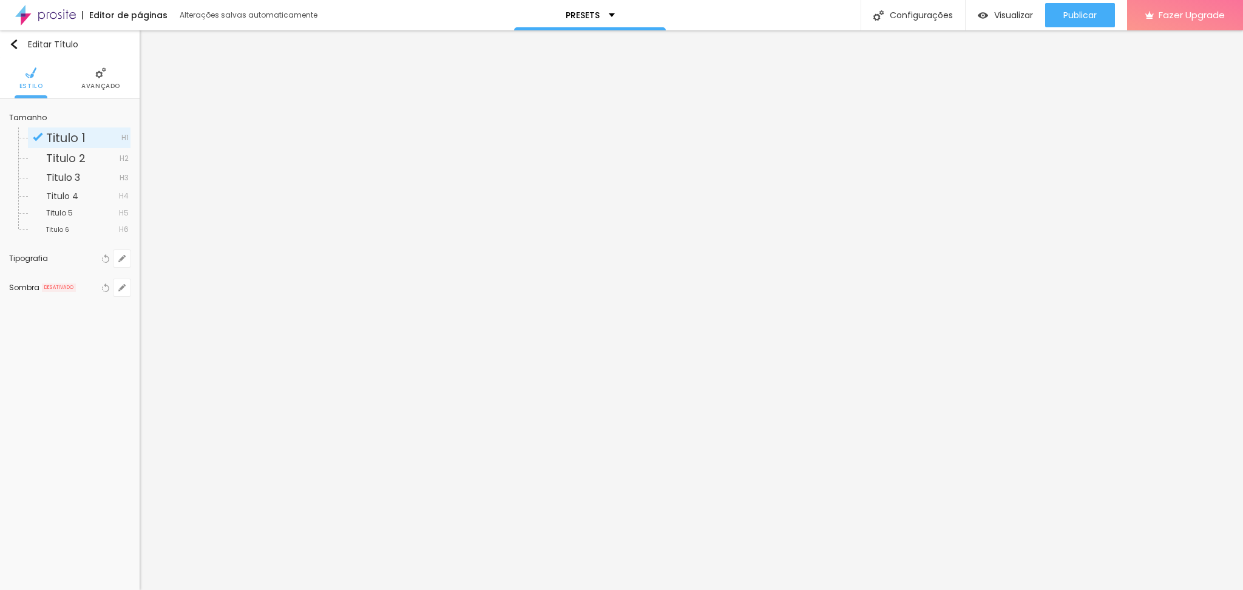
click at [107, 88] on span "Avançado" at bounding box center [100, 86] width 39 height 6
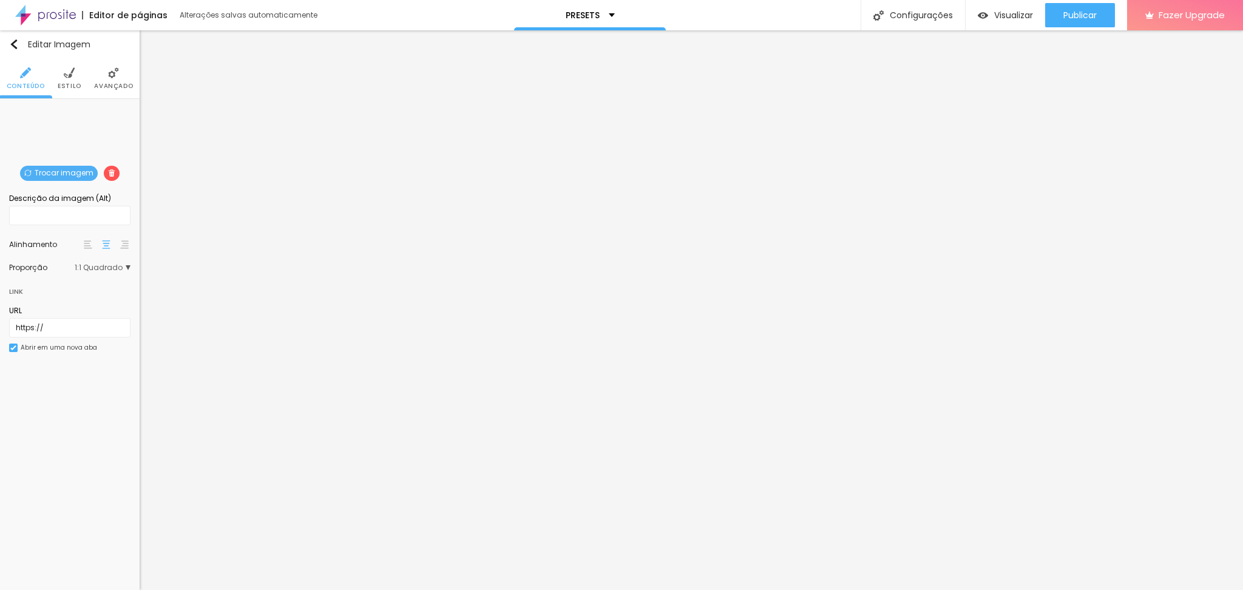
click at [84, 81] on ul "Conteúdo Estilo Avançado" at bounding box center [70, 78] width 140 height 41
click at [75, 84] on span "Estilo" at bounding box center [70, 86] width 24 height 6
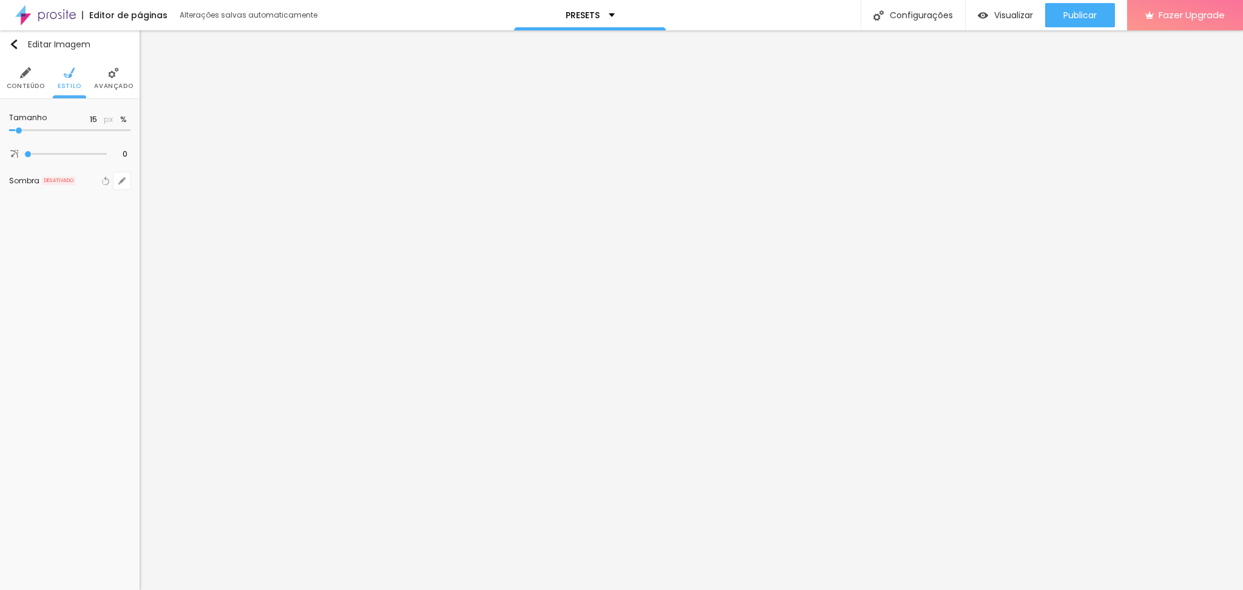
drag, startPoint x: 18, startPoint y: 126, endPoint x: 24, endPoint y: 127, distance: 6.8
click at [24, 127] on div at bounding box center [69, 130] width 121 height 12
drag, startPoint x: 20, startPoint y: 129, endPoint x: 74, endPoint y: 160, distance: 62.2
click at [69, 133] on input "range" at bounding box center [69, 130] width 121 height 6
click at [98, 78] on li "Avançado" at bounding box center [100, 78] width 39 height 40
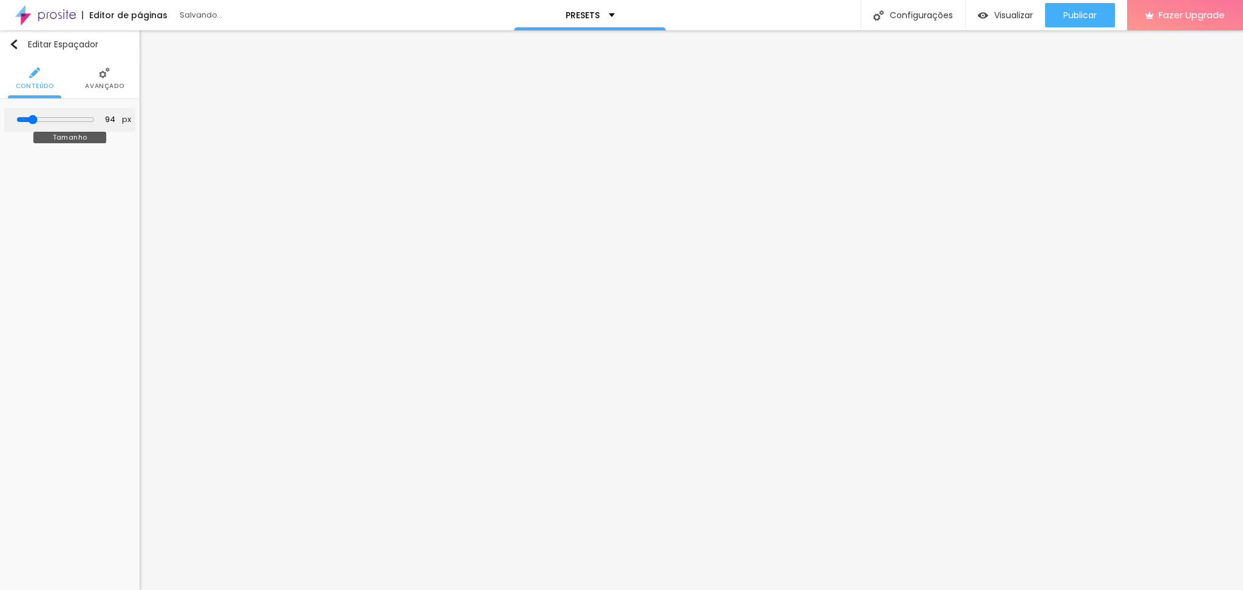
drag, startPoint x: 26, startPoint y: 118, endPoint x: 36, endPoint y: 120, distance: 10.5
click at [36, 120] on input "range" at bounding box center [55, 120] width 78 height 10
click at [13, 42] on img "button" at bounding box center [14, 44] width 10 height 10
click at [73, 80] on li "Estilo" at bounding box center [70, 78] width 24 height 40
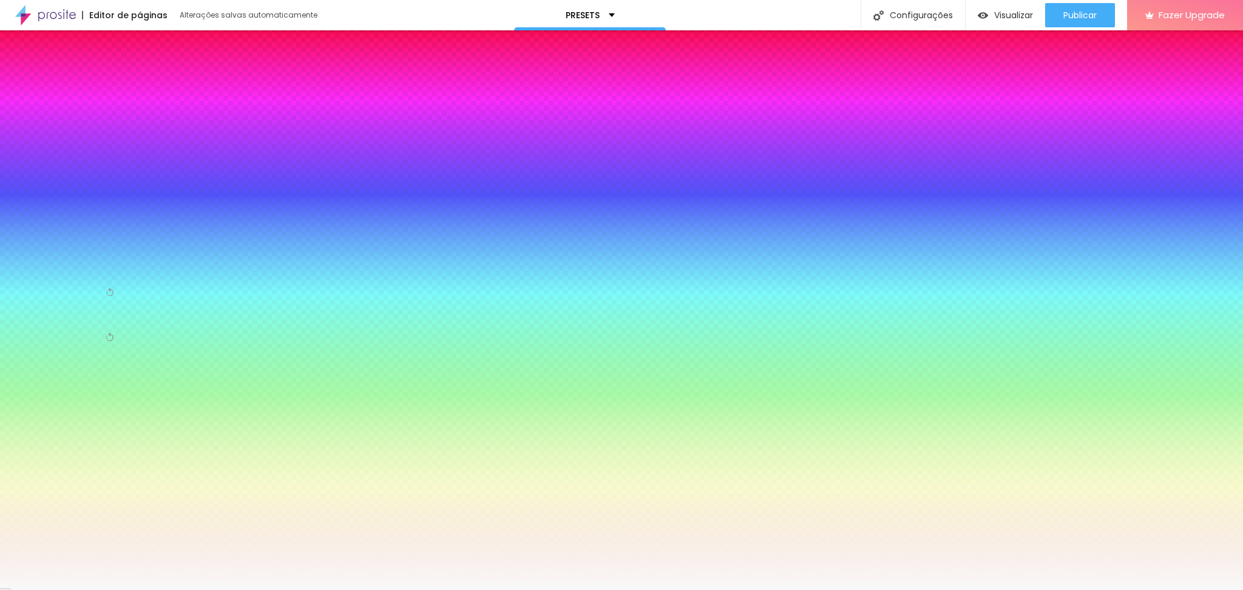
click at [32, 74] on li "Conteúdo" at bounding box center [26, 78] width 38 height 40
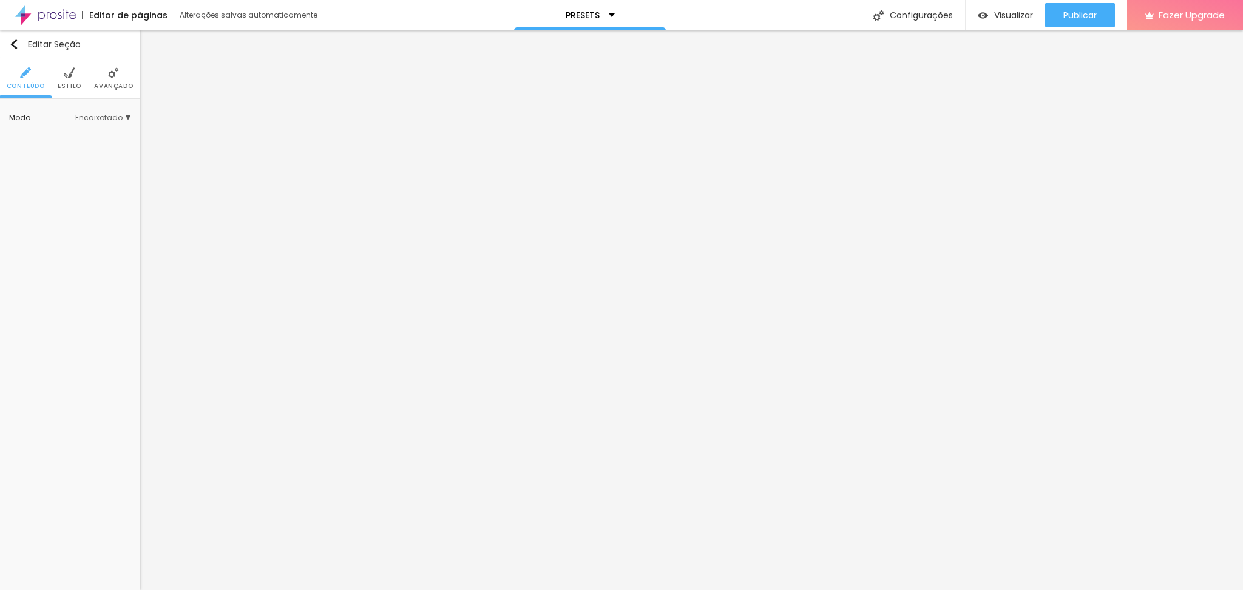
click at [122, 114] on span "Encaixotado" at bounding box center [102, 117] width 55 height 7
click at [86, 153] on span "Completo" at bounding box center [87, 151] width 83 height 7
click at [70, 511] on div "Editar Seção Conteúdo Estilo Avançado Modo Completo Encaixotado Completo" at bounding box center [70, 309] width 140 height 559
click at [73, 78] on img at bounding box center [69, 72] width 11 height 11
drag, startPoint x: 16, startPoint y: 130, endPoint x: 72, endPoint y: 153, distance: 60.2
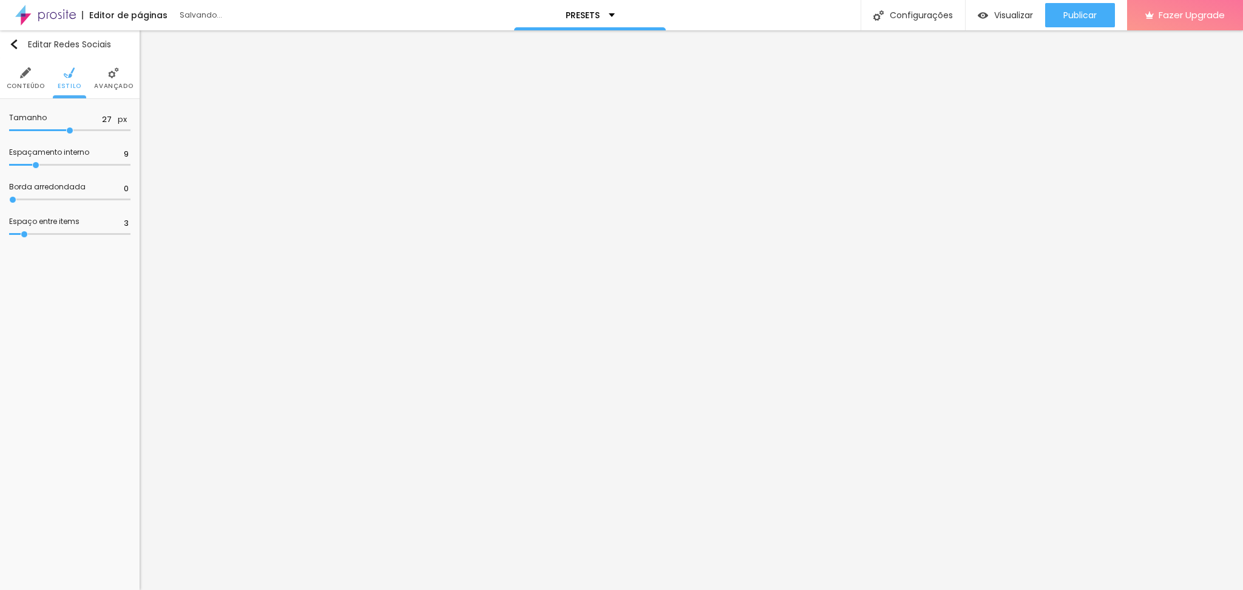
click at [72, 133] on input "range" at bounding box center [69, 130] width 121 height 6
click at [46, 70] on ul "Conteúdo Estilo Avançado" at bounding box center [70, 78] width 140 height 41
click at [24, 70] on img at bounding box center [25, 72] width 11 height 11
click at [87, 193] on img at bounding box center [88, 191] width 8 height 8
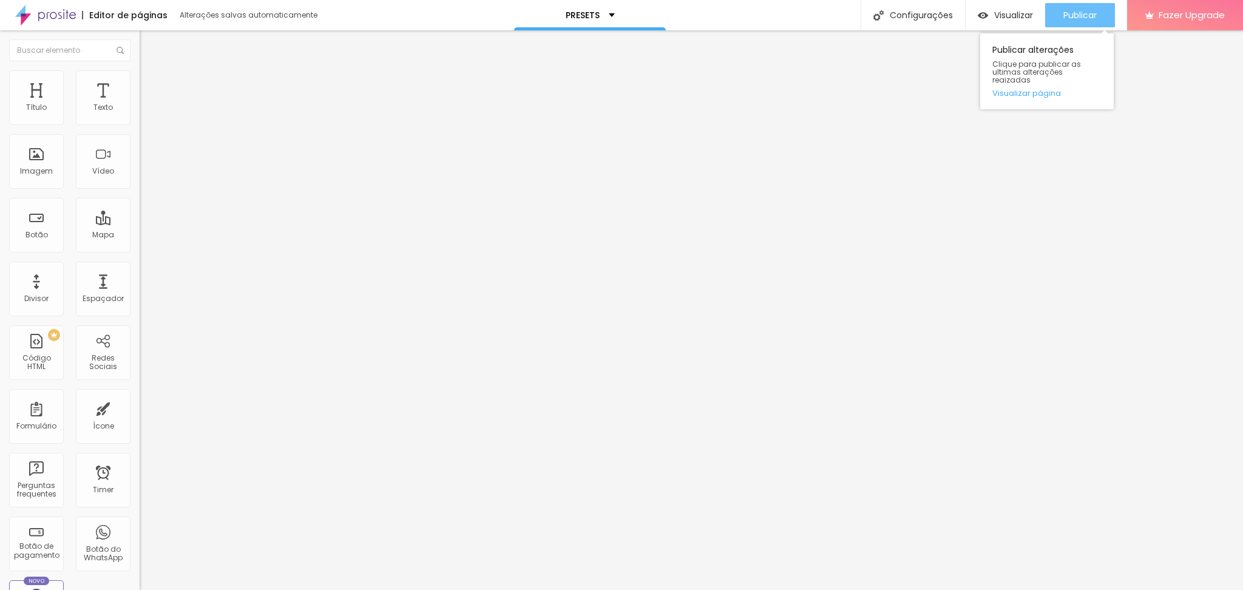
click at [1058, 18] on button "Publicar" at bounding box center [1080, 15] width 70 height 24
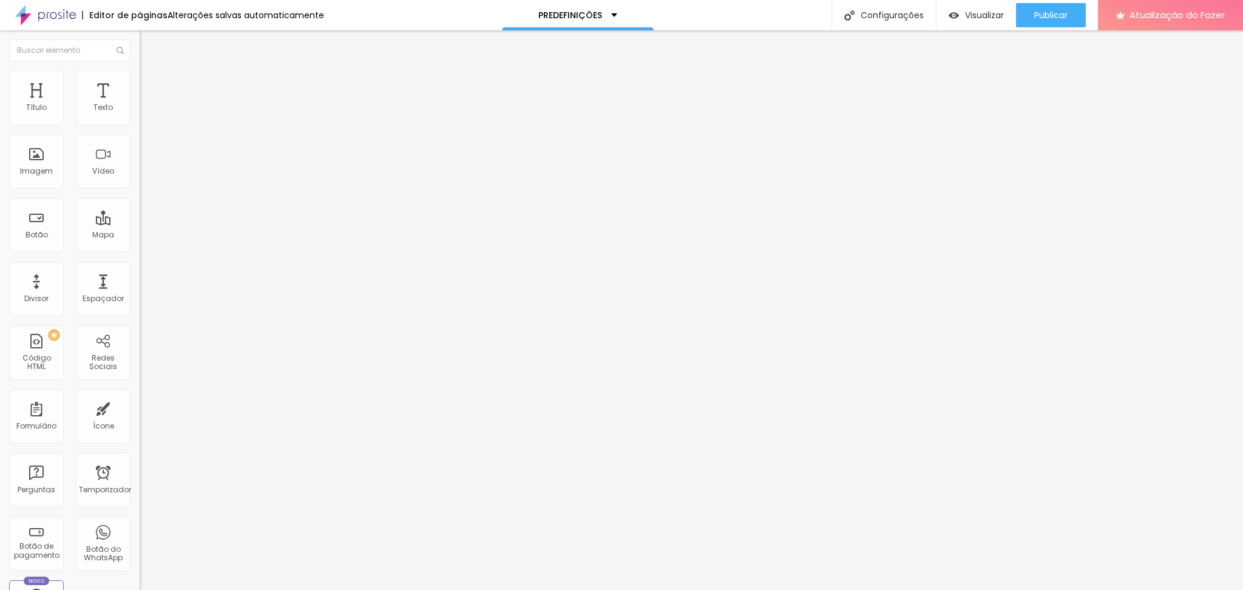
click at [140, 250] on input "https://" at bounding box center [213, 244] width 146 height 12
paste input "[URL][DOMAIN_NAME]"
click at [140, 250] on input "https://[URL][DOMAIN_NAME]" at bounding box center [213, 244] width 146 height 12
type input "[URL][DOMAIN_NAME]"
click at [140, 187] on span "Normal" at bounding box center [153, 186] width 27 height 10
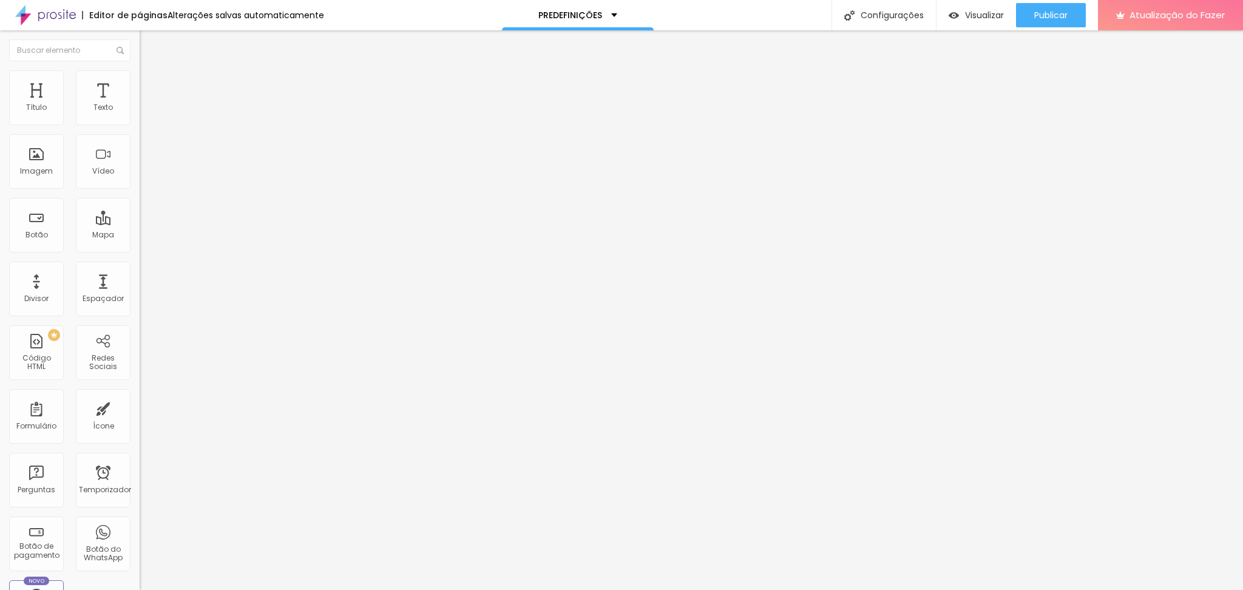
click at [140, 217] on font "Grande" at bounding box center [154, 212] width 29 height 10
click at [140, 80] on li "Estilo" at bounding box center [210, 76] width 140 height 12
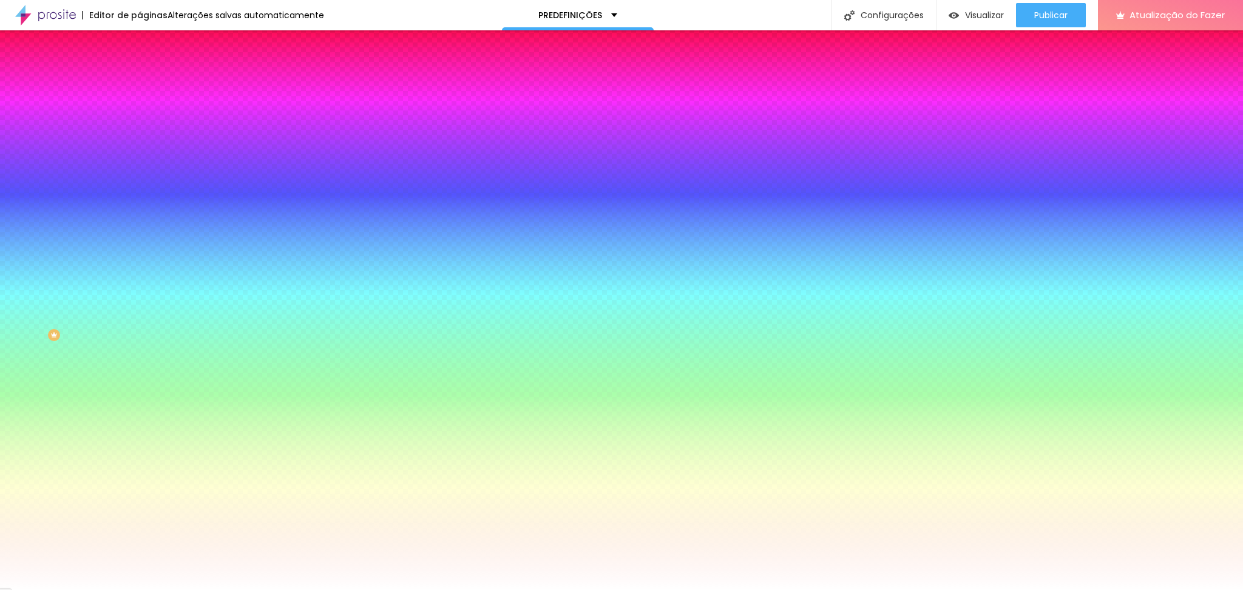
click at [140, 116] on div at bounding box center [210, 116] width 140 height 0
click at [105, 198] on div at bounding box center [621, 295] width 1243 height 590
type input "#FFFFFF"
drag, startPoint x: 75, startPoint y: 160, endPoint x: 0, endPoint y: 103, distance: 94.8
click at [140, 103] on div "Cor de fundo Voltar ao padrão #FFFFFF Tipografia Voltar ao padrão Borda Voltar …" at bounding box center [210, 293] width 140 height 397
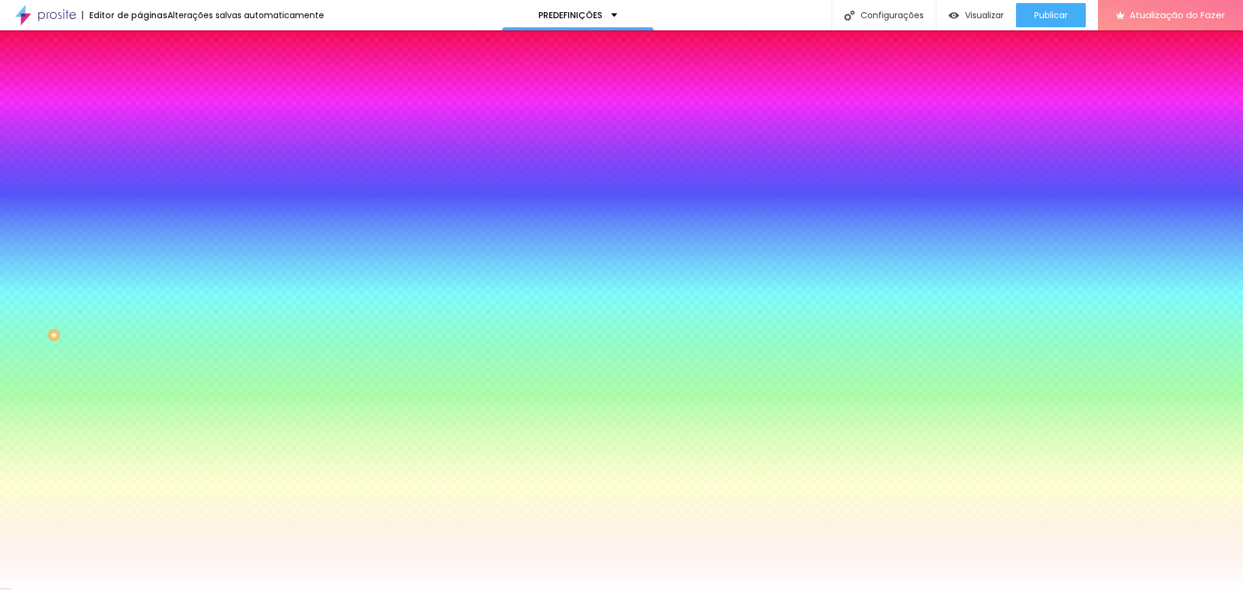
click at [144, 112] on icon "button" at bounding box center [148, 108] width 8 height 8
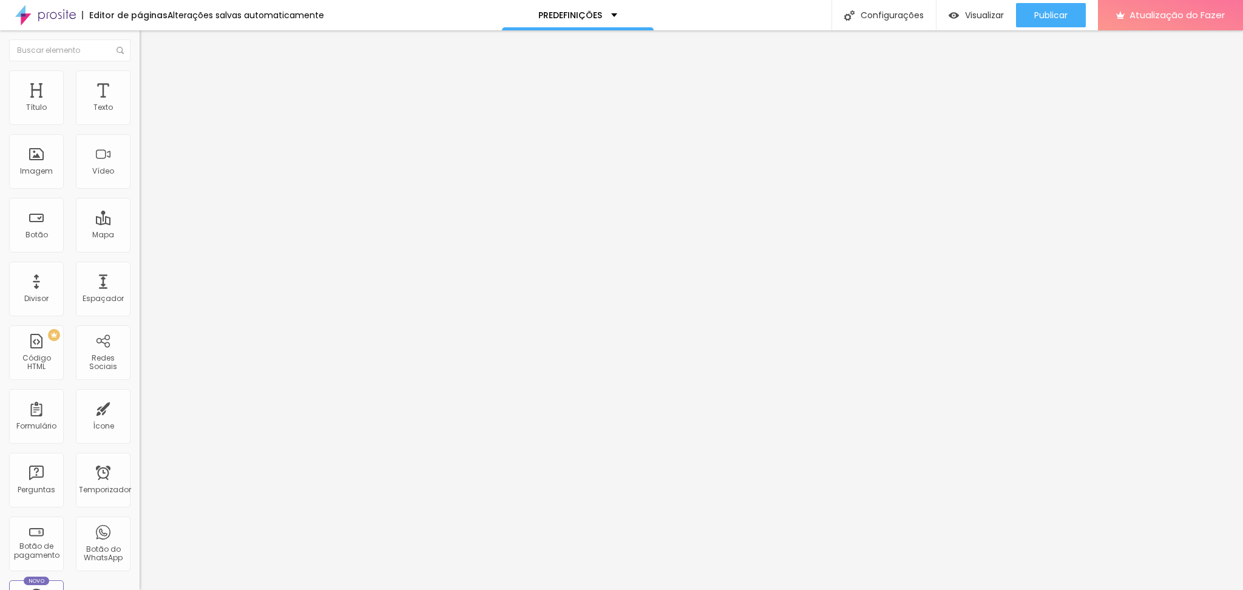
click at [140, 77] on img at bounding box center [145, 75] width 11 height 11
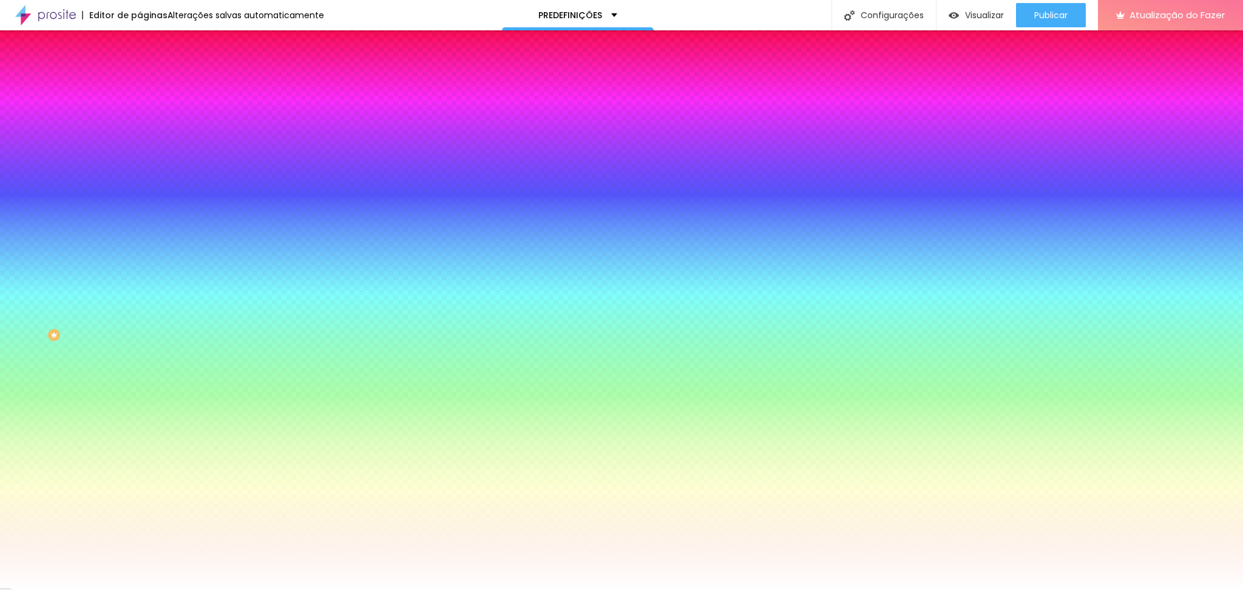
click at [147, 112] on icon "button" at bounding box center [149, 108] width 5 height 8
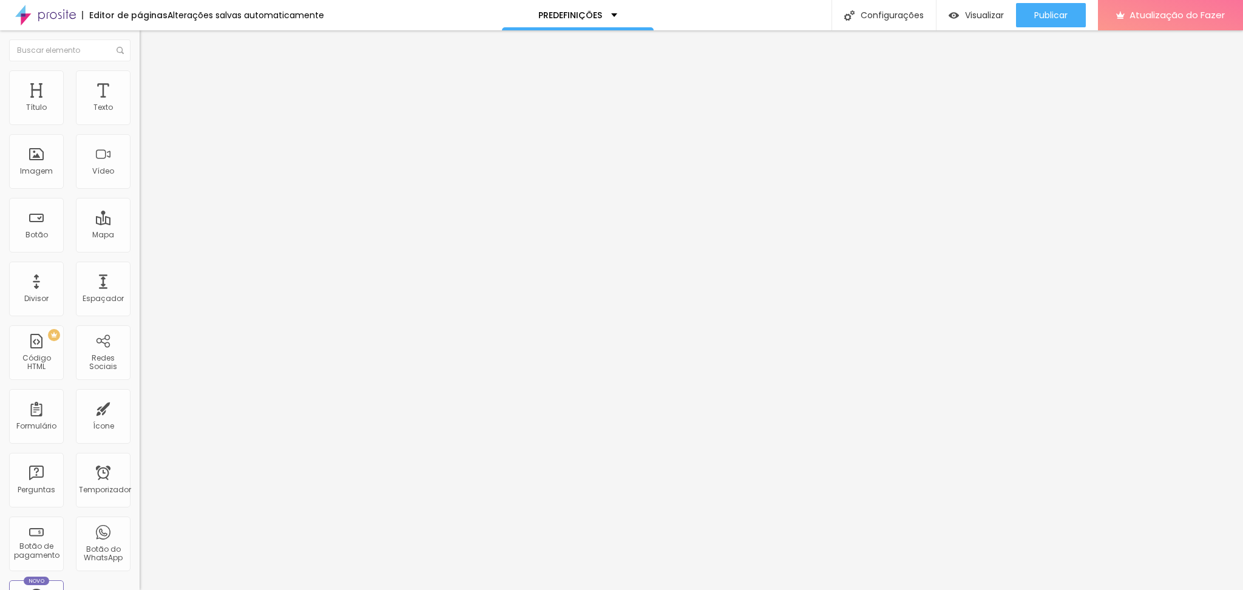
click at [140, 185] on span "Normal" at bounding box center [153, 186] width 27 height 10
click at [140, 217] on font "Grande" at bounding box center [154, 212] width 29 height 10
click at [140, 250] on input "https://" at bounding box center [213, 244] width 146 height 12
click at [1025, 13] on button "Publicar" at bounding box center [1051, 15] width 70 height 24
click at [979, 14] on font "Visualizar" at bounding box center [973, 15] width 39 height 12
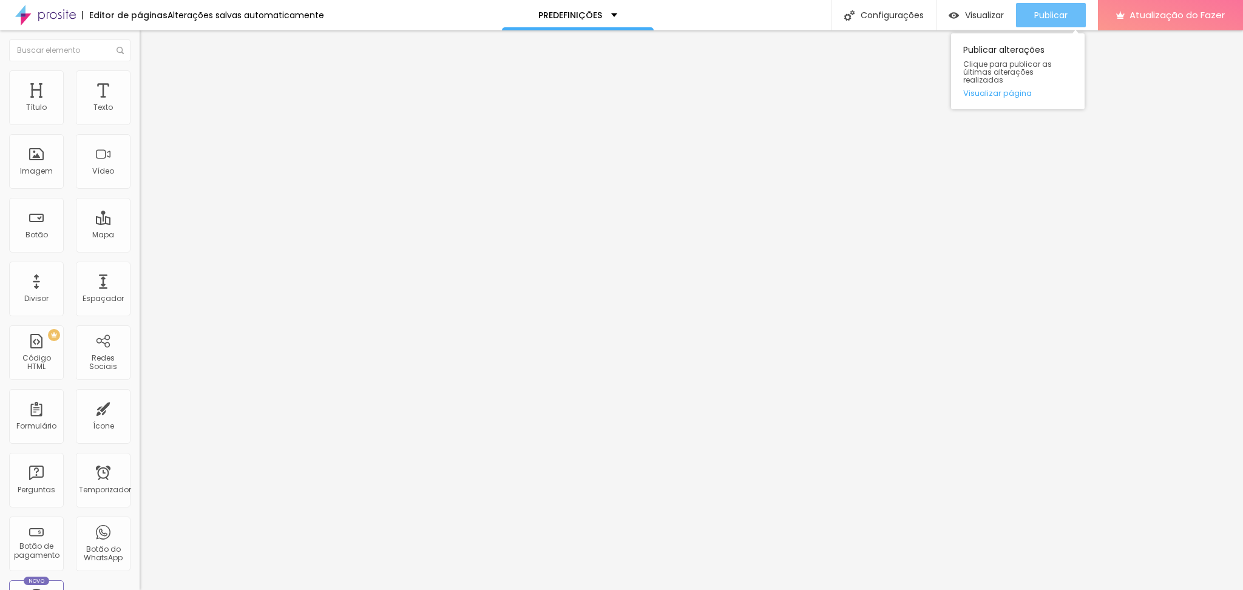
click at [1045, 18] on font "Publicar" at bounding box center [1050, 15] width 33 height 12
click at [140, 75] on img at bounding box center [145, 75] width 11 height 11
click at [1053, 13] on font "Publicar" at bounding box center [1050, 15] width 33 height 12
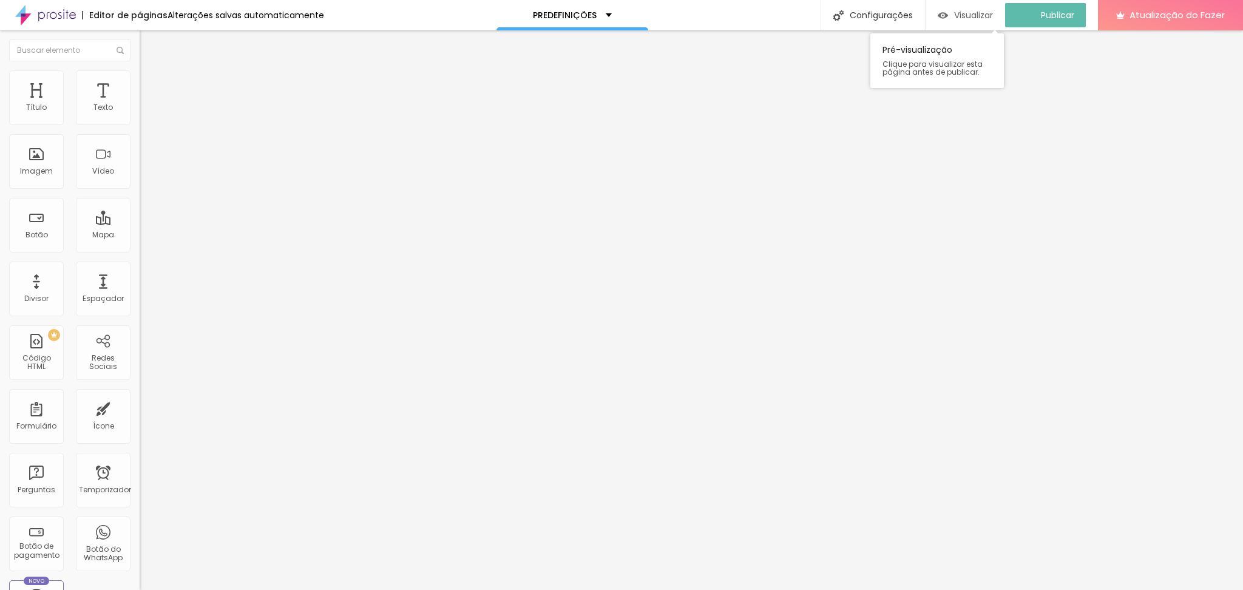
click at [963, 12] on font "Visualizar" at bounding box center [973, 15] width 39 height 12
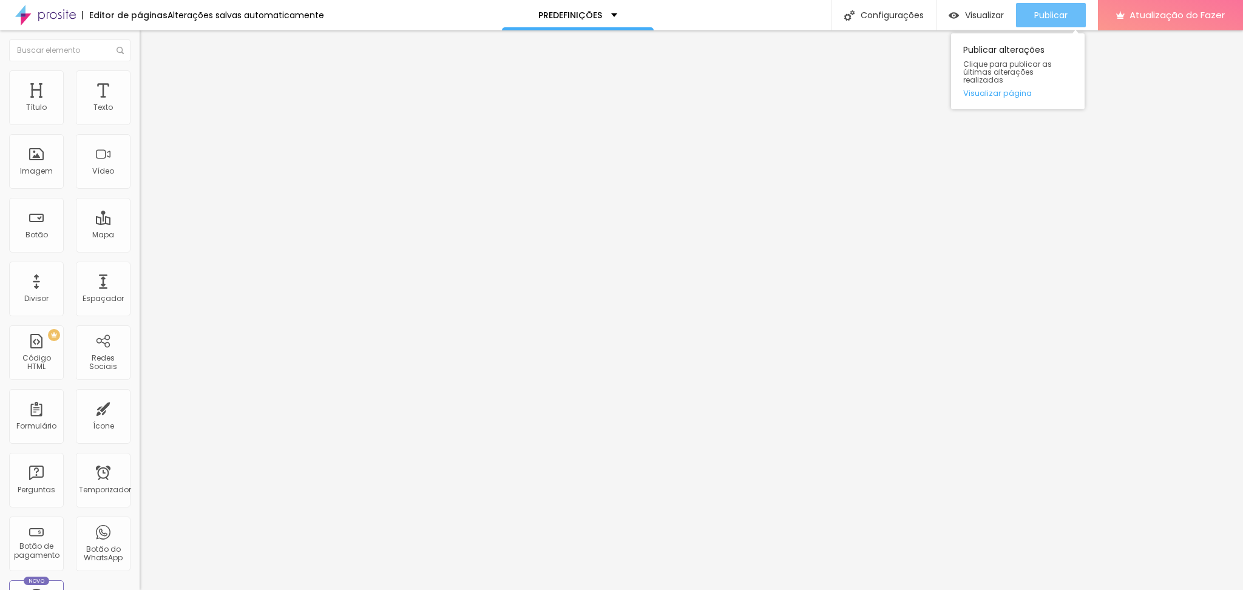
click at [1039, 7] on div "Publicar" at bounding box center [1050, 15] width 33 height 24
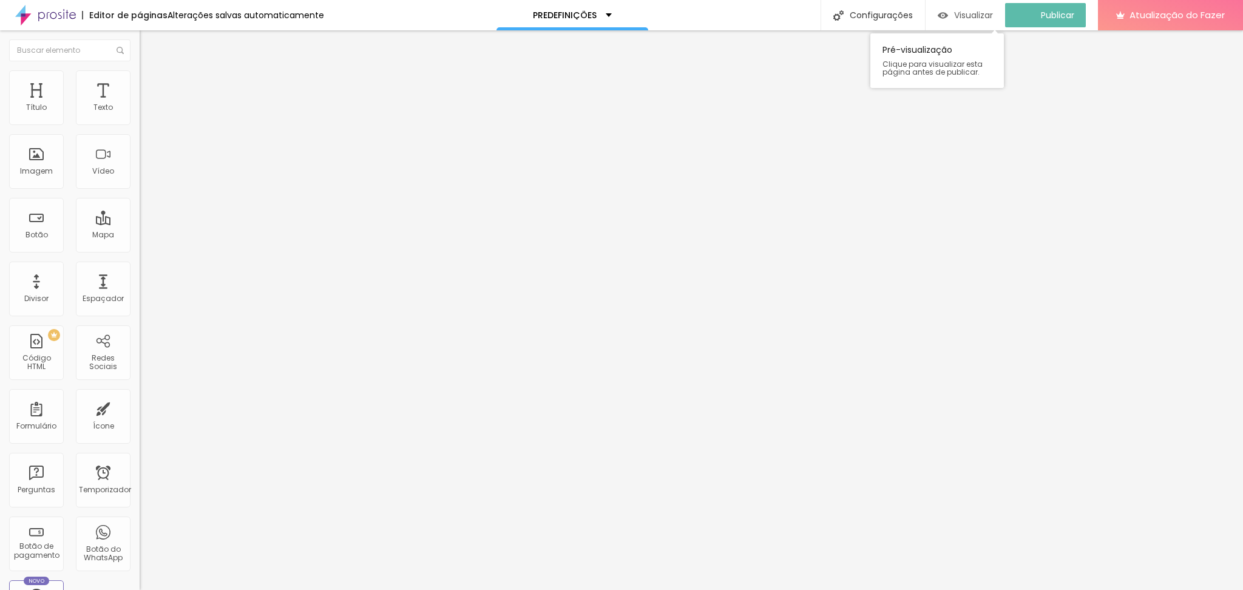
click at [982, 14] on font "Visualizar" at bounding box center [973, 15] width 39 height 12
click at [984, 13] on font "Visualizar" at bounding box center [984, 15] width 39 height 12
click at [140, 245] on input "[URL][DOMAIN_NAME]" at bounding box center [213, 244] width 146 height 12
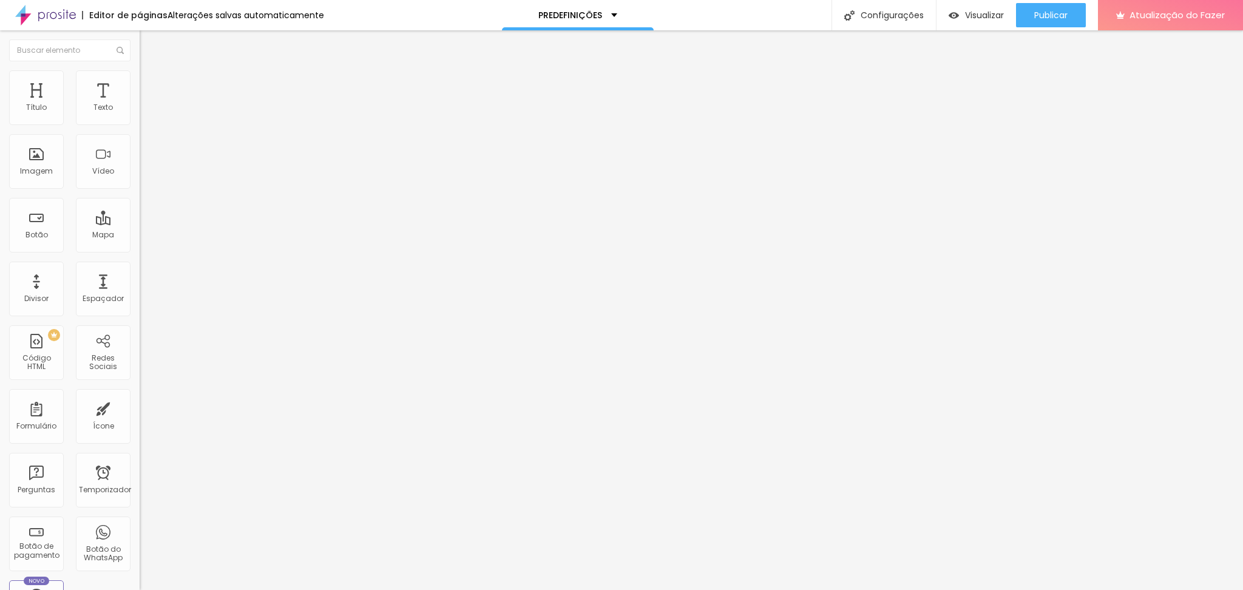
paste input "[URL][DOMAIN_NAME]"
type input "[URL][DOMAIN_NAME]"
click at [1057, 20] on font "Publicar" at bounding box center [1050, 15] width 33 height 12
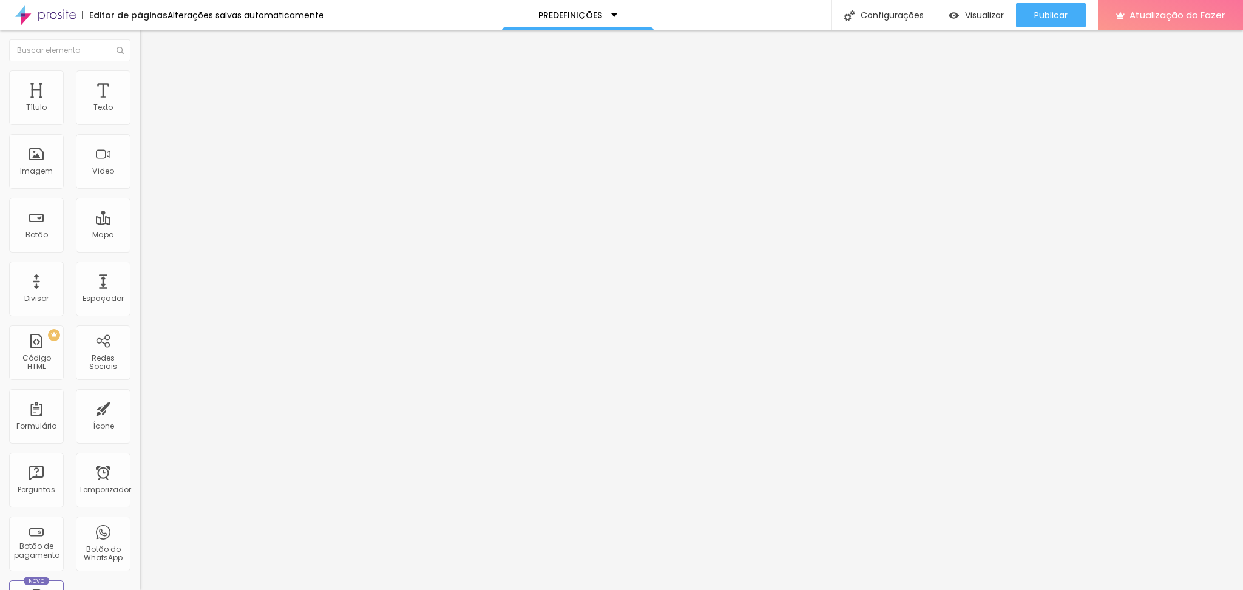
click at [140, 246] on input "https://" at bounding box center [213, 244] width 146 height 12
paste input "[DOMAIN_NAME][URL]"
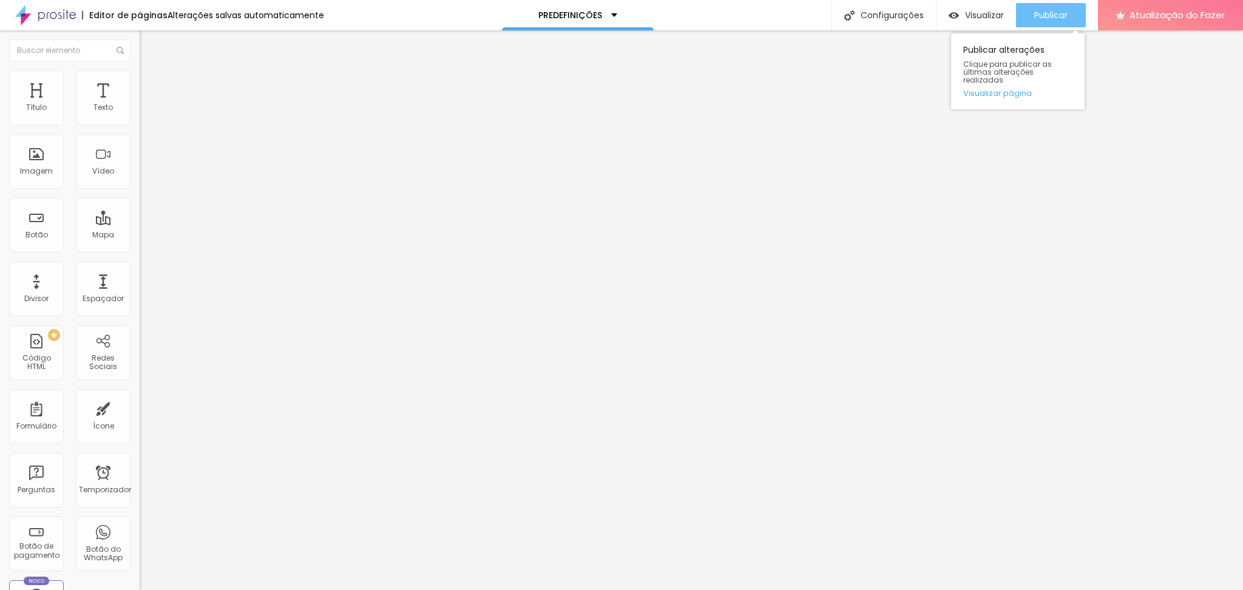
type input "[URL][DOMAIN_NAME]"
click at [1062, 13] on font "Publicar" at bounding box center [1050, 15] width 33 height 12
click at [966, 8] on div "Visualizar" at bounding box center [975, 15] width 55 height 24
